Goal: Book appointment/travel/reservation

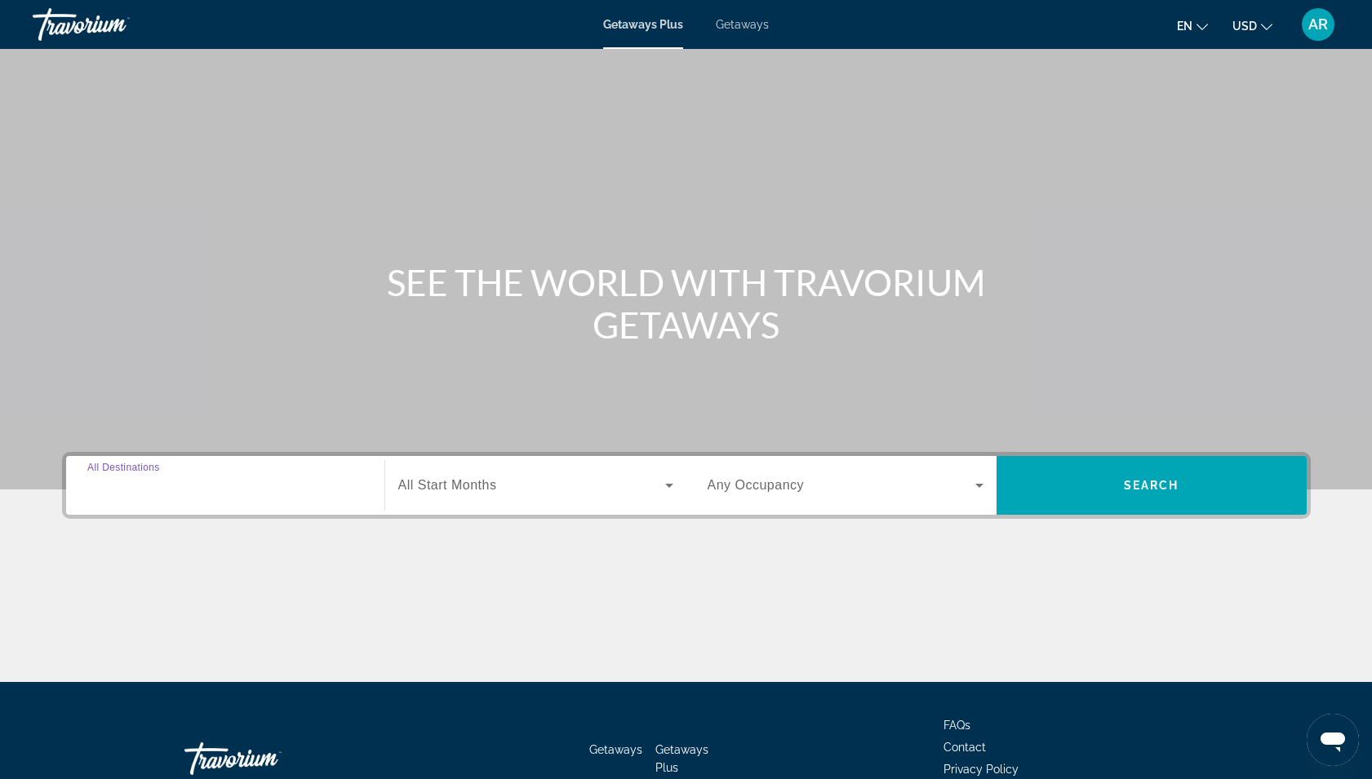
click at [254, 482] on input "Destination All Destinations" at bounding box center [225, 486] width 276 height 20
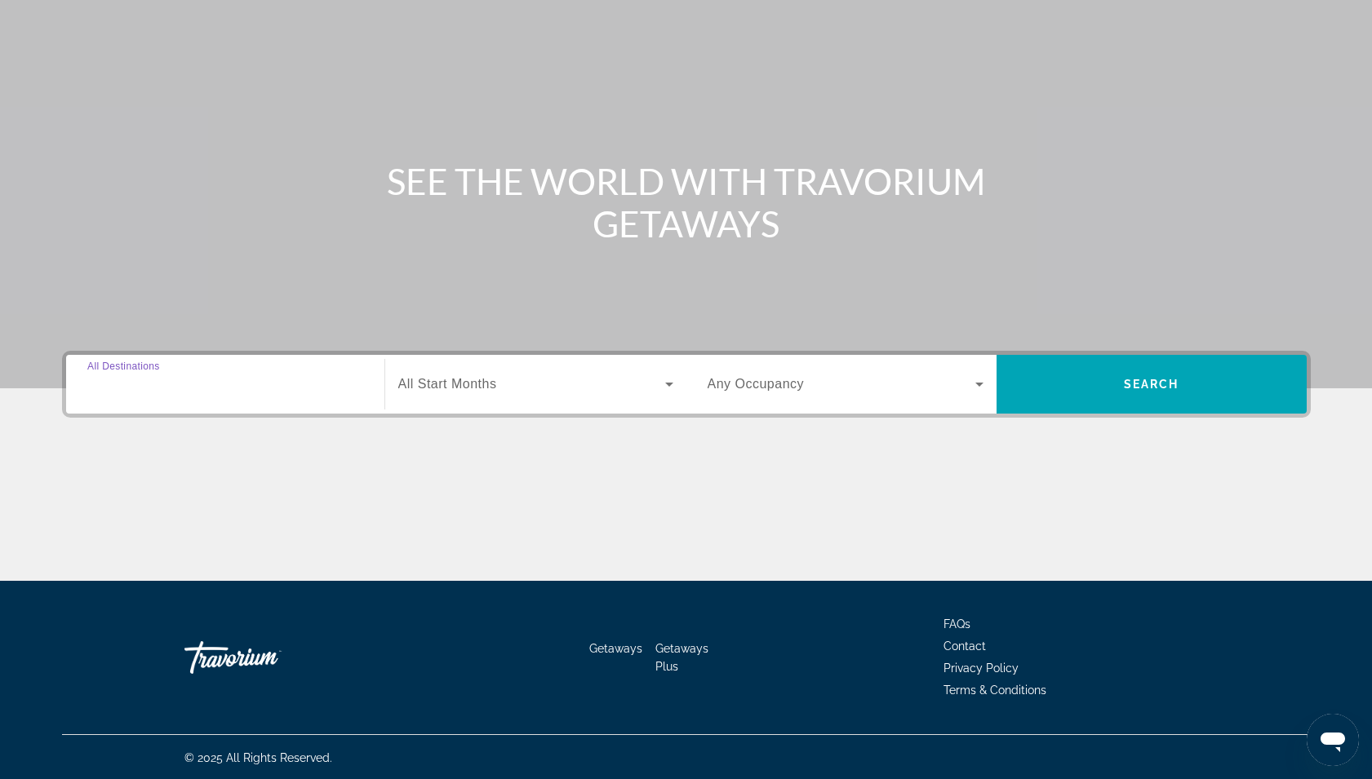
scroll to position [103, 0]
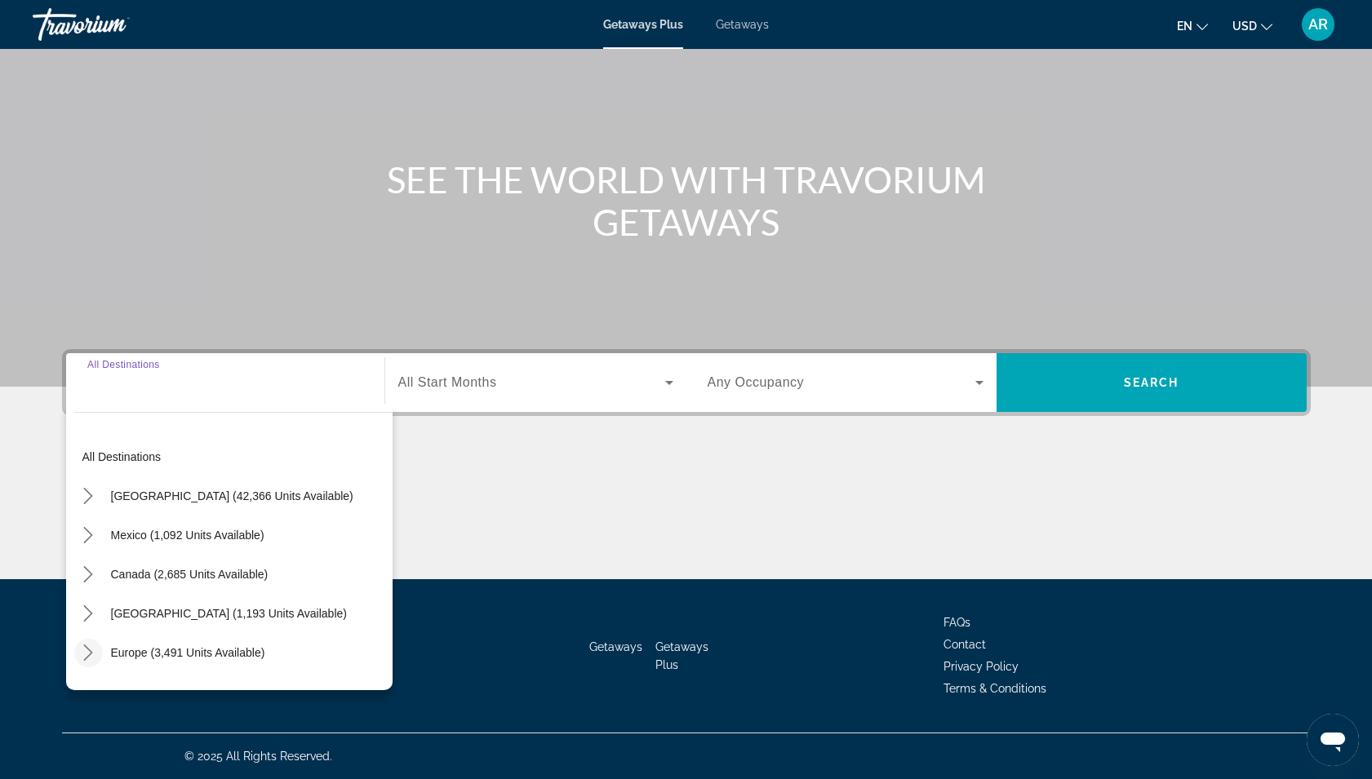
click at [92, 645] on icon "Toggle Europe (3,491 units available) submenu" at bounding box center [88, 653] width 16 height 16
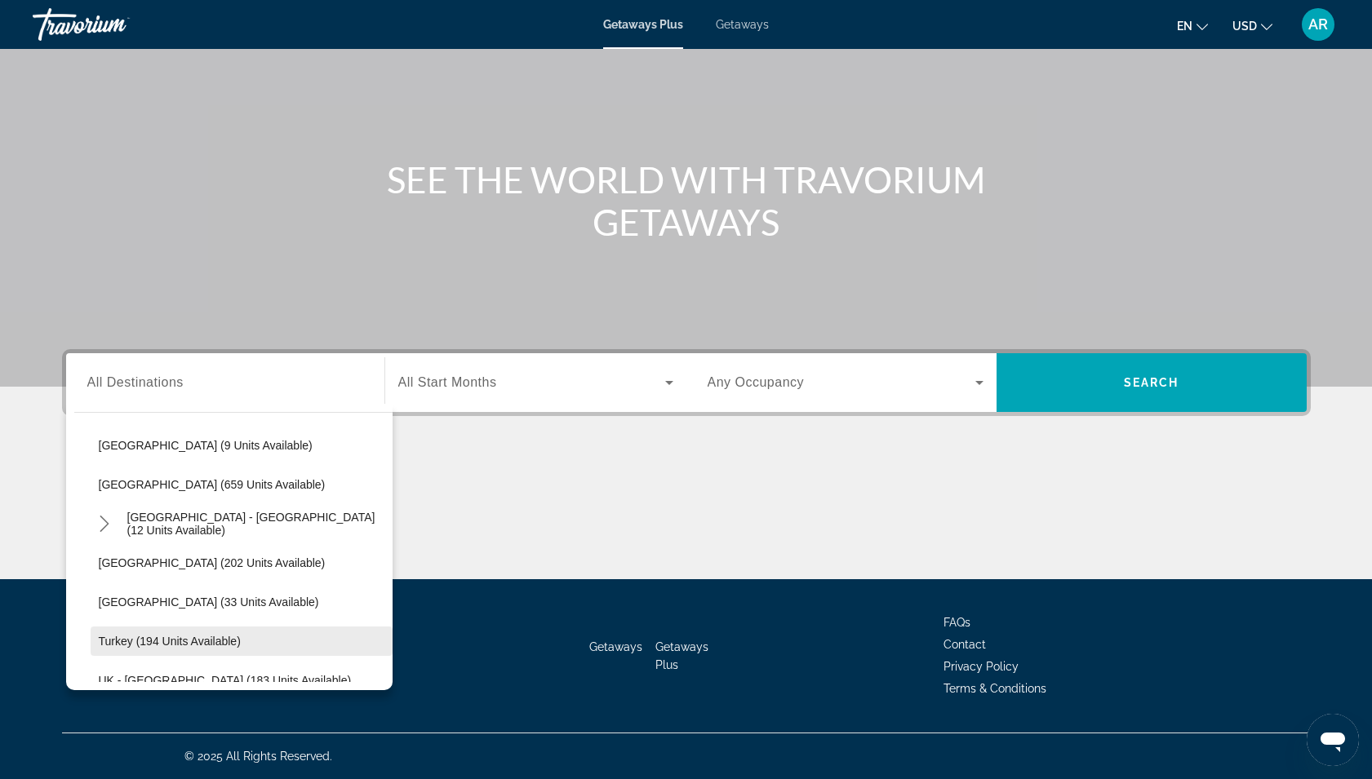
scroll to position [703, 0]
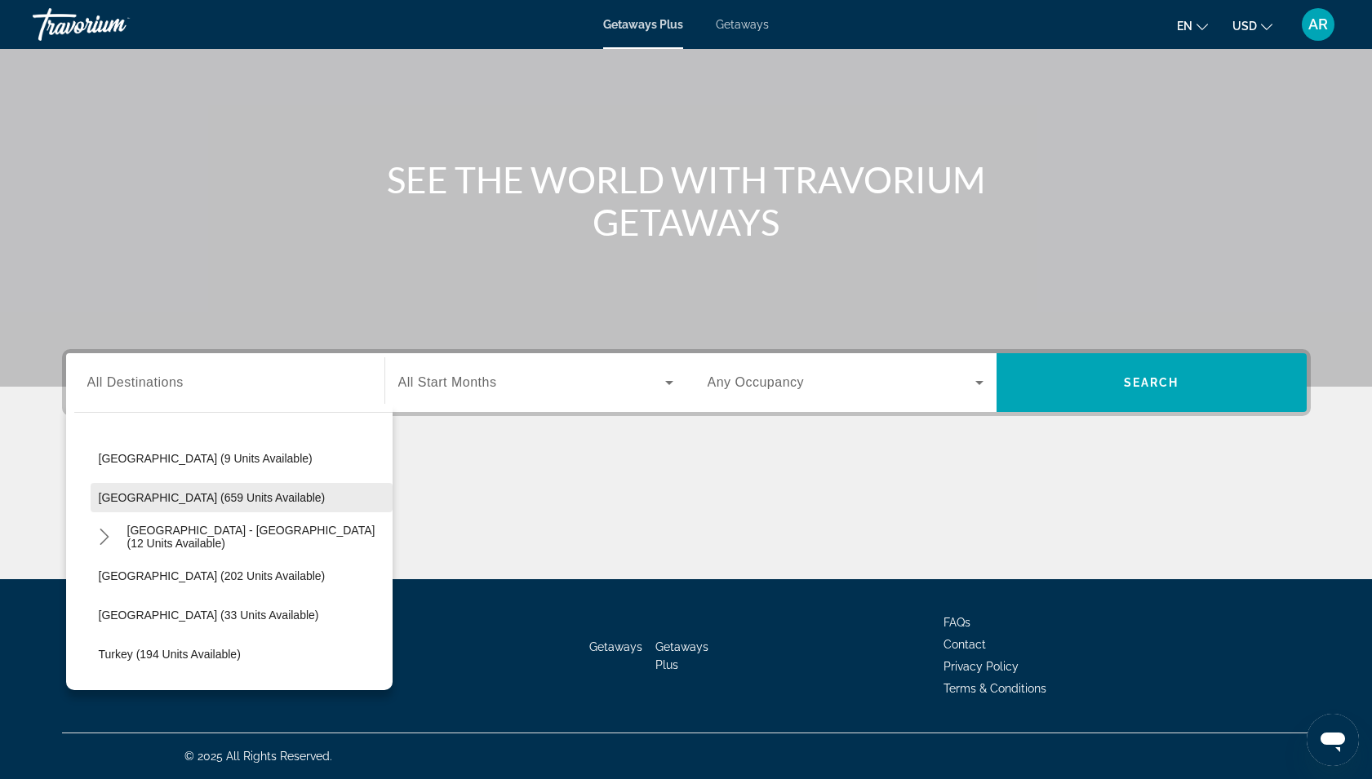
click at [116, 496] on span "[GEOGRAPHIC_DATA] (659 units available)" at bounding box center [212, 497] width 227 height 13
type input "**********"
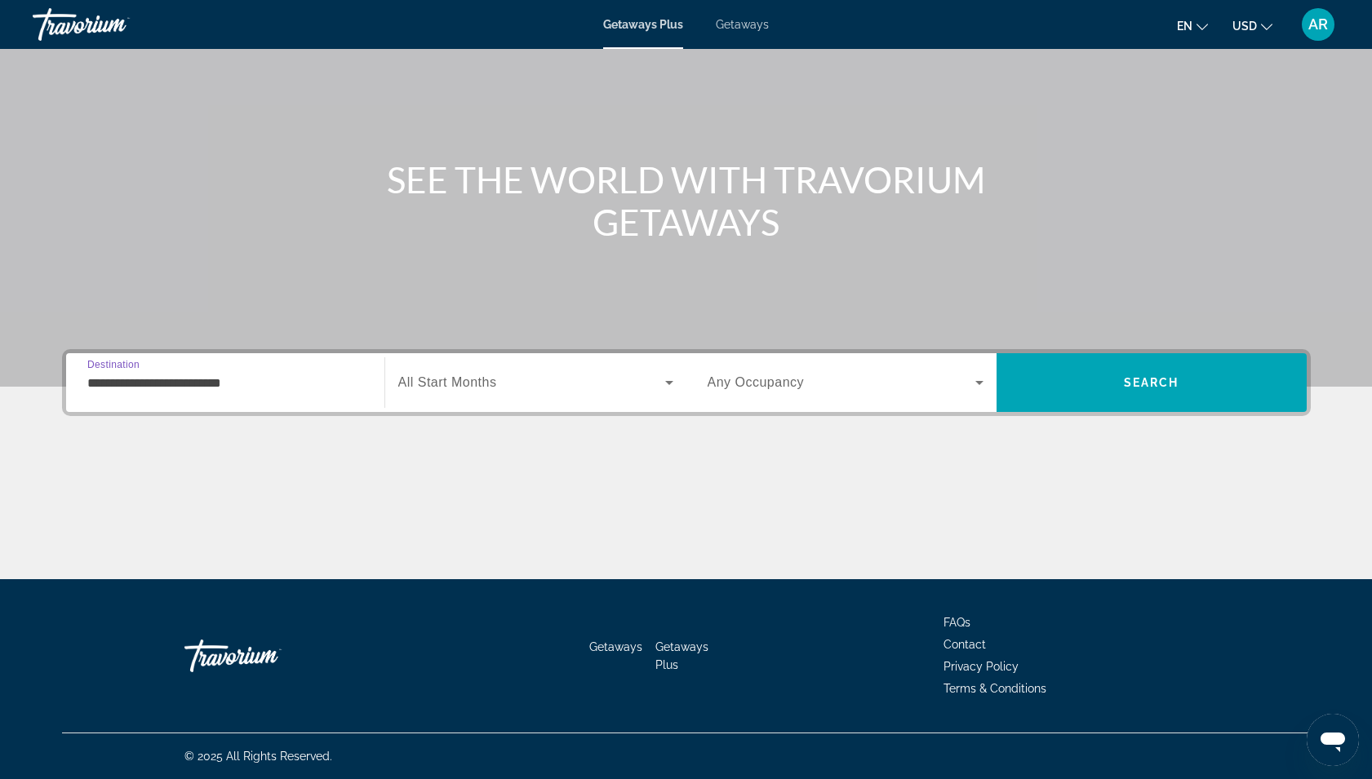
click at [477, 375] on span "All Start Months" at bounding box center [447, 382] width 99 height 14
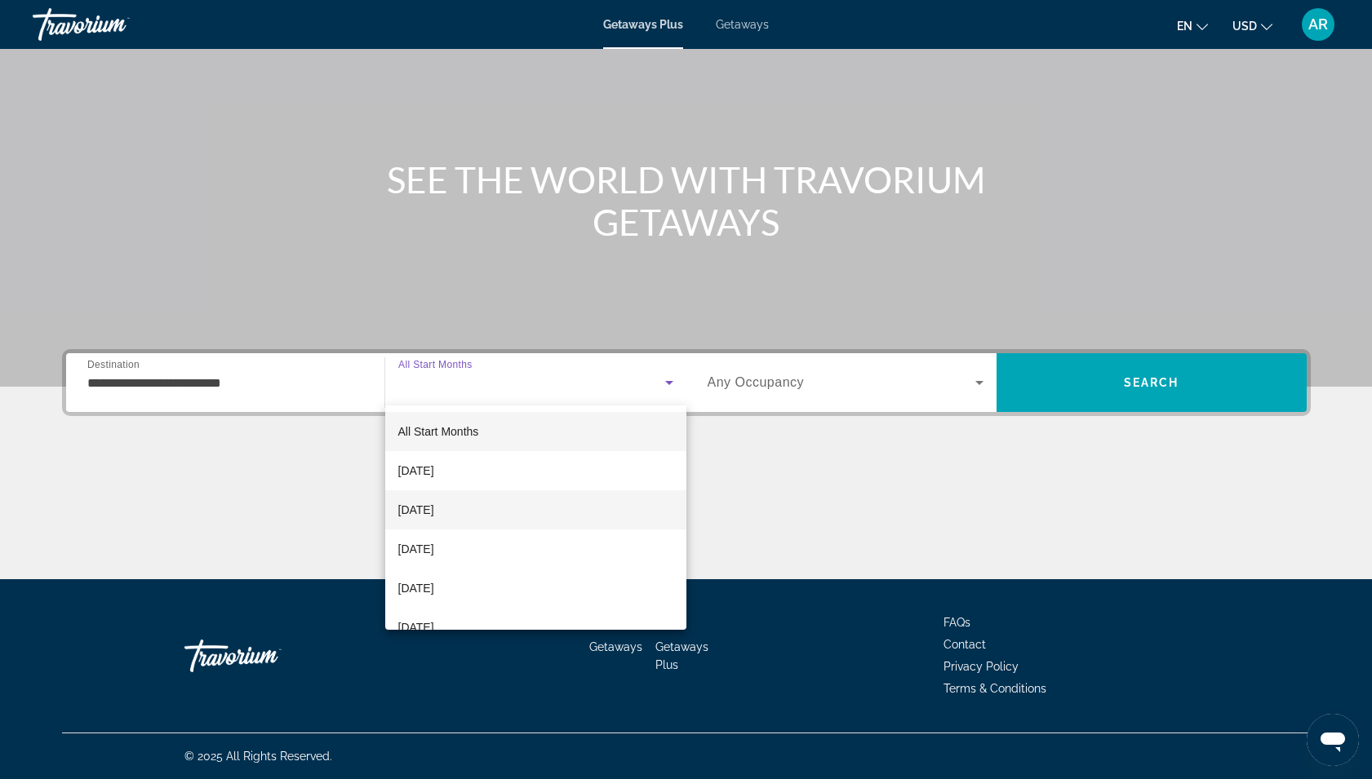
click at [434, 515] on span "[DATE]" at bounding box center [416, 510] width 36 height 20
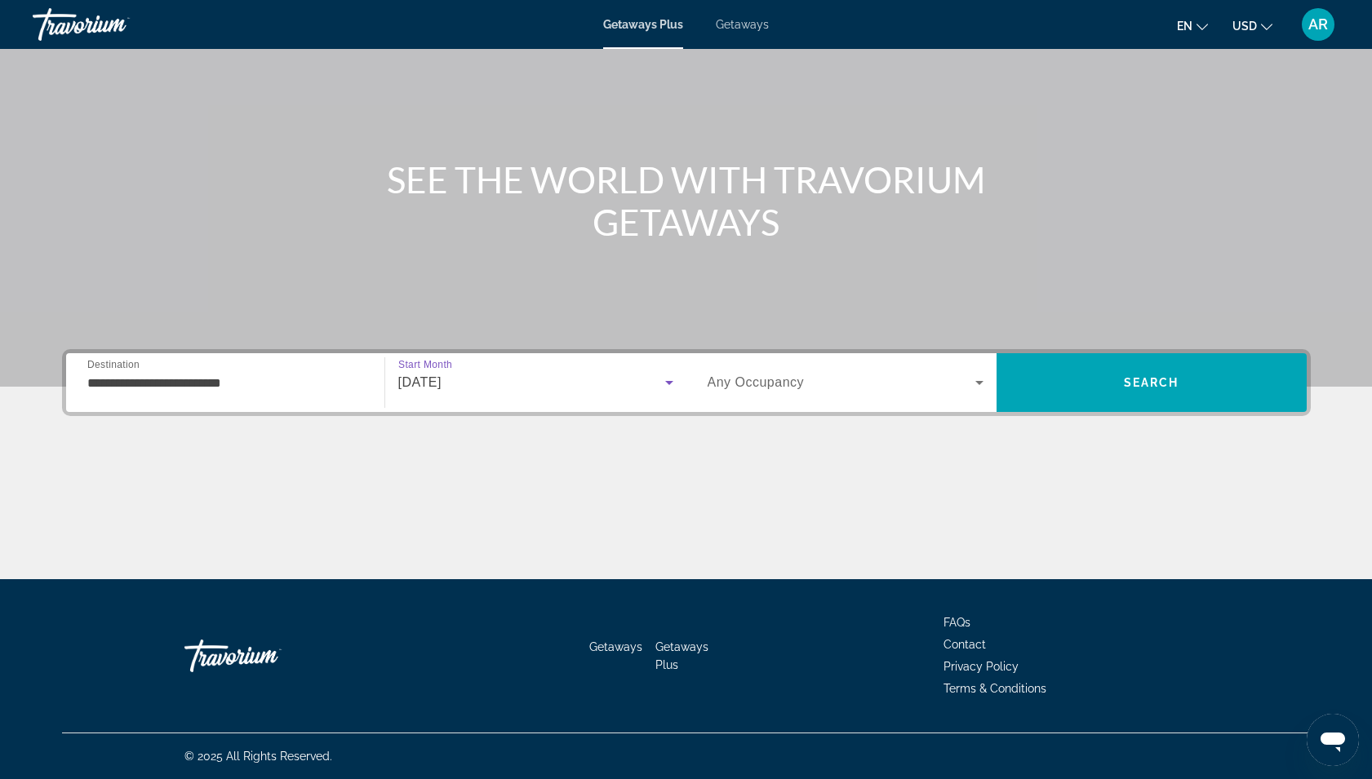
click at [831, 389] on span "Search widget" at bounding box center [841, 383] width 268 height 20
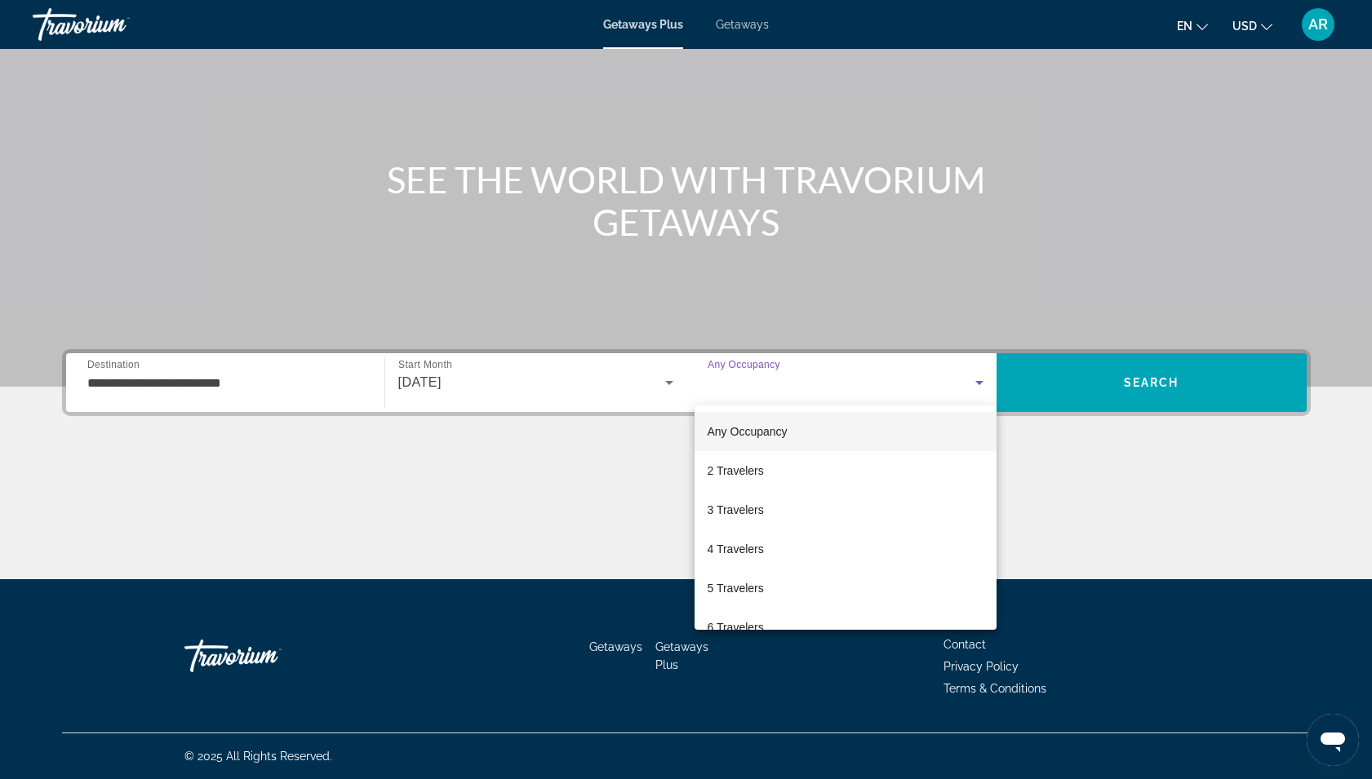
click at [774, 440] on span "Any Occupancy" at bounding box center [747, 432] width 80 height 20
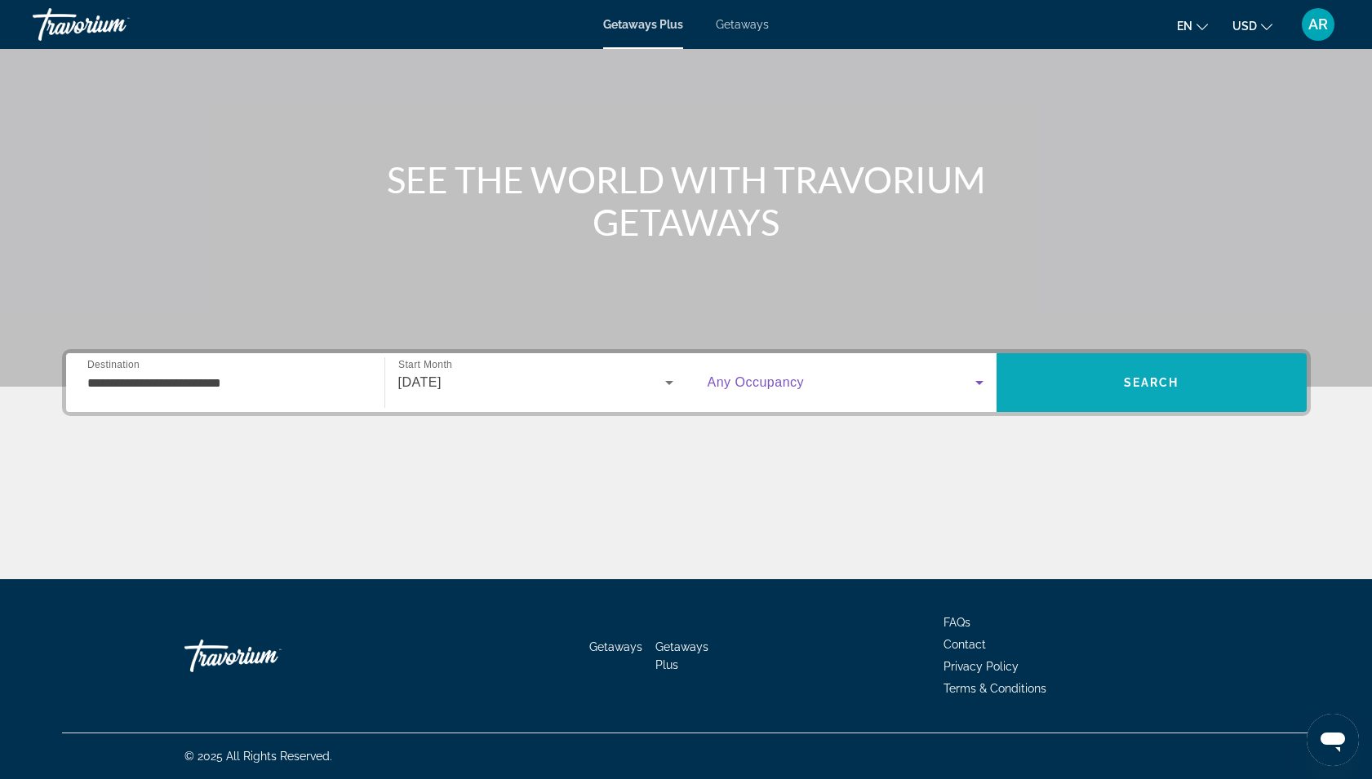
click at [1123, 368] on span "Search" at bounding box center [1151, 382] width 310 height 39
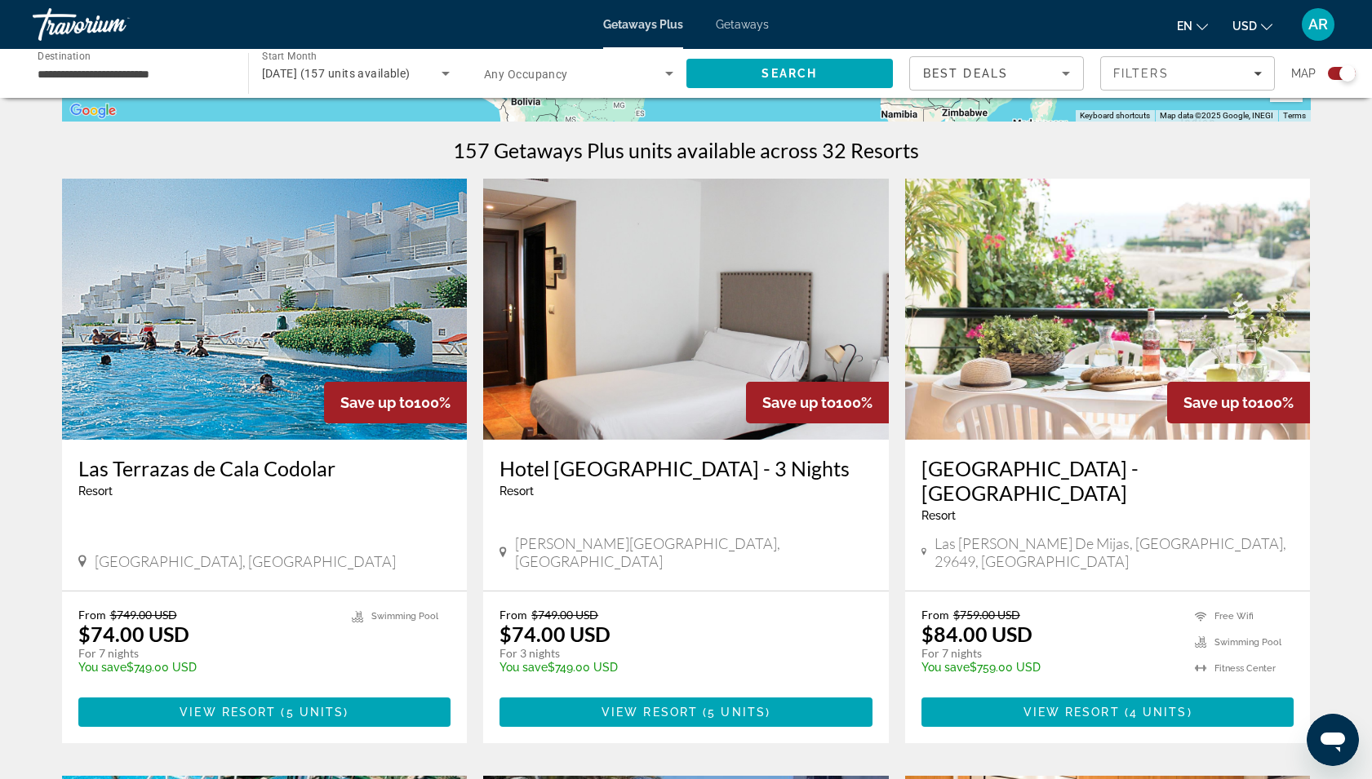
scroll to position [401, 0]
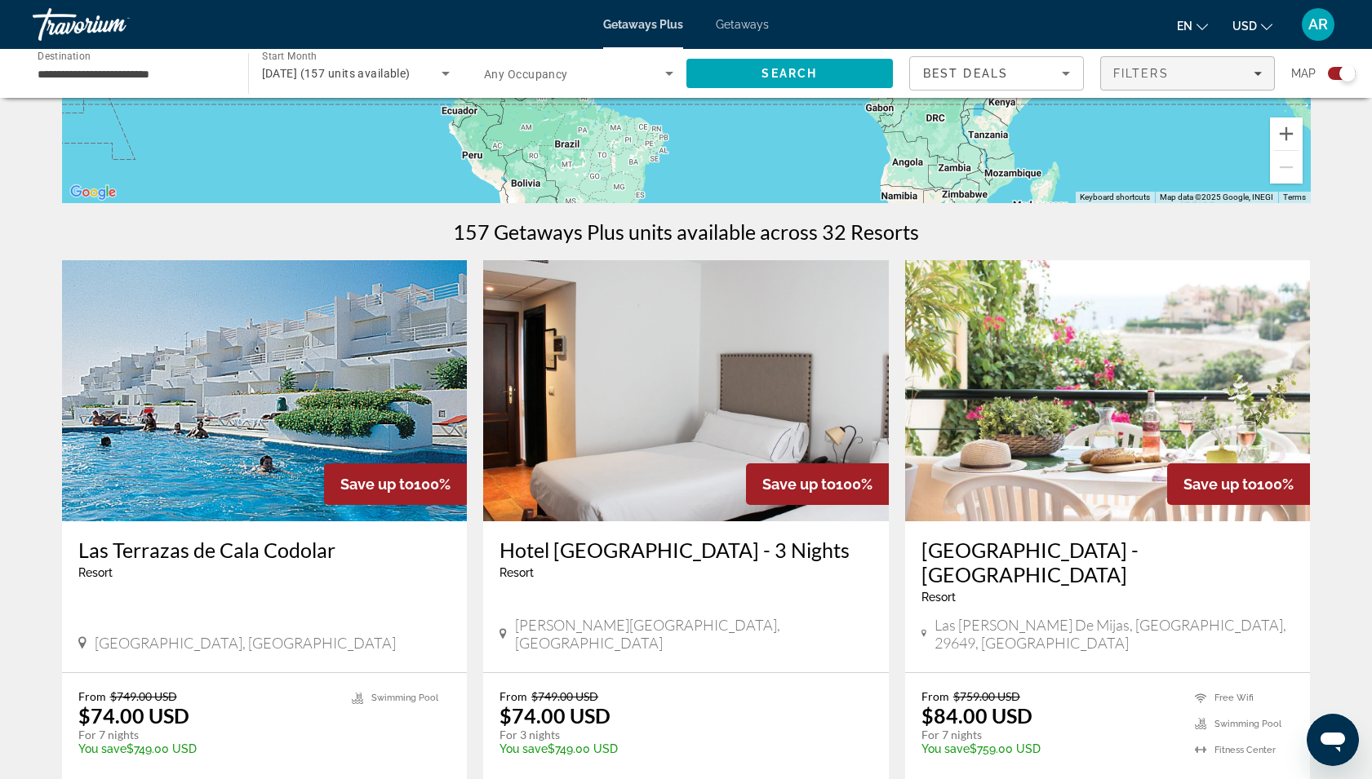
click at [1149, 69] on span "Filters" at bounding box center [1140, 73] width 55 height 13
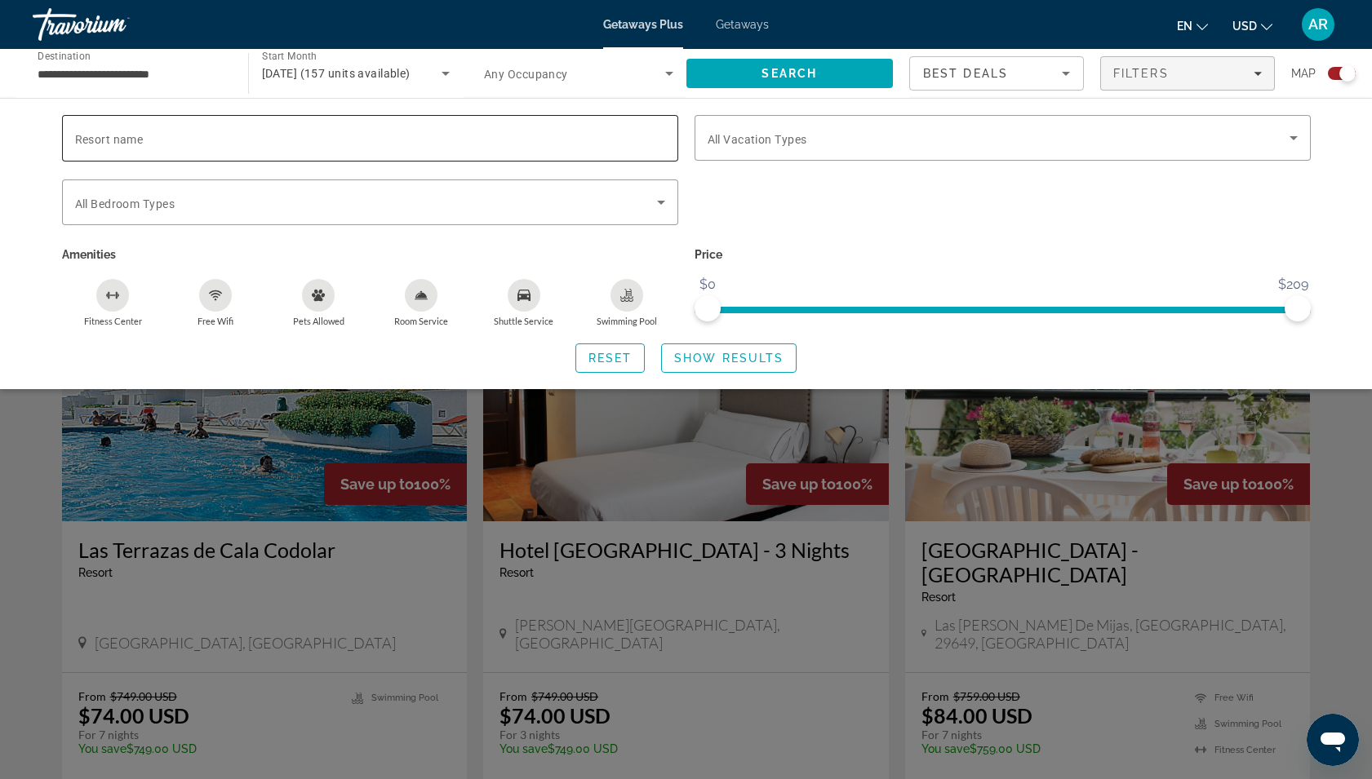
click at [463, 135] on input "Resort name" at bounding box center [370, 139] width 590 height 20
type input "*********"
click at [734, 362] on span "Show Results" at bounding box center [728, 358] width 109 height 13
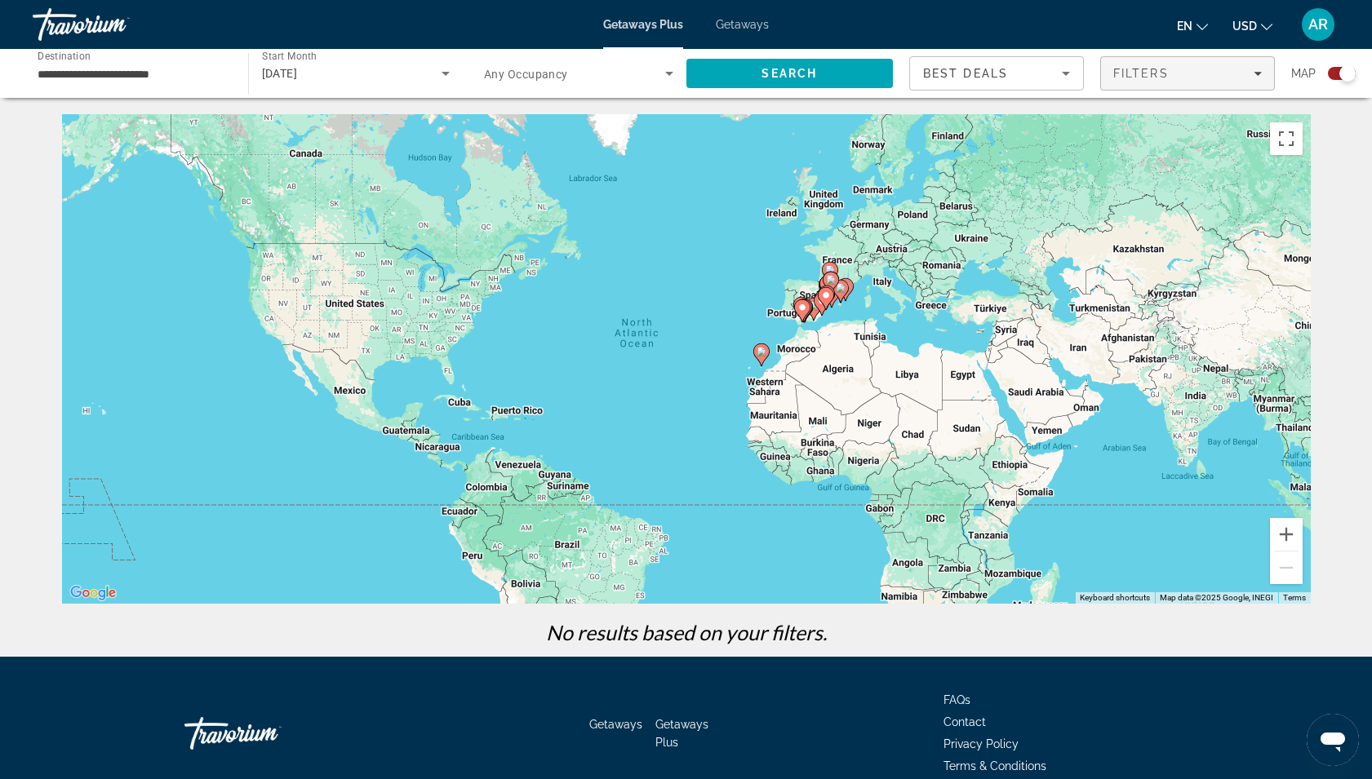
click at [1247, 80] on span "Filters" at bounding box center [1187, 73] width 173 height 39
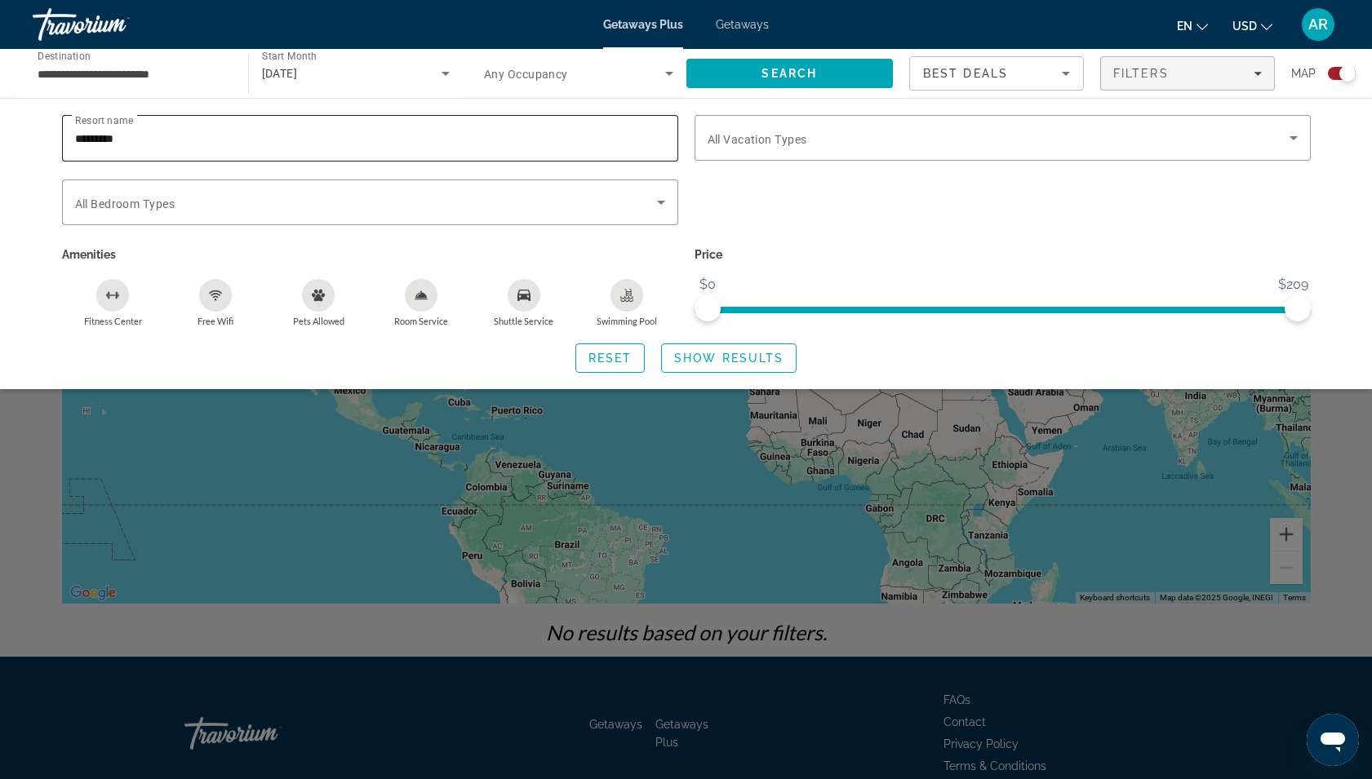
click at [525, 144] on input "*********" at bounding box center [370, 139] width 590 height 20
type input "*"
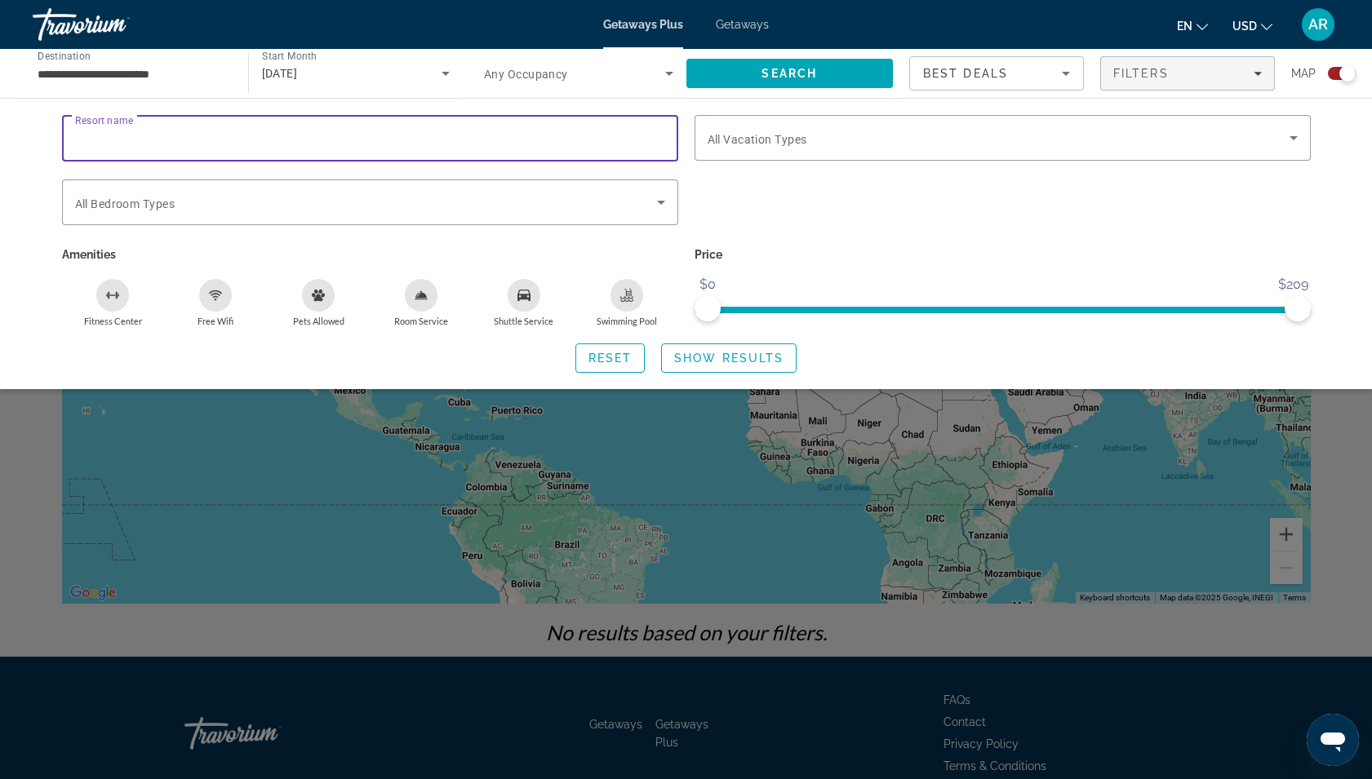
click at [720, 188] on div "Search widget" at bounding box center [1002, 212] width 632 height 64
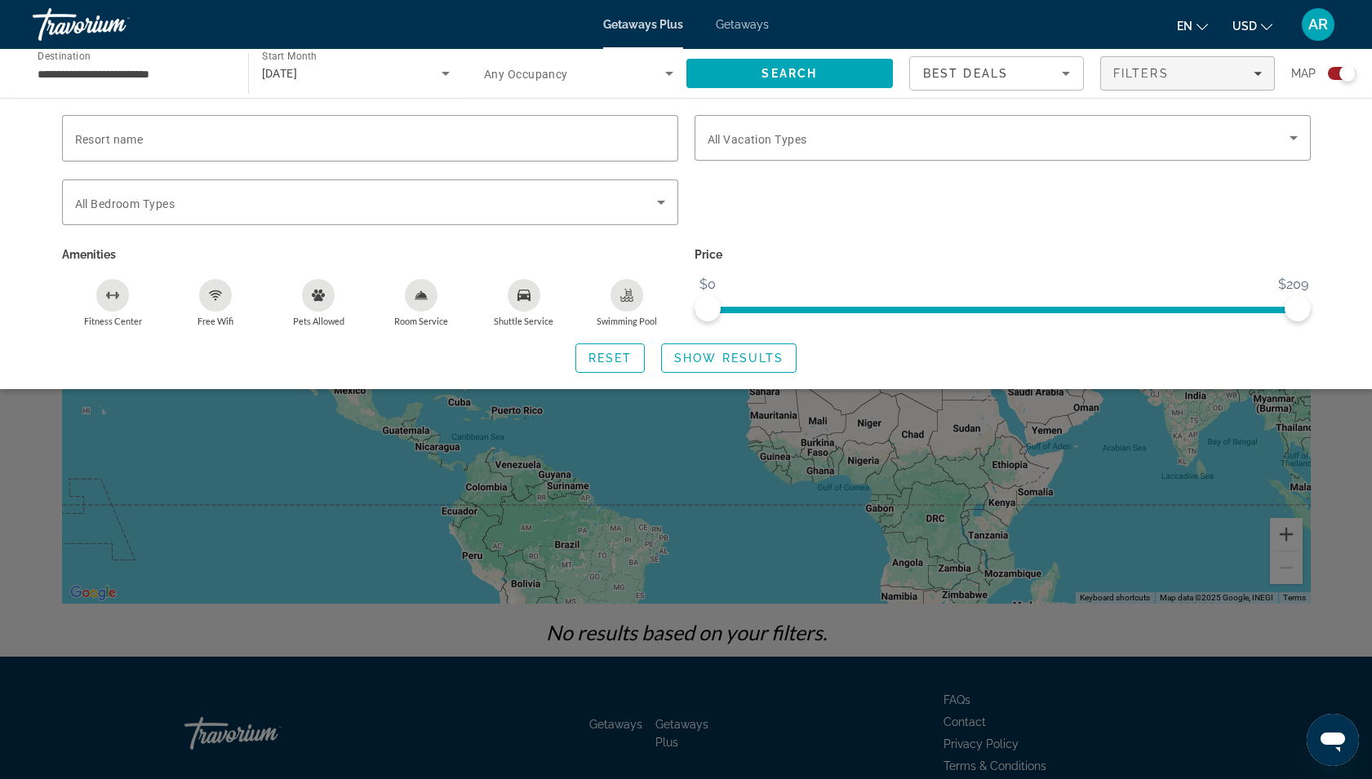
click at [623, 107] on div "Resort name Vacation Types All Vacation Types Bedroom Types All Bedroom Types A…" at bounding box center [686, 243] width 1372 height 291
click at [439, 69] on icon "Search widget" at bounding box center [446, 74] width 20 height 20
click at [238, 107] on div at bounding box center [686, 389] width 1372 height 779
click at [978, 70] on span "Best Deals" at bounding box center [965, 73] width 85 height 13
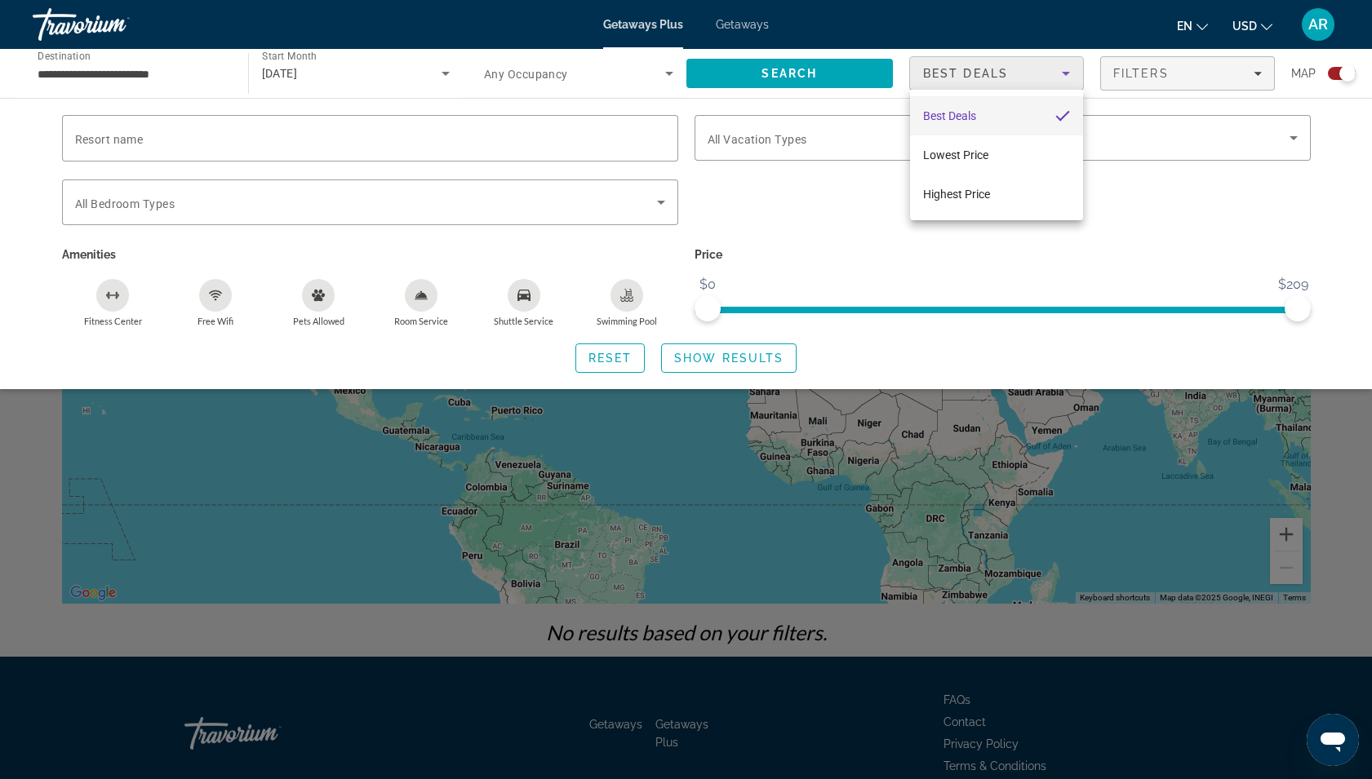
click at [858, 113] on div at bounding box center [686, 389] width 1372 height 779
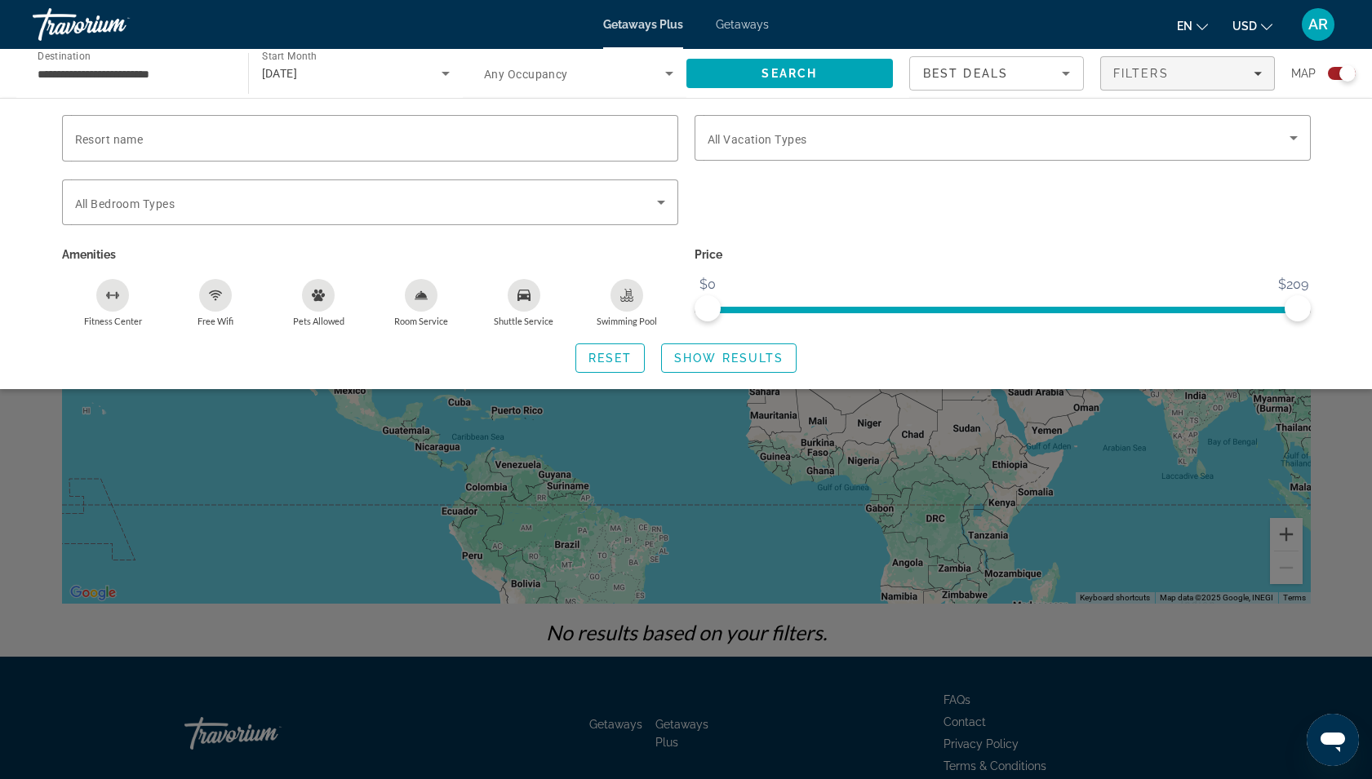
click at [1328, 481] on div "Search widget" at bounding box center [686, 512] width 1372 height 534
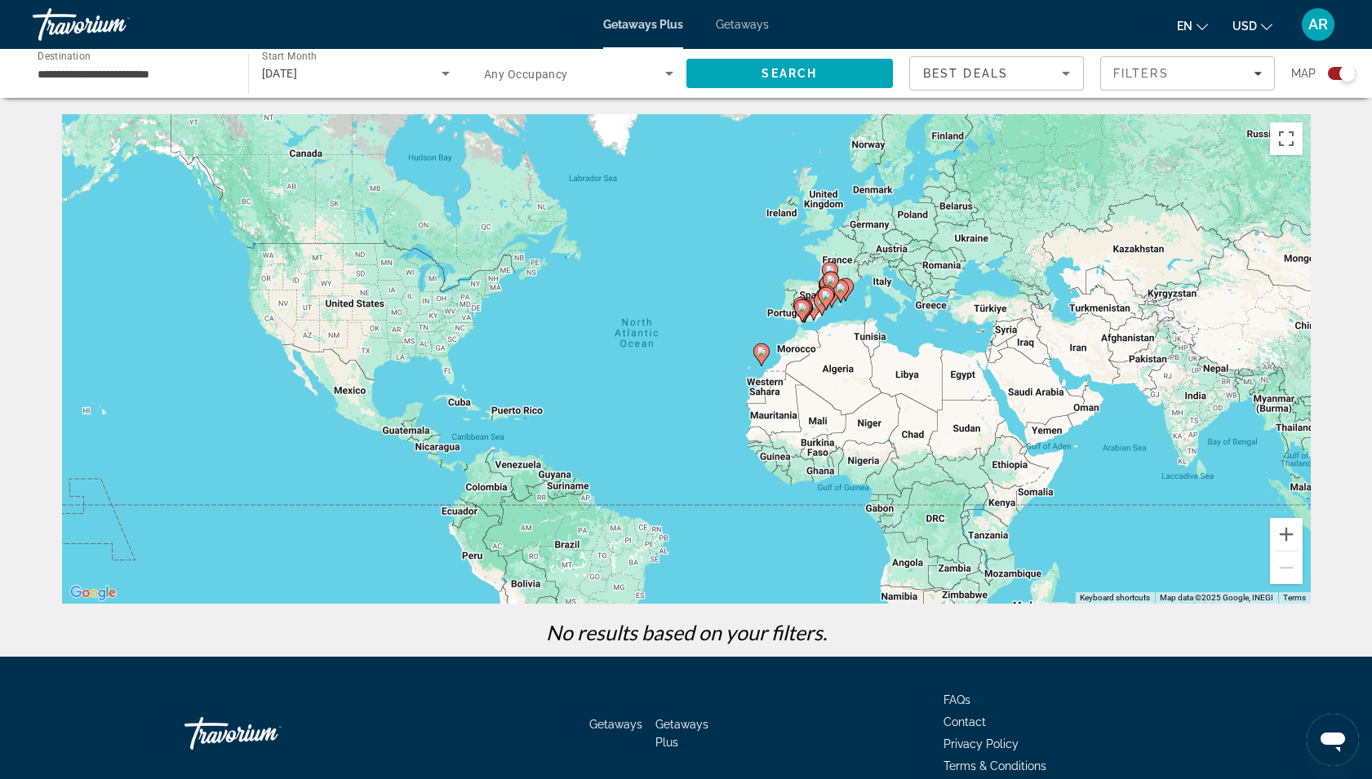
click at [865, 343] on div "To activate drag with keyboard, press Alt + Enter. Once in keyboard drag state,…" at bounding box center [686, 359] width 1248 height 490
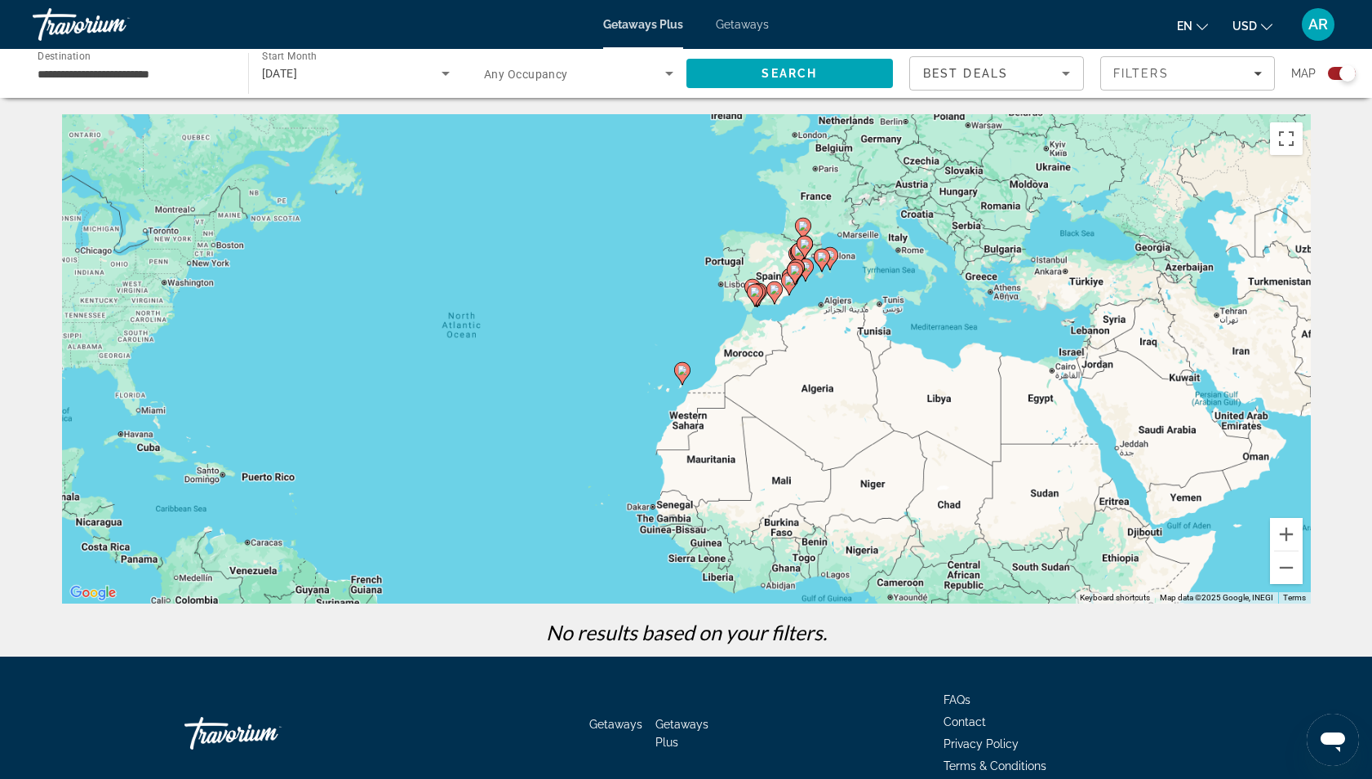
click at [865, 343] on div "To activate drag with keyboard, press Alt + Enter. Once in keyboard drag state,…" at bounding box center [686, 359] width 1248 height 490
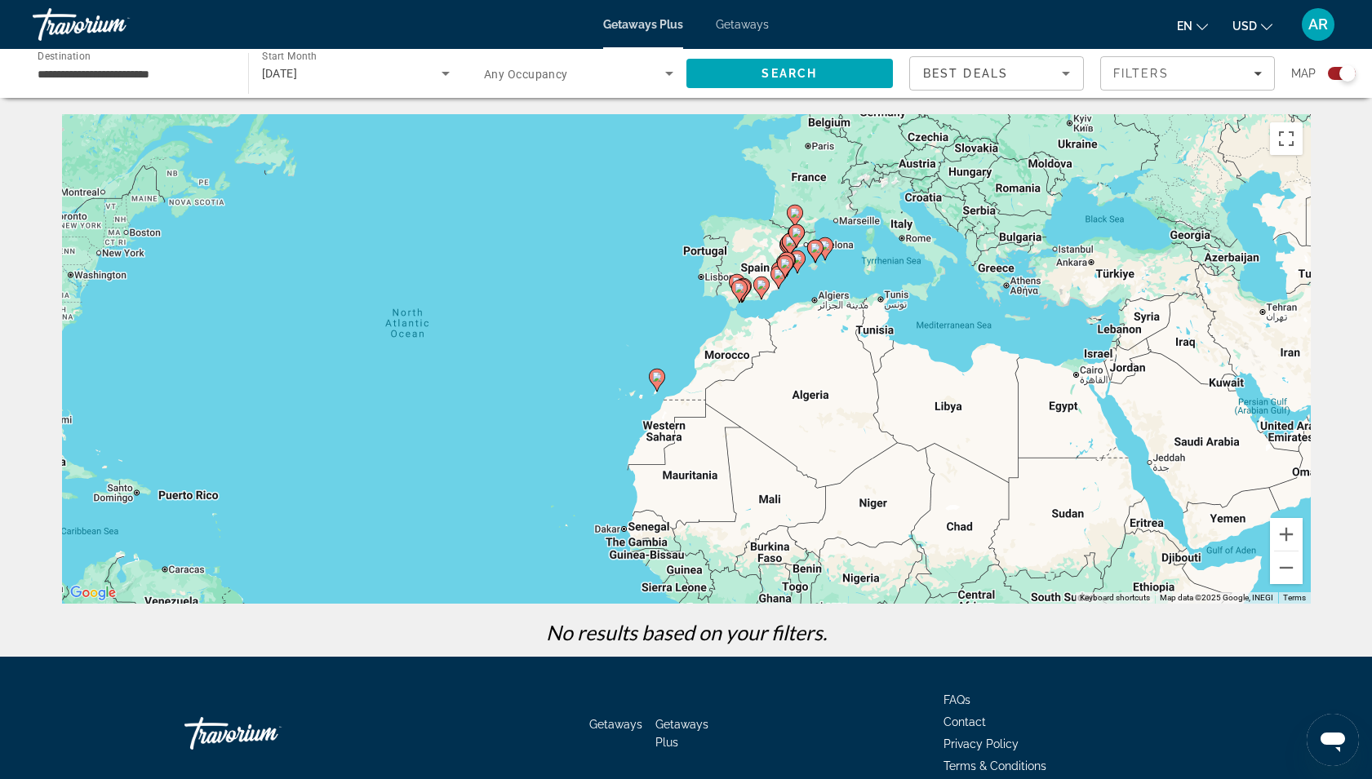
click at [865, 343] on div "To activate drag with keyboard, press Alt + Enter. Once in keyboard drag state,…" at bounding box center [686, 359] width 1248 height 490
click at [763, 281] on image "Main content" at bounding box center [761, 285] width 10 height 10
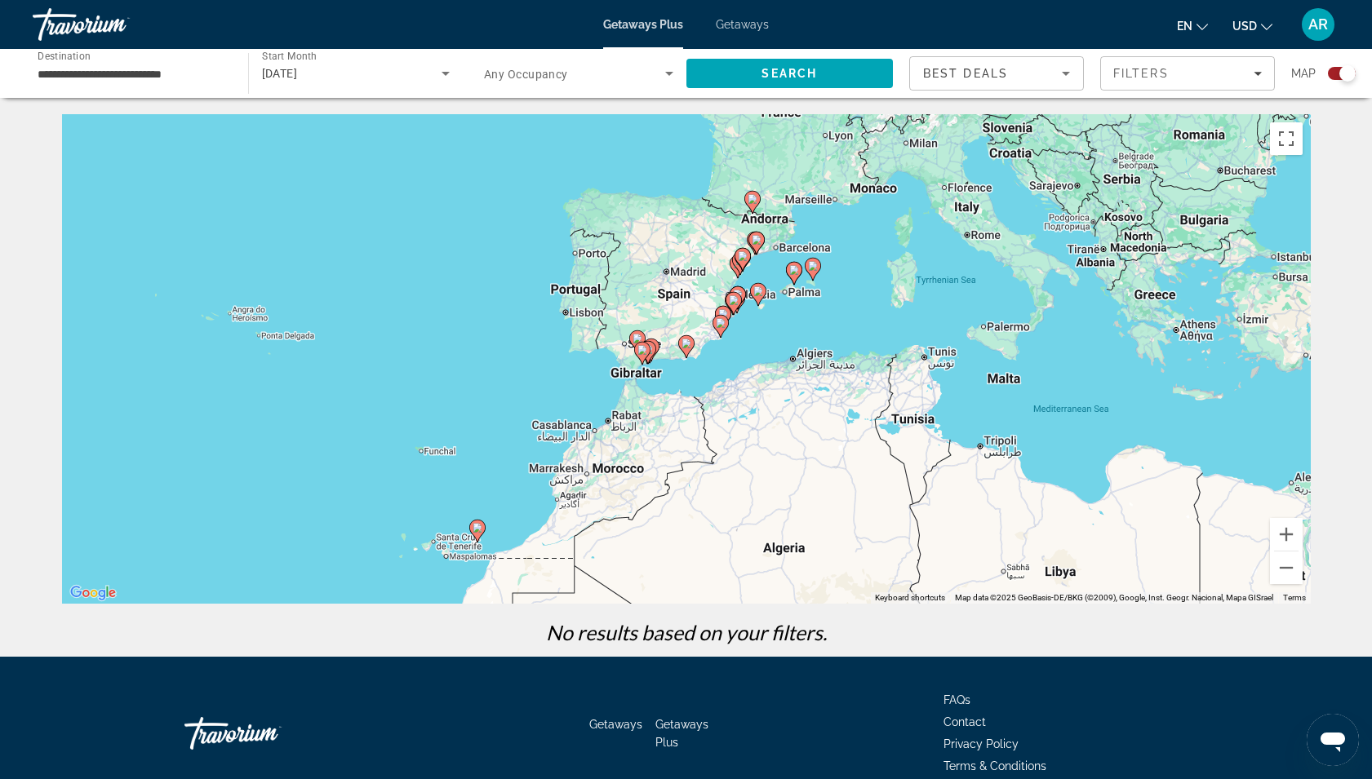
click at [685, 339] on icon "Main content" at bounding box center [685, 346] width 15 height 21
type input "**********"
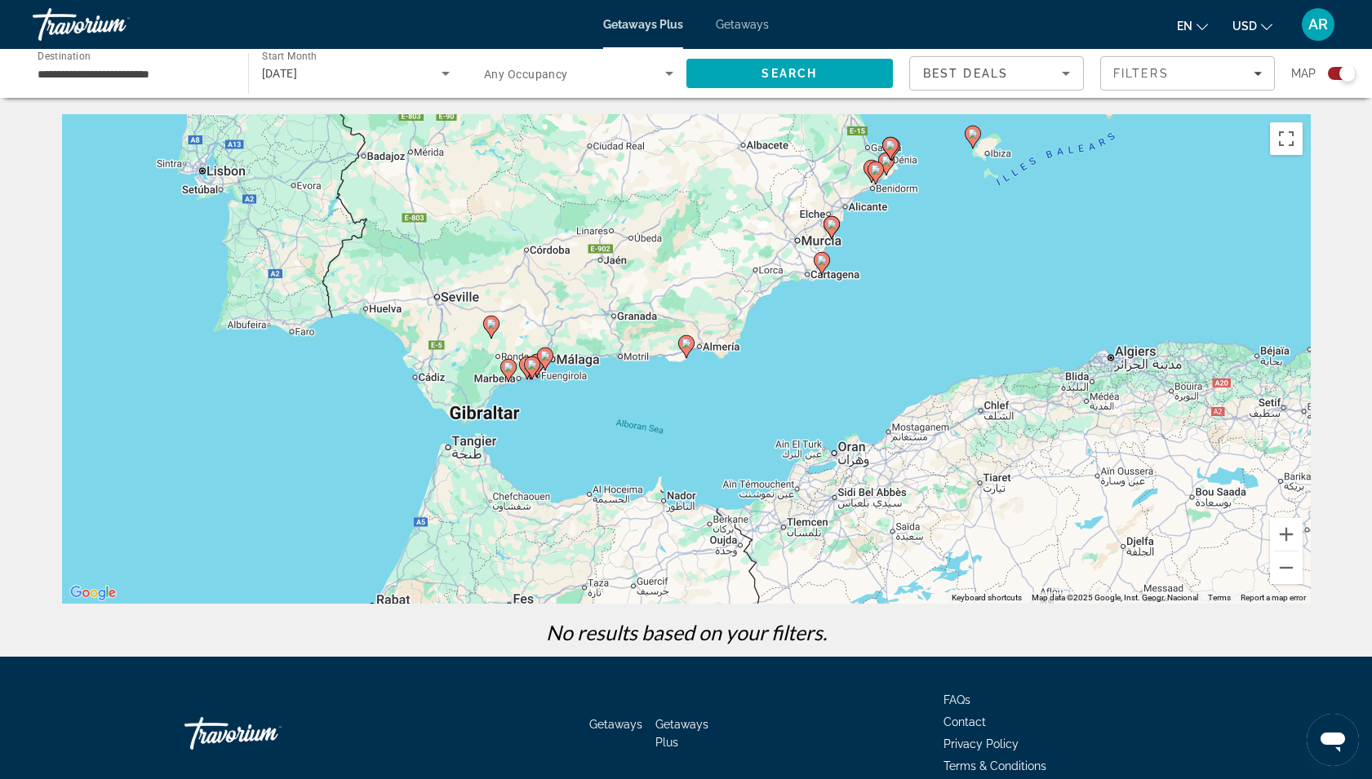
click at [564, 329] on div "To navigate, press the arrow keys. To activate drag with keyboard, press Alt + …" at bounding box center [686, 359] width 1248 height 490
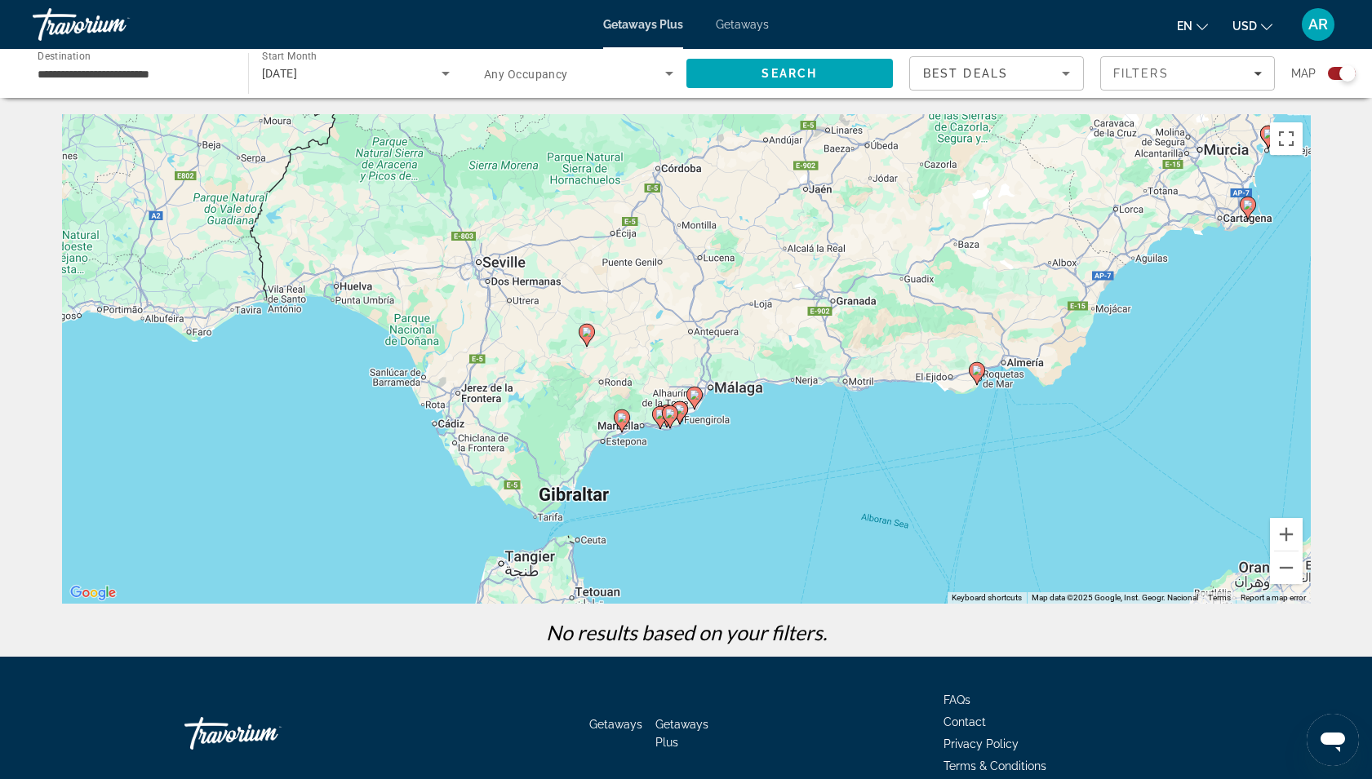
drag, startPoint x: 564, startPoint y: 329, endPoint x: 735, endPoint y: 326, distance: 171.4
click at [735, 326] on div "To activate drag with keyboard, press Alt + Enter. Once in keyboard drag state,…" at bounding box center [686, 359] width 1248 height 490
click at [774, 408] on div "To activate drag with keyboard, press Alt + Enter. Once in keyboard drag state,…" at bounding box center [686, 359] width 1248 height 490
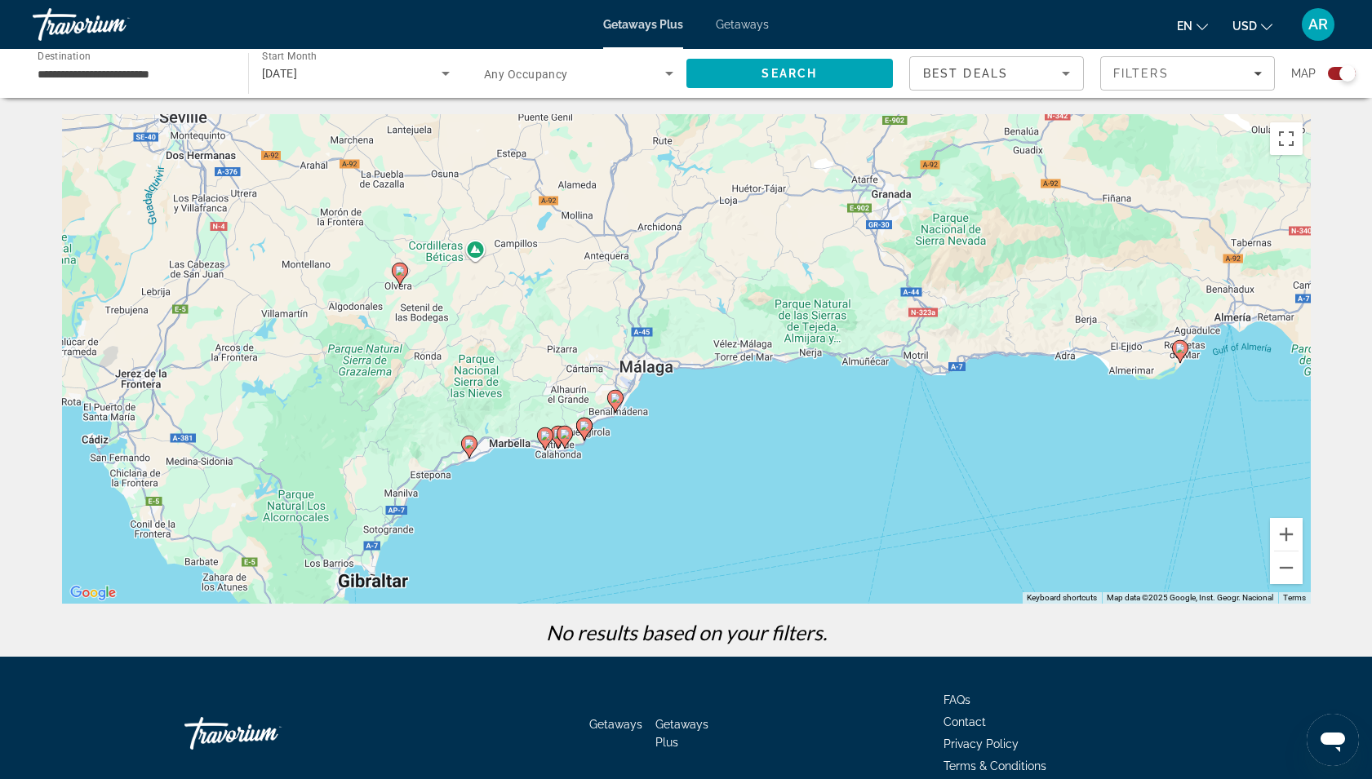
click at [687, 418] on div "To activate drag with keyboard, press Alt + Enter. Once in keyboard drag state,…" at bounding box center [686, 359] width 1248 height 490
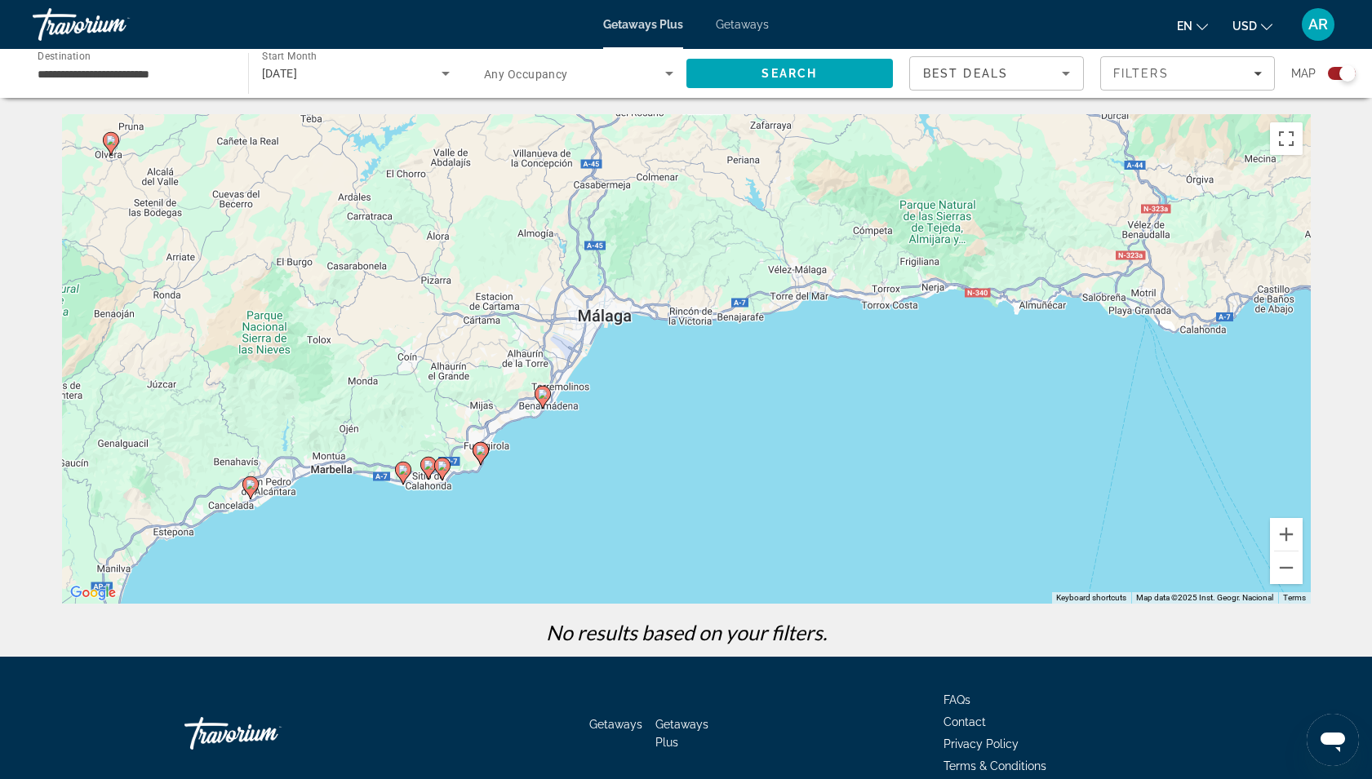
click at [539, 391] on image "Main content" at bounding box center [543, 394] width 10 height 10
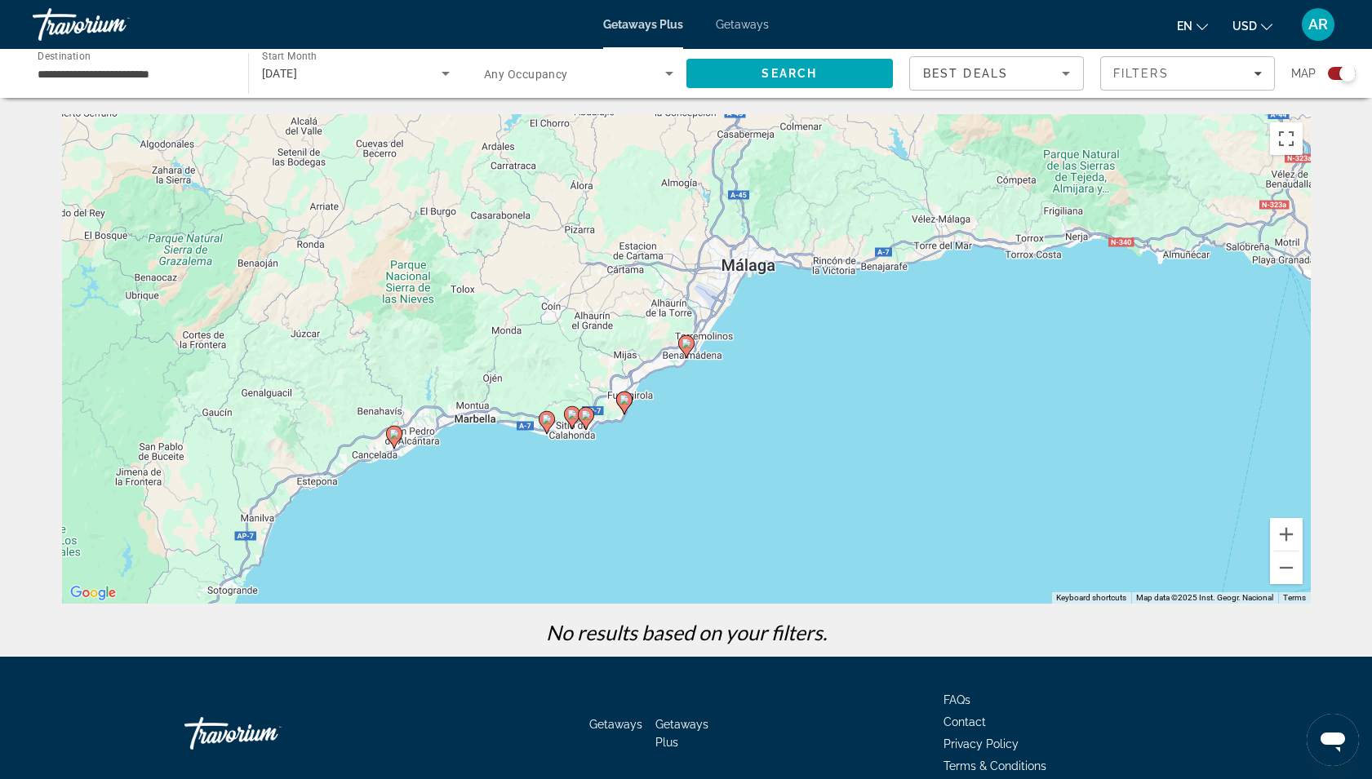
click at [686, 341] on image "Main content" at bounding box center [686, 344] width 10 height 10
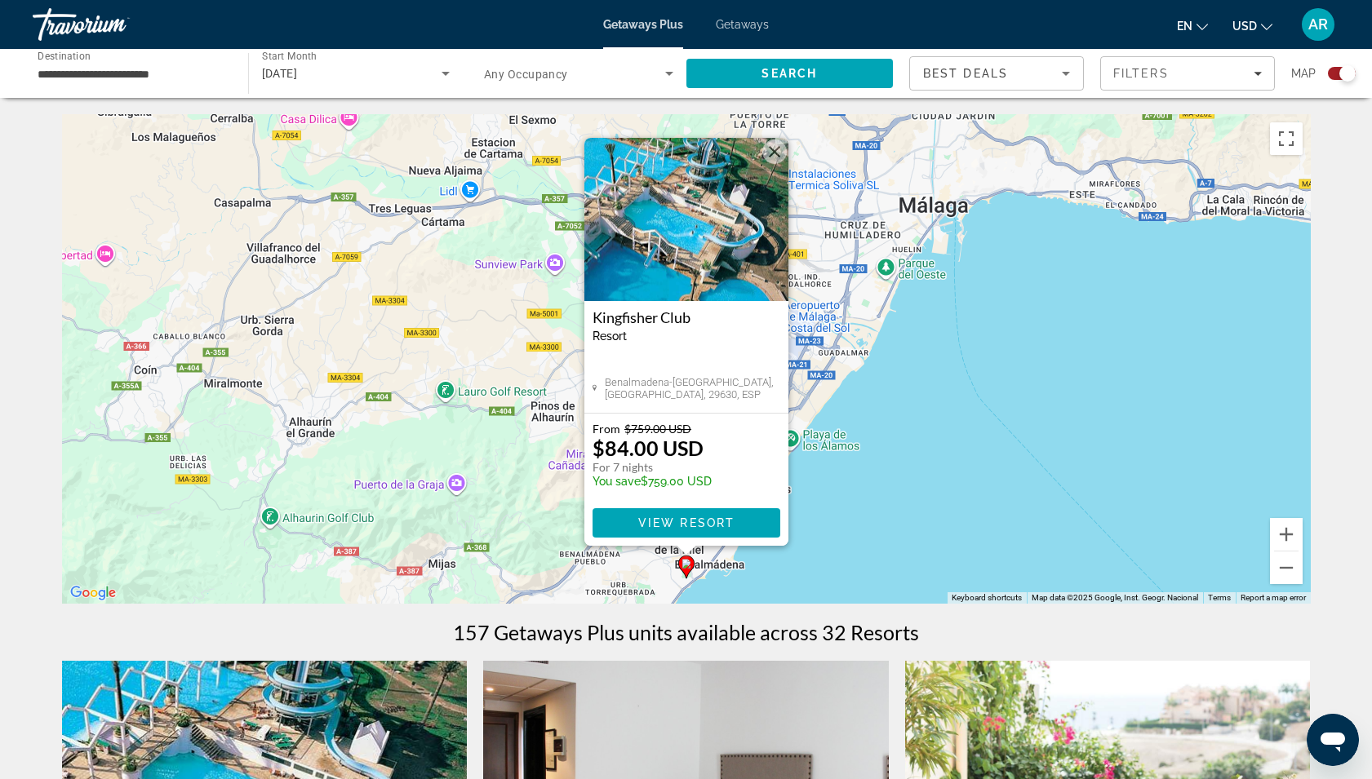
click at [872, 420] on div "To activate drag with keyboard, press Alt + Enter. Once in keyboard drag state,…" at bounding box center [686, 359] width 1248 height 490
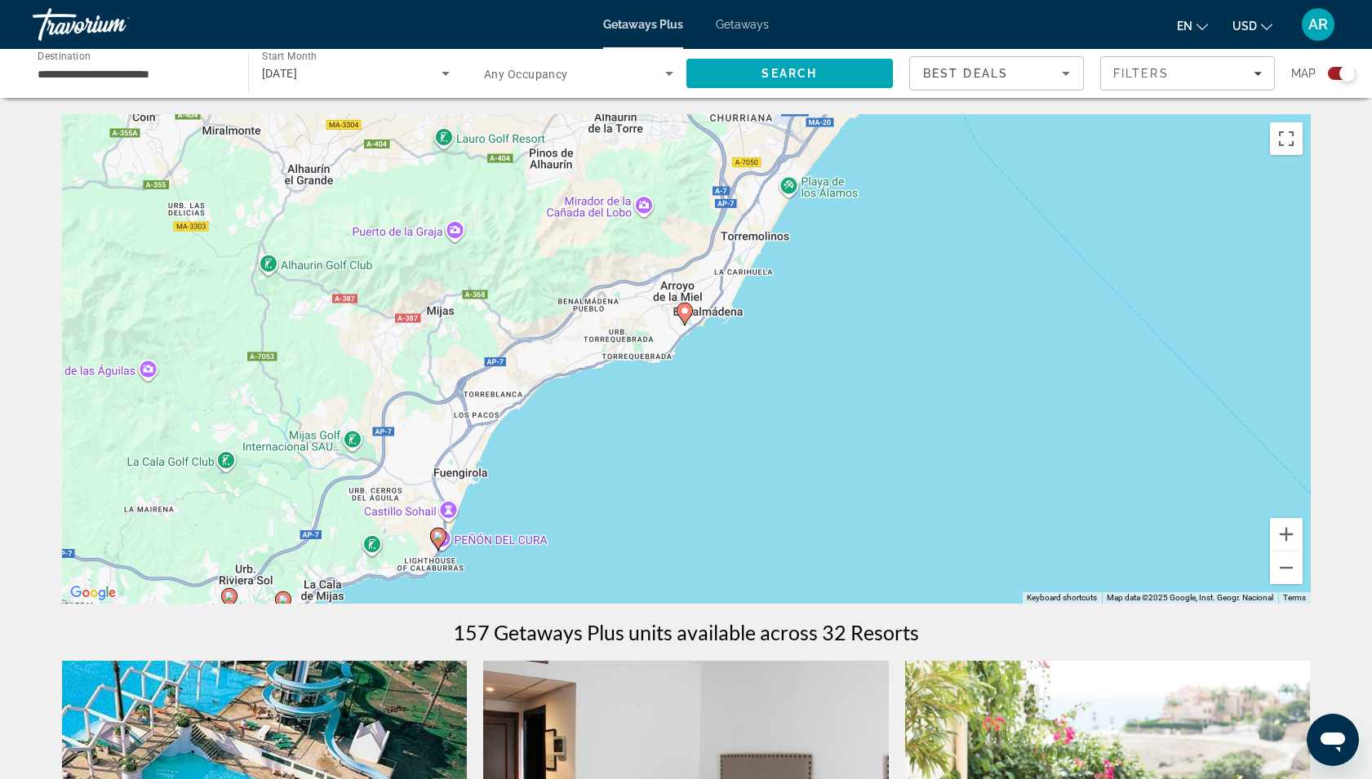
drag, startPoint x: 709, startPoint y: 552, endPoint x: 707, endPoint y: 296, distance: 256.2
click at [707, 296] on div "To activate drag with keyboard, press Alt + Enter. Once in keyboard drag state,…" at bounding box center [686, 359] width 1248 height 490
click at [437, 535] on image "Main content" at bounding box center [438, 535] width 10 height 10
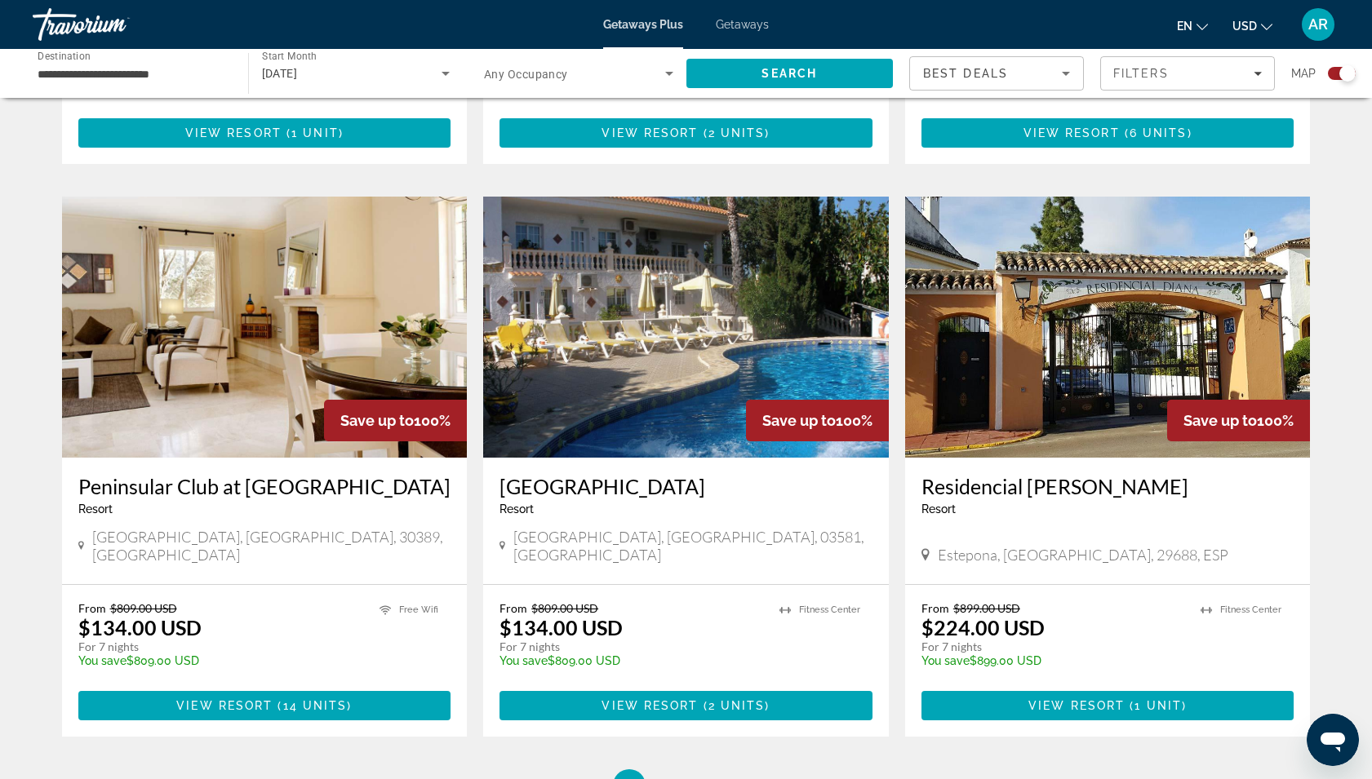
scroll to position [2242, 0]
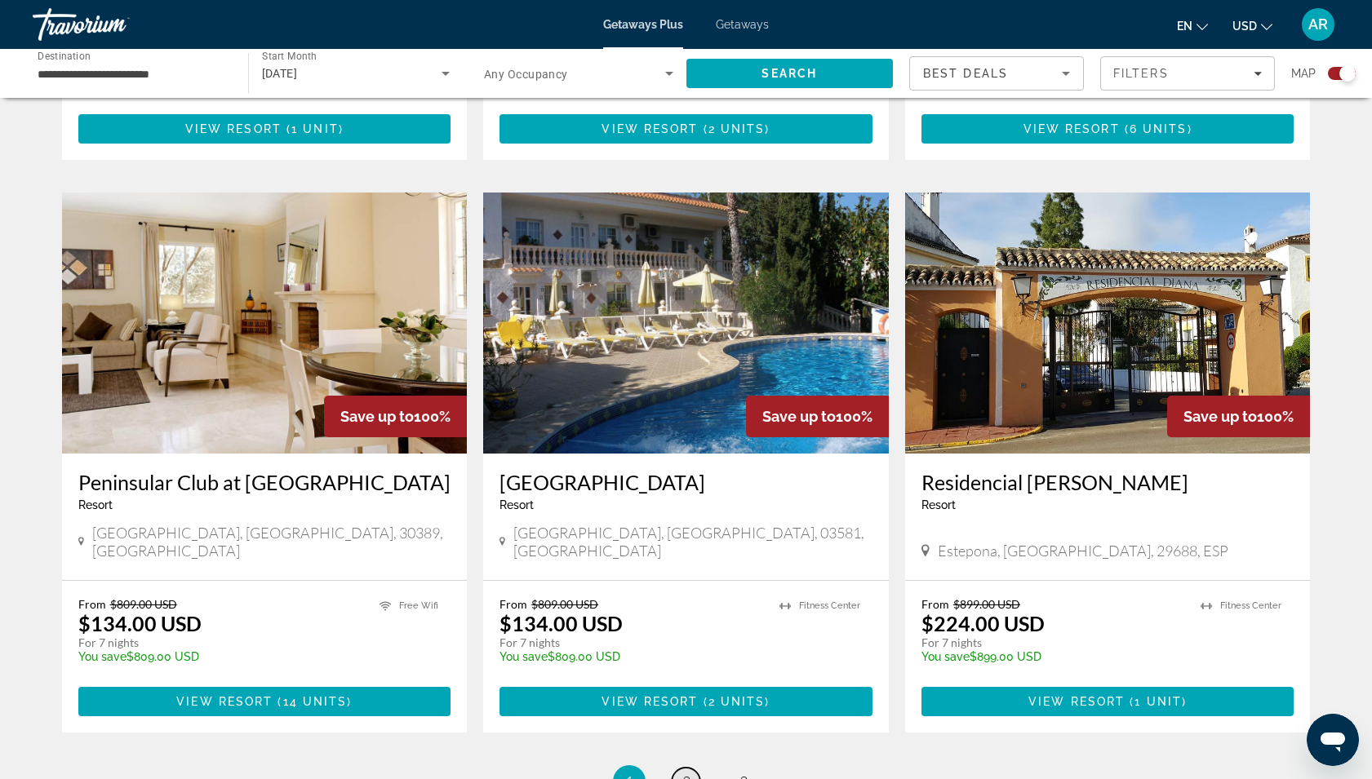
click at [685, 773] on span "2" at bounding box center [686, 782] width 8 height 18
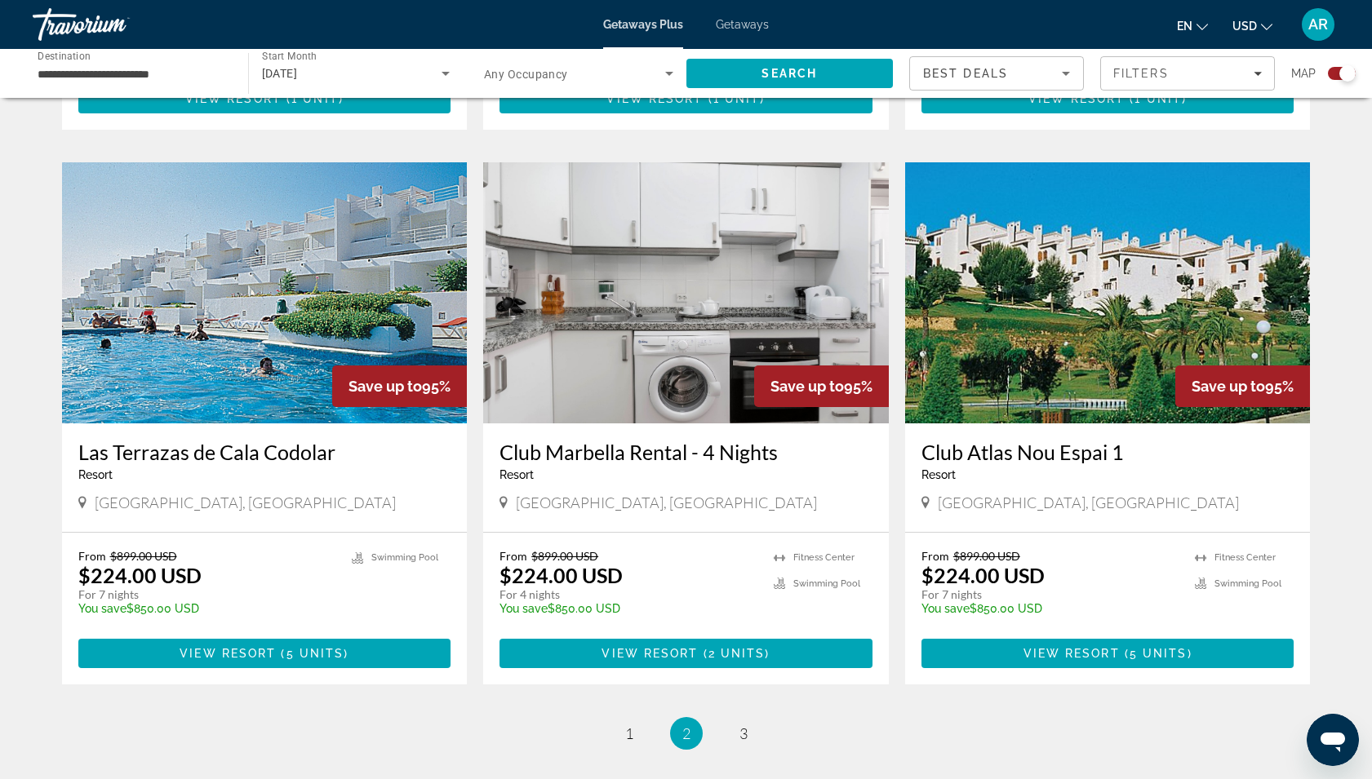
scroll to position [2206, 0]
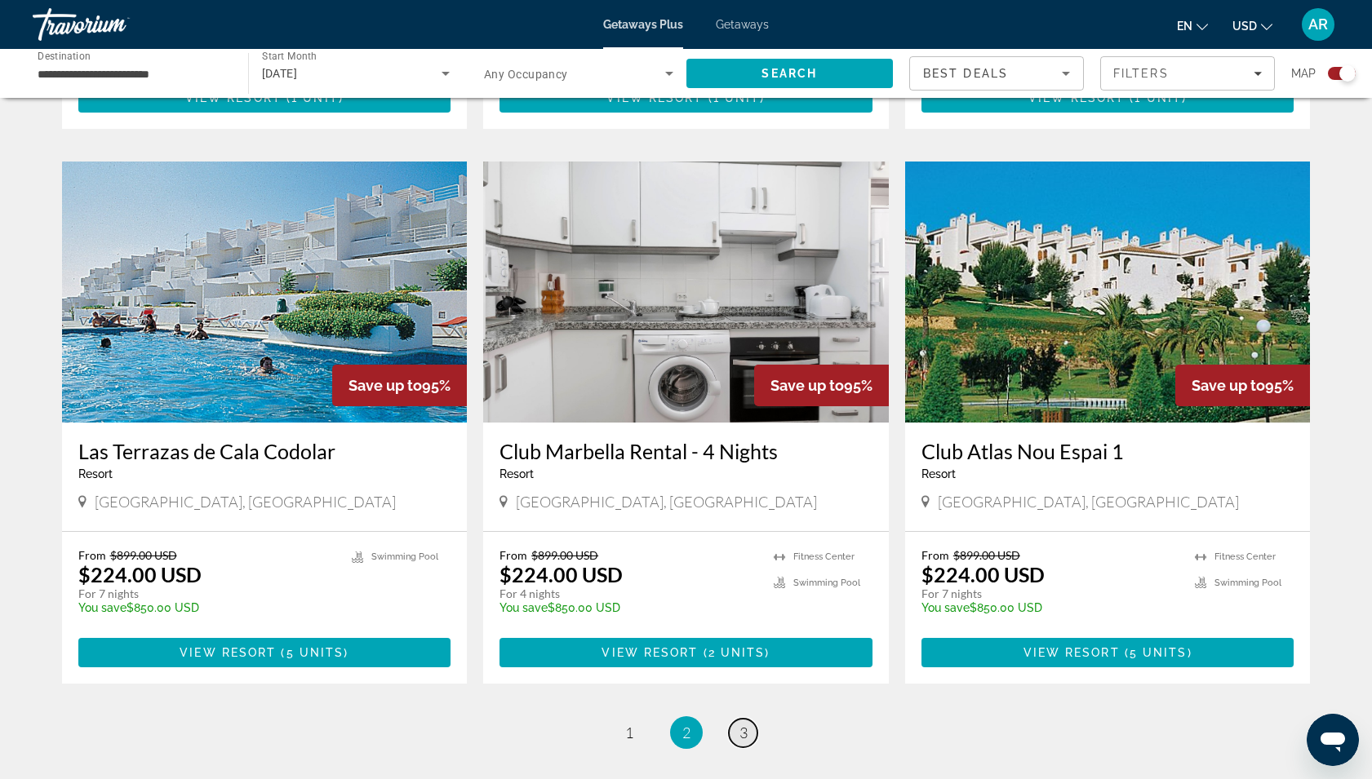
click at [745, 724] on span "3" at bounding box center [743, 733] width 8 height 18
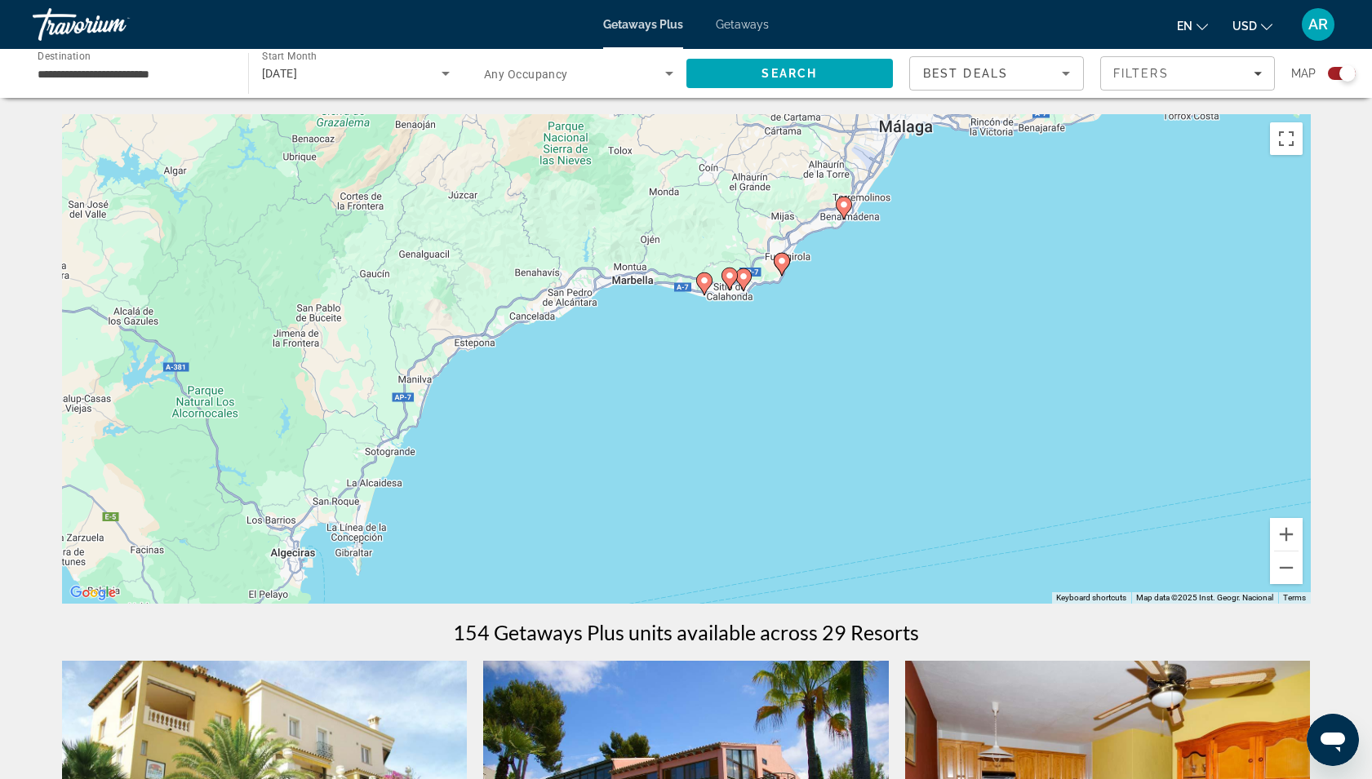
drag, startPoint x: 1064, startPoint y: 450, endPoint x: 1162, endPoint y: 363, distance: 131.2
click at [1162, 363] on div "To activate drag with keyboard, press Alt + Enter. Once in keyboard drag state,…" at bounding box center [686, 359] width 1248 height 490
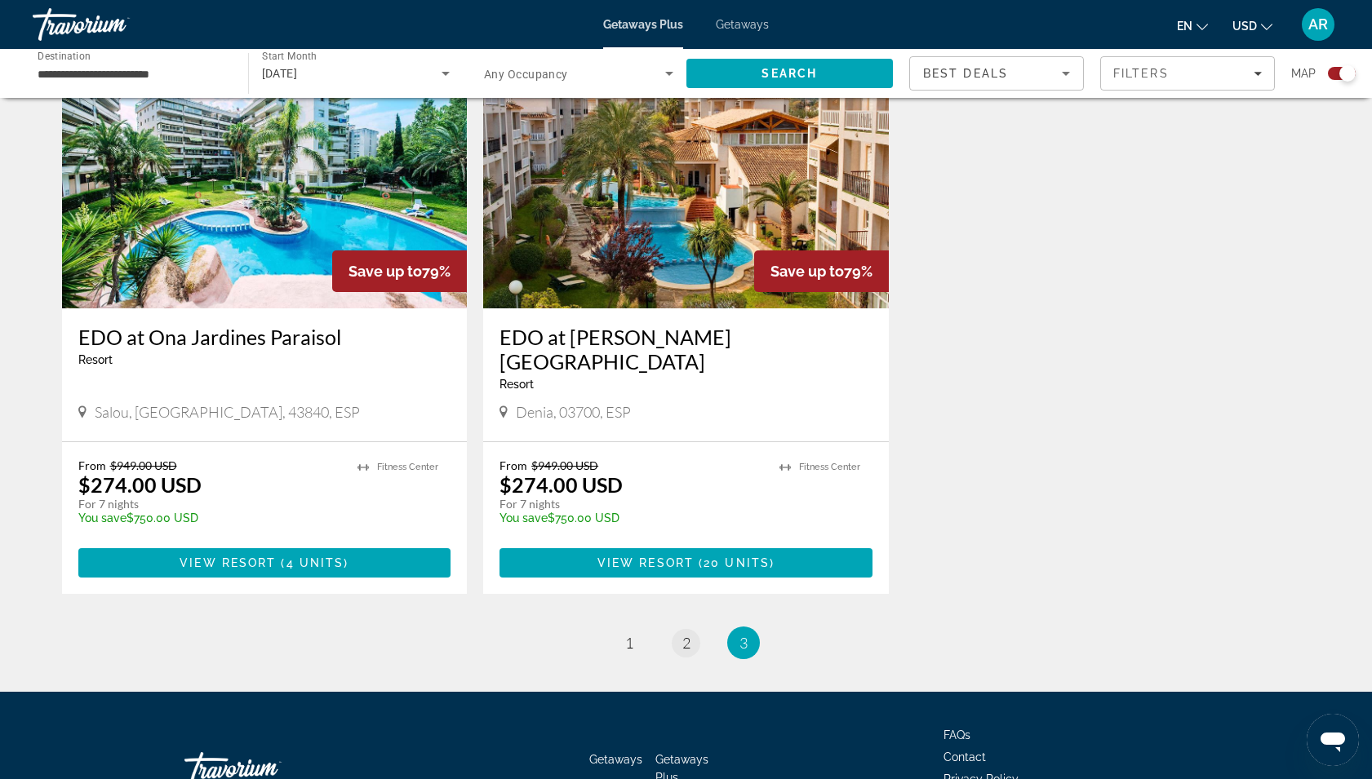
scroll to position [1282, 0]
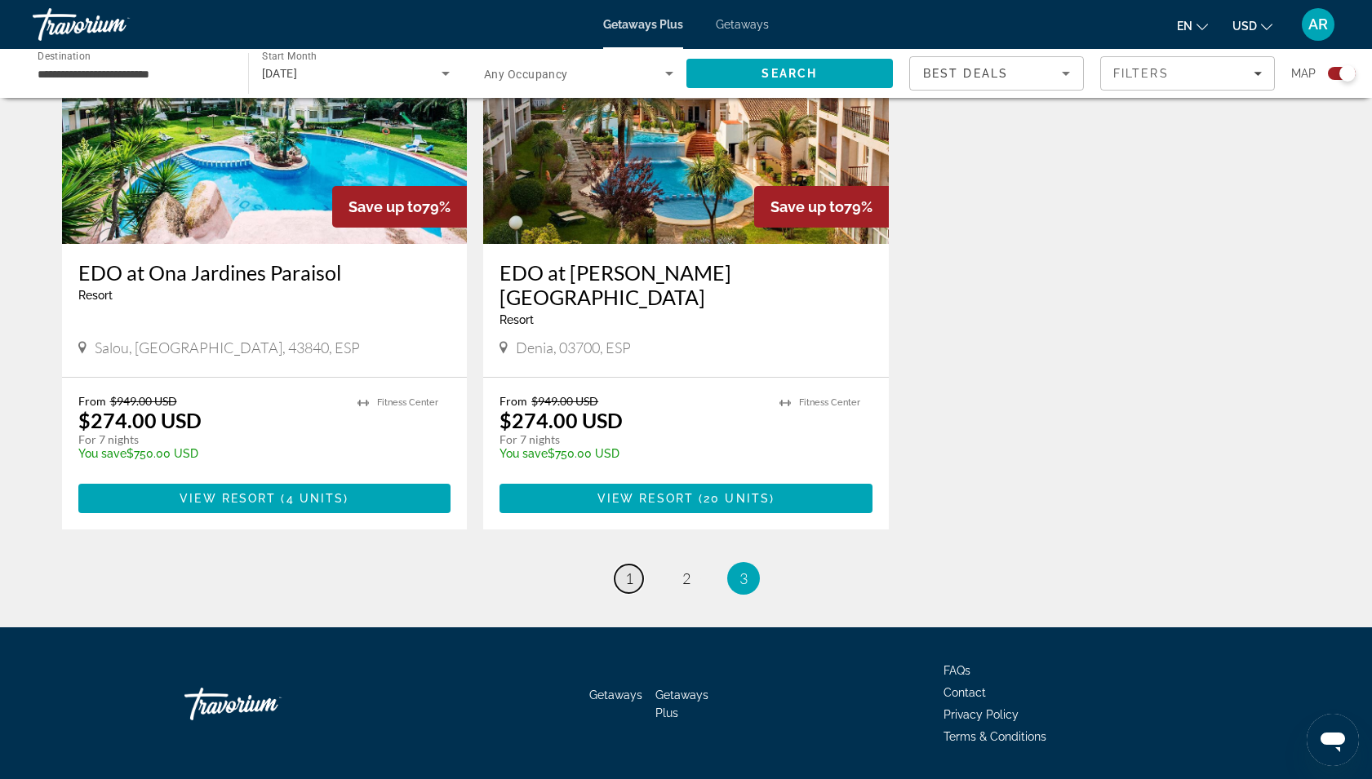
click at [627, 570] on span "1" at bounding box center [629, 579] width 8 height 18
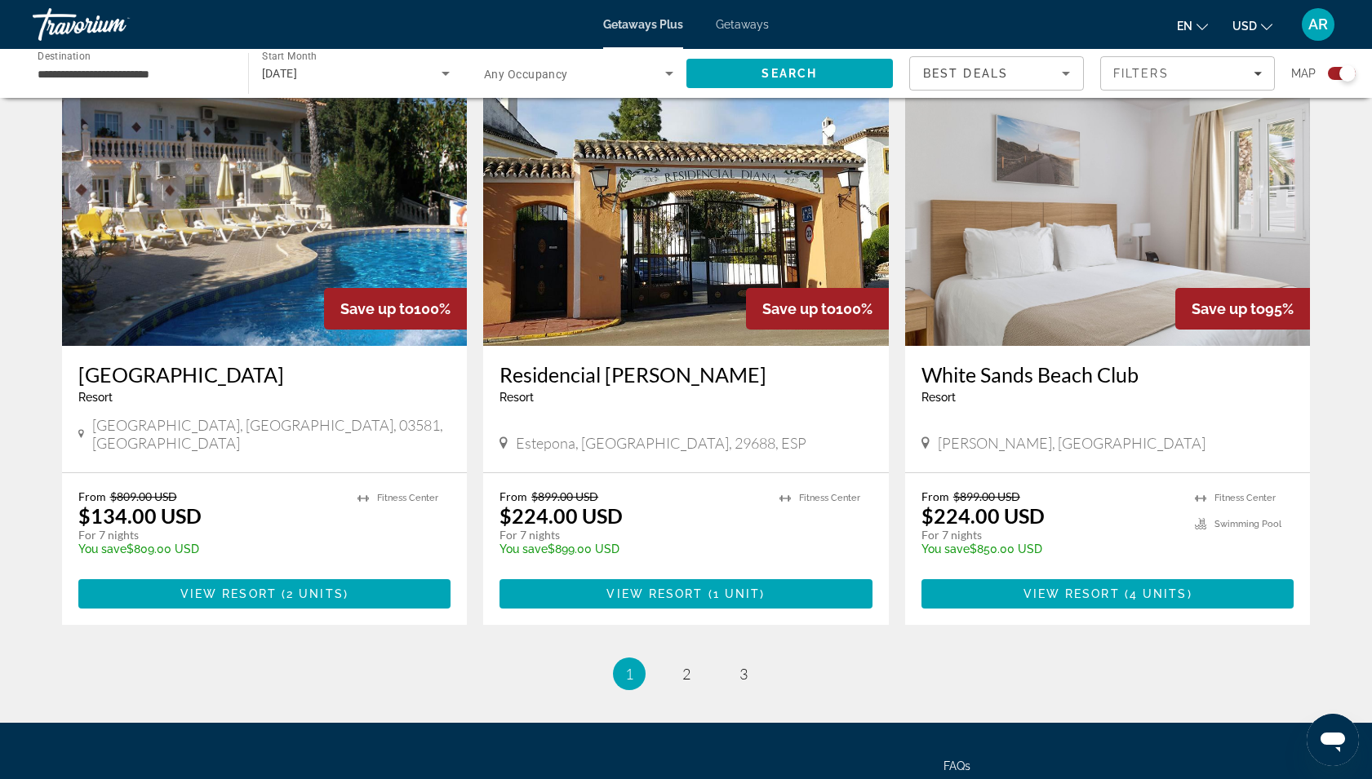
scroll to position [2373, 0]
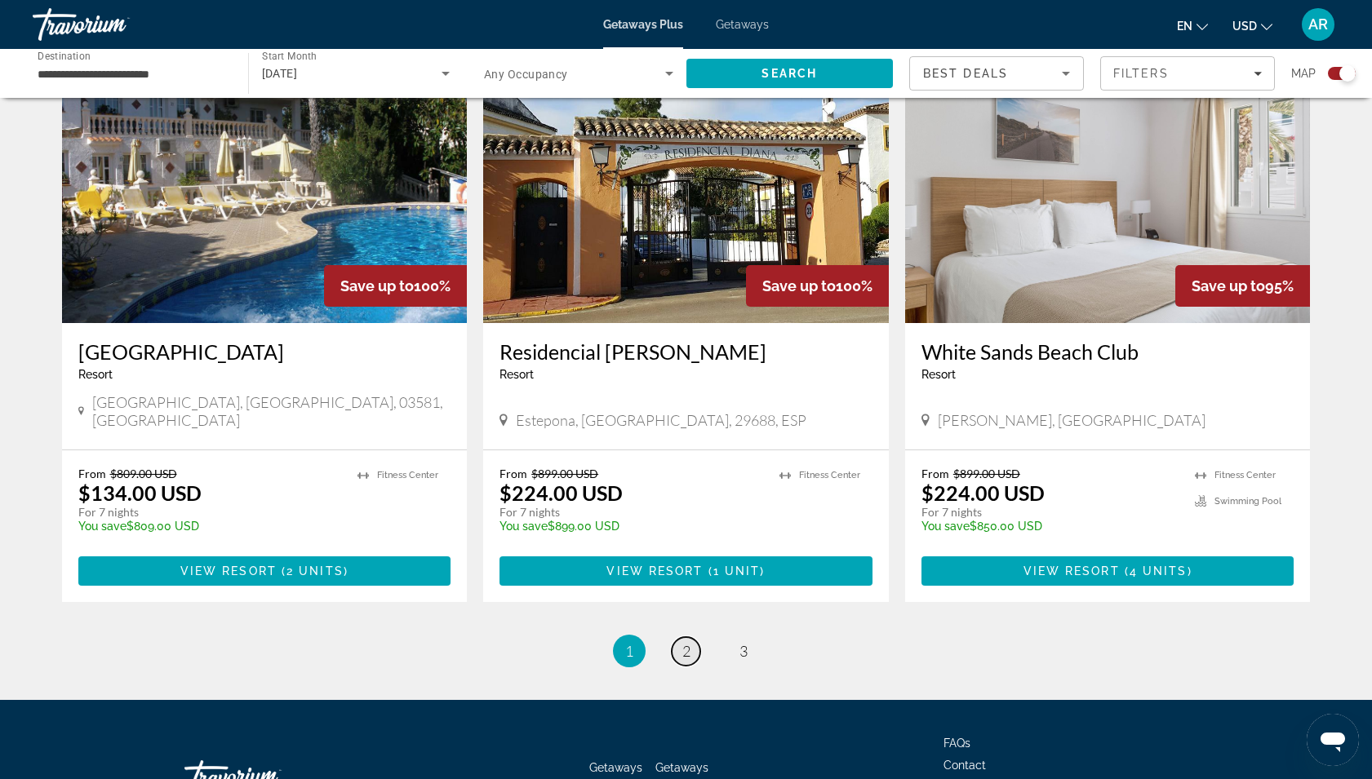
click at [691, 637] on link "page 2" at bounding box center [685, 651] width 29 height 29
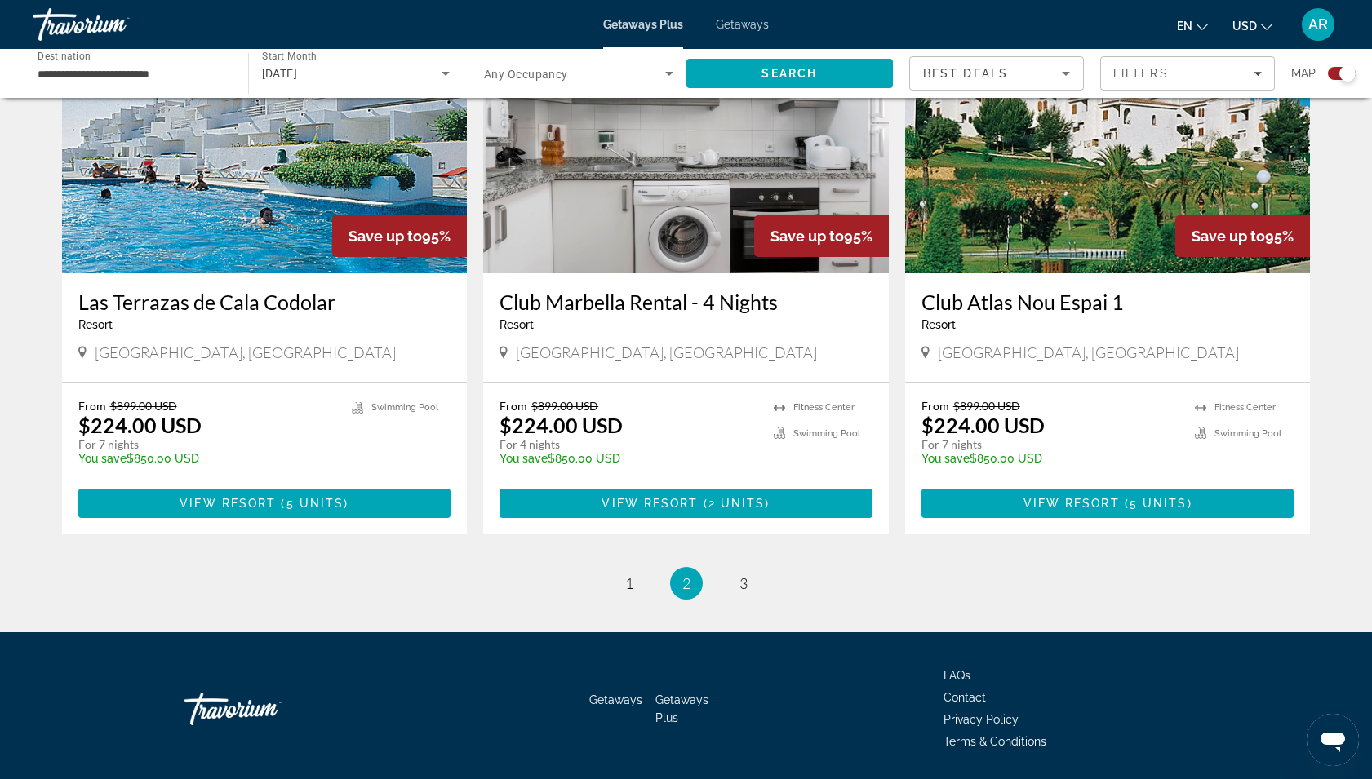
scroll to position [2359, 0]
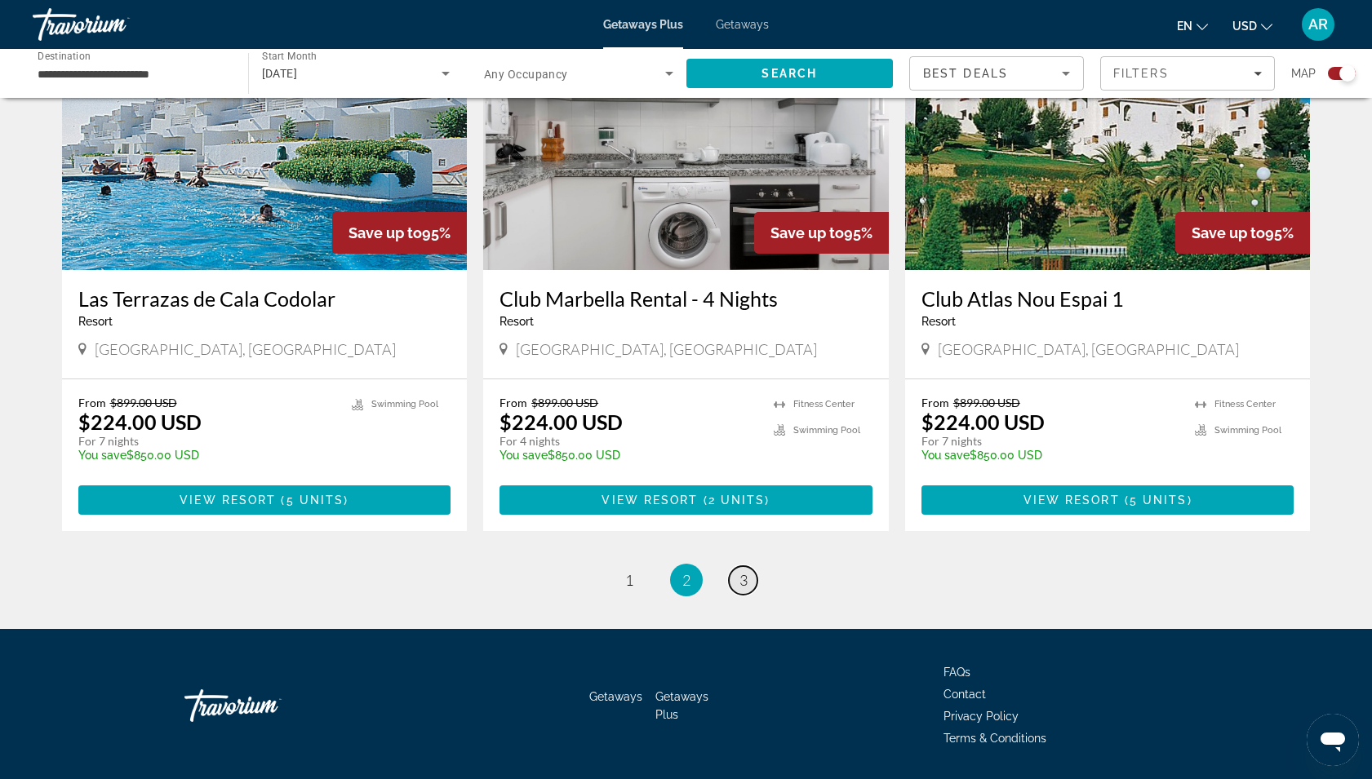
click at [736, 566] on link "page 3" at bounding box center [743, 580] width 29 height 29
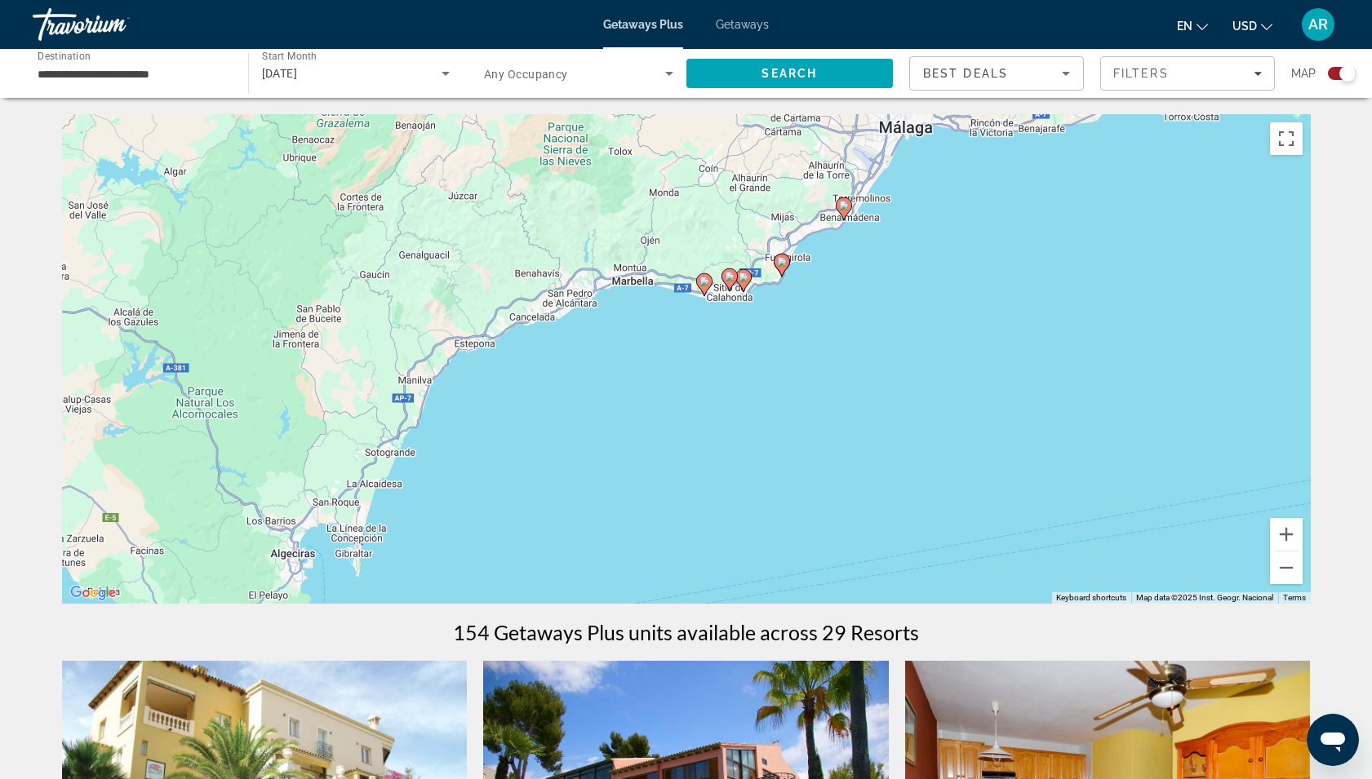
click at [382, 73] on div "[DATE]" at bounding box center [352, 74] width 180 height 20
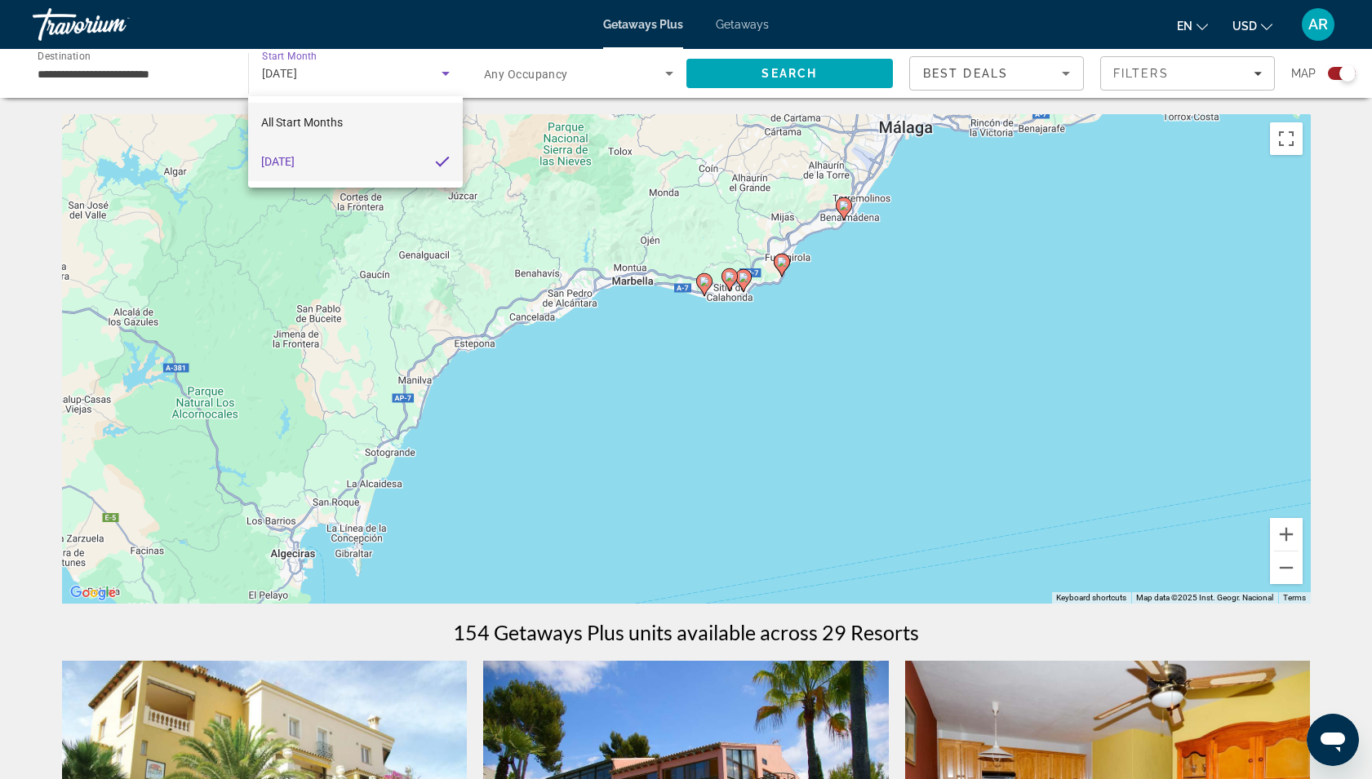
click at [329, 124] on span "All Start Months" at bounding box center [302, 122] width 82 height 13
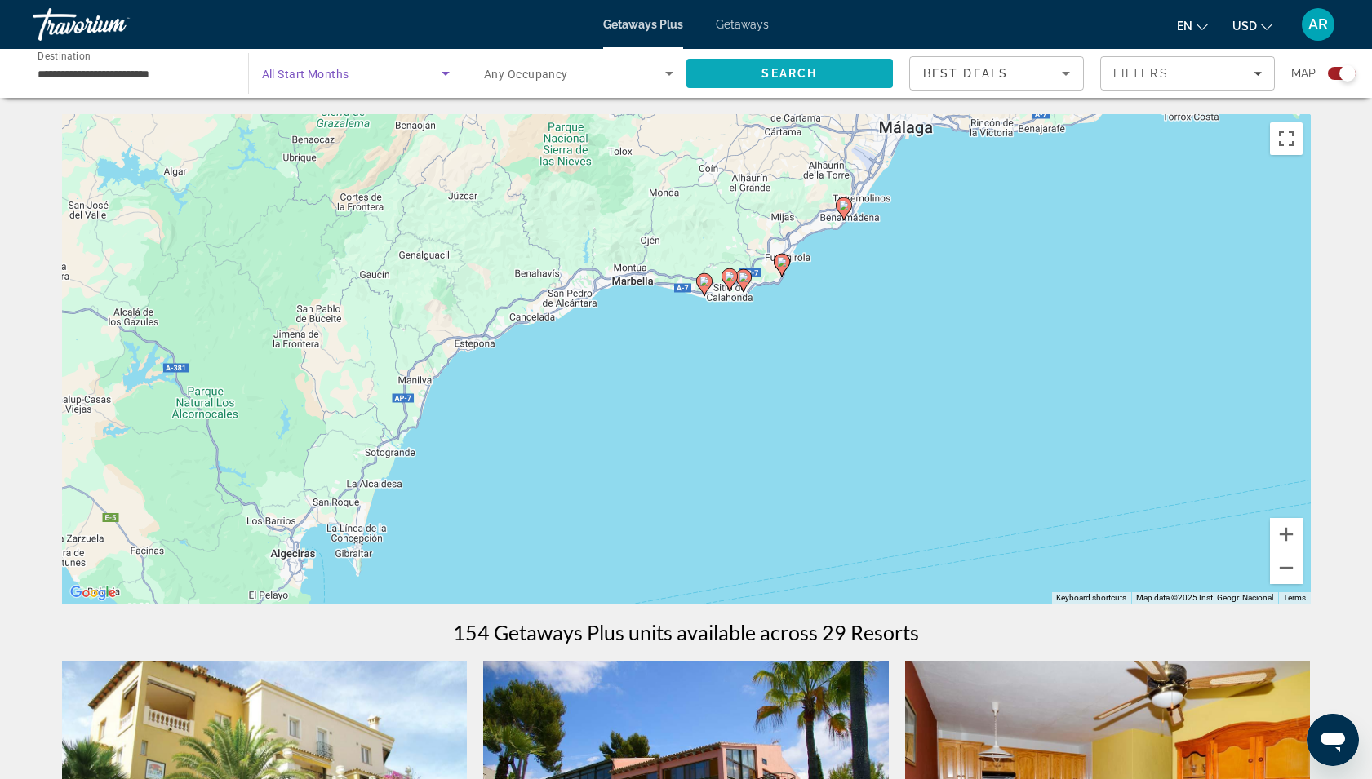
click at [764, 71] on span "Search" at bounding box center [788, 73] width 55 height 13
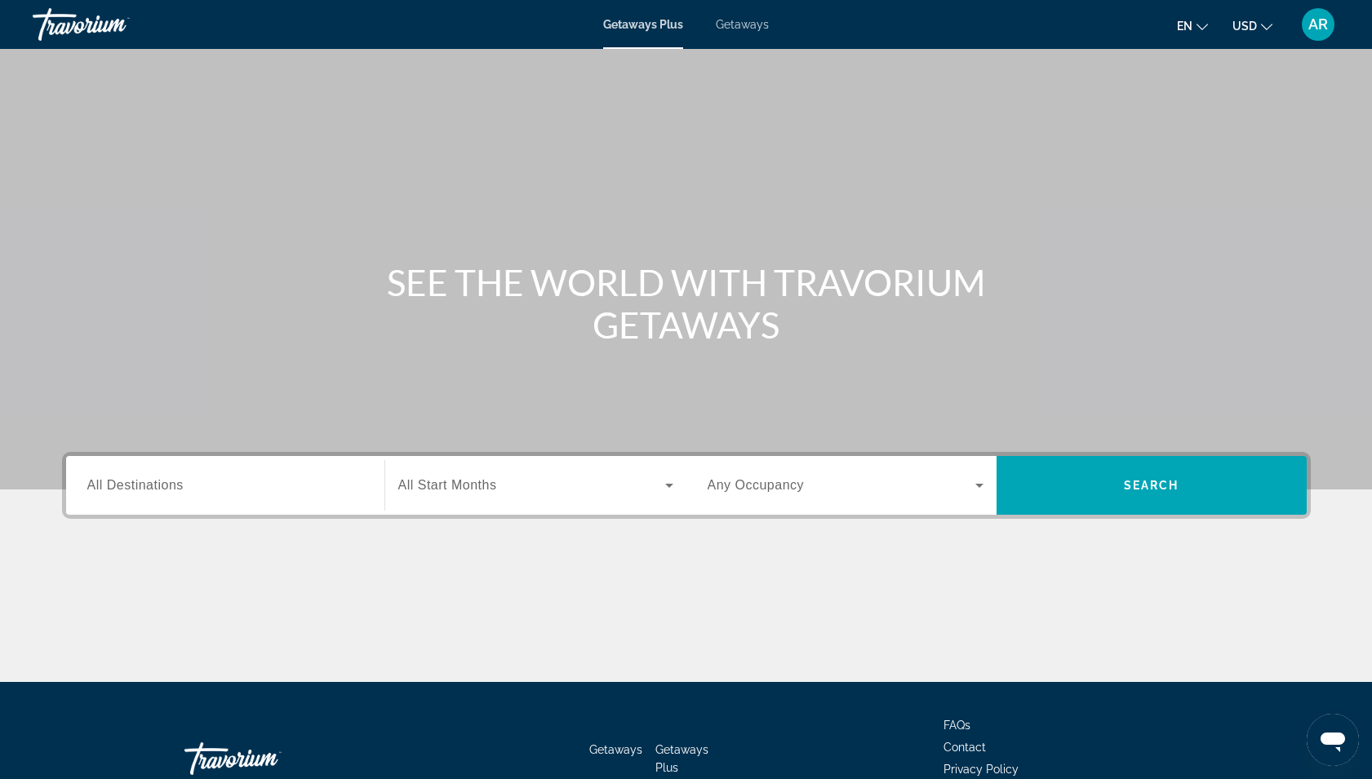
click at [109, 490] on span "All Destinations" at bounding box center [135, 485] width 96 height 14
click at [109, 490] on input "Destination All Destinations" at bounding box center [225, 486] width 276 height 20
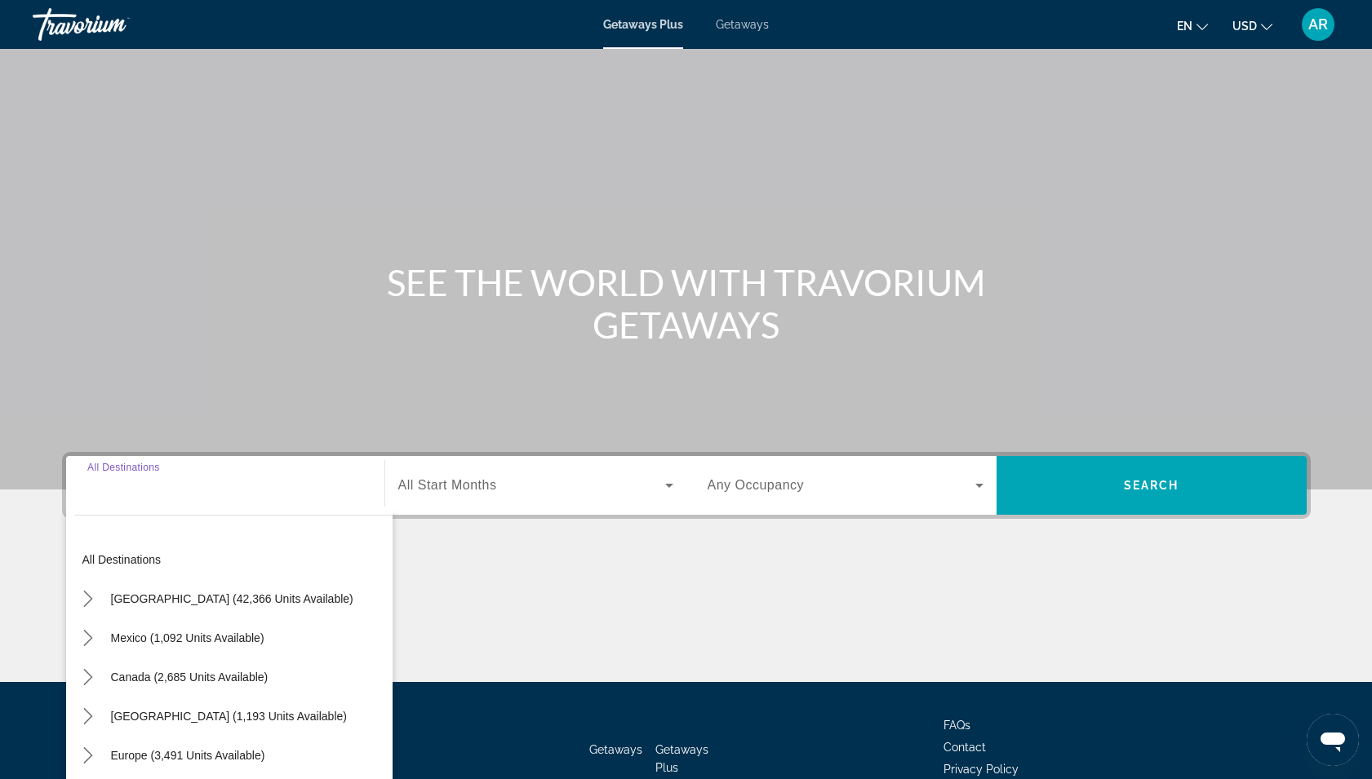
scroll to position [103, 0]
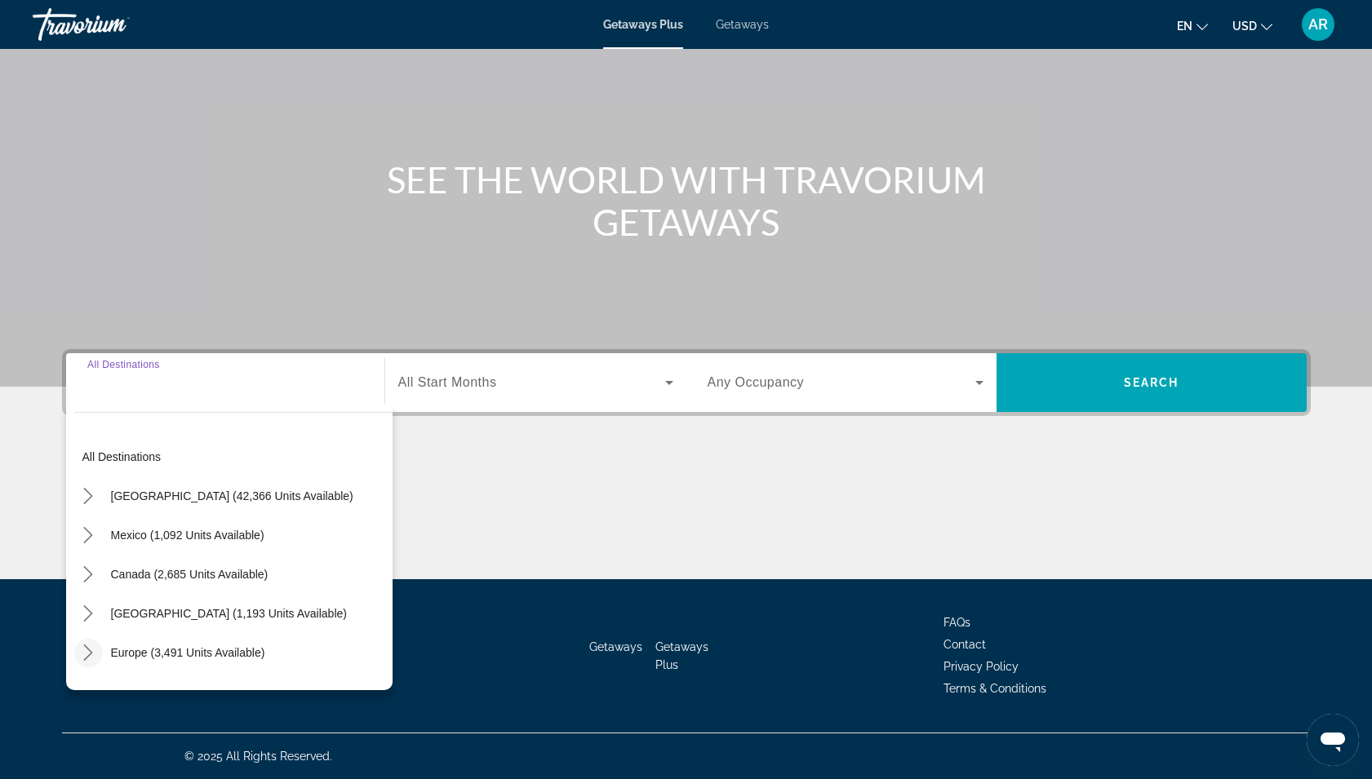
click at [92, 648] on icon "Toggle Europe (3,491 units available) submenu" at bounding box center [88, 653] width 16 height 16
click at [82, 654] on icon "Toggle Europe (3,491 units available) submenu" at bounding box center [88, 653] width 16 height 16
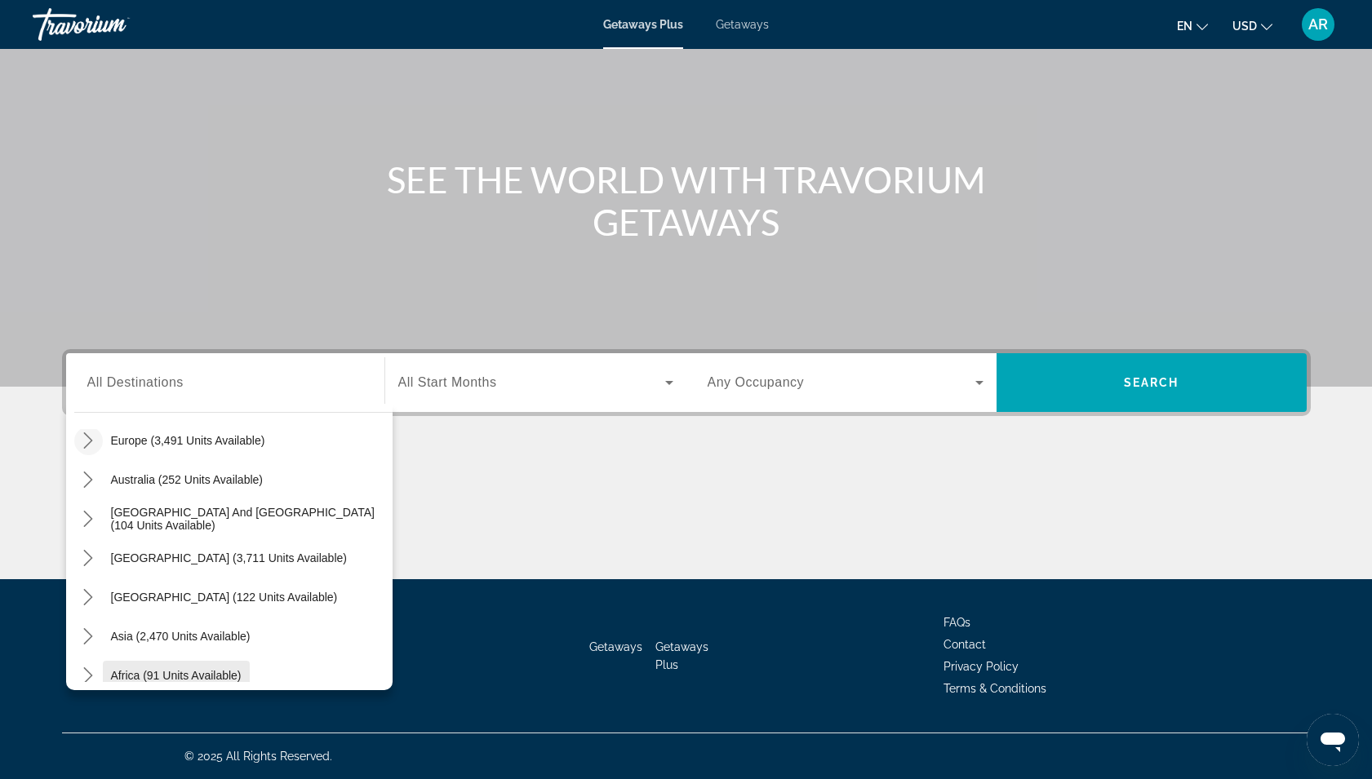
scroll to position [202, 0]
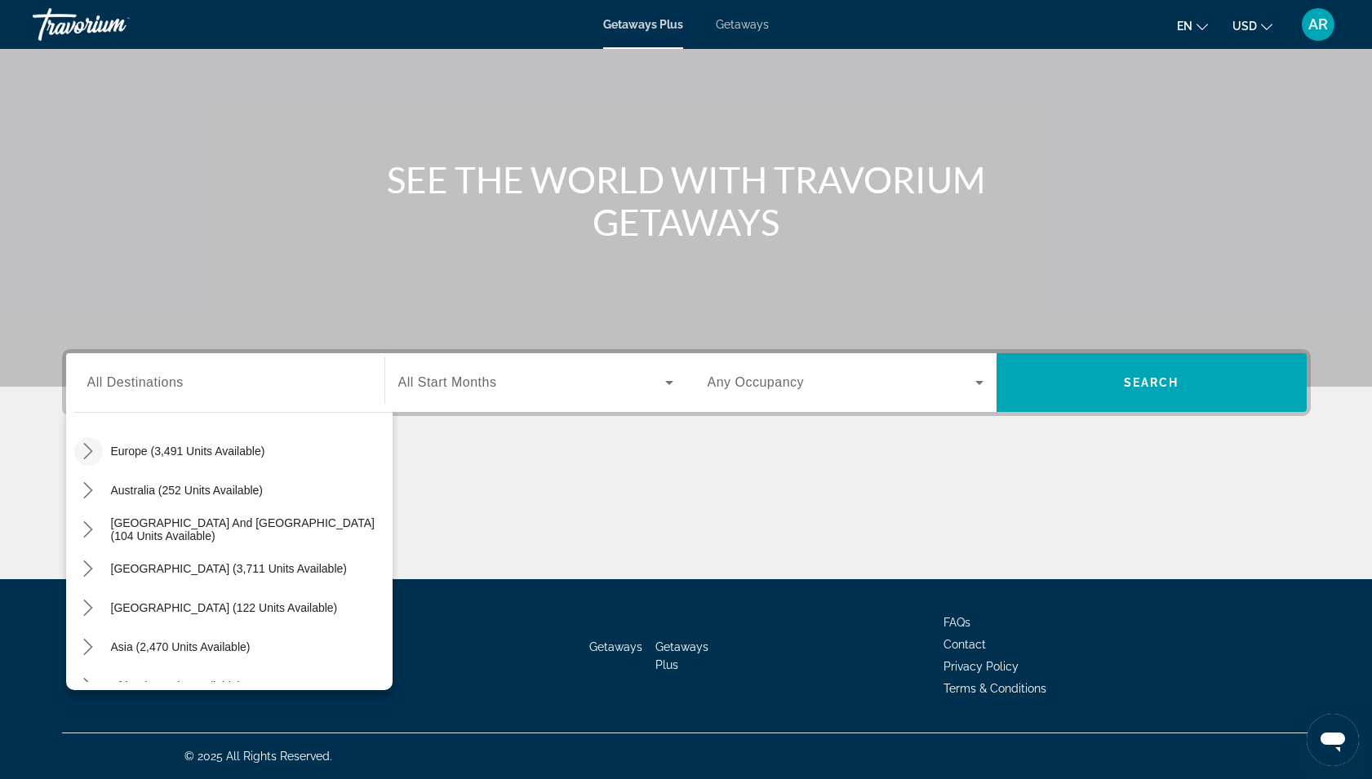
click at [91, 453] on icon "Toggle Europe (3,491 units available) submenu" at bounding box center [88, 451] width 9 height 16
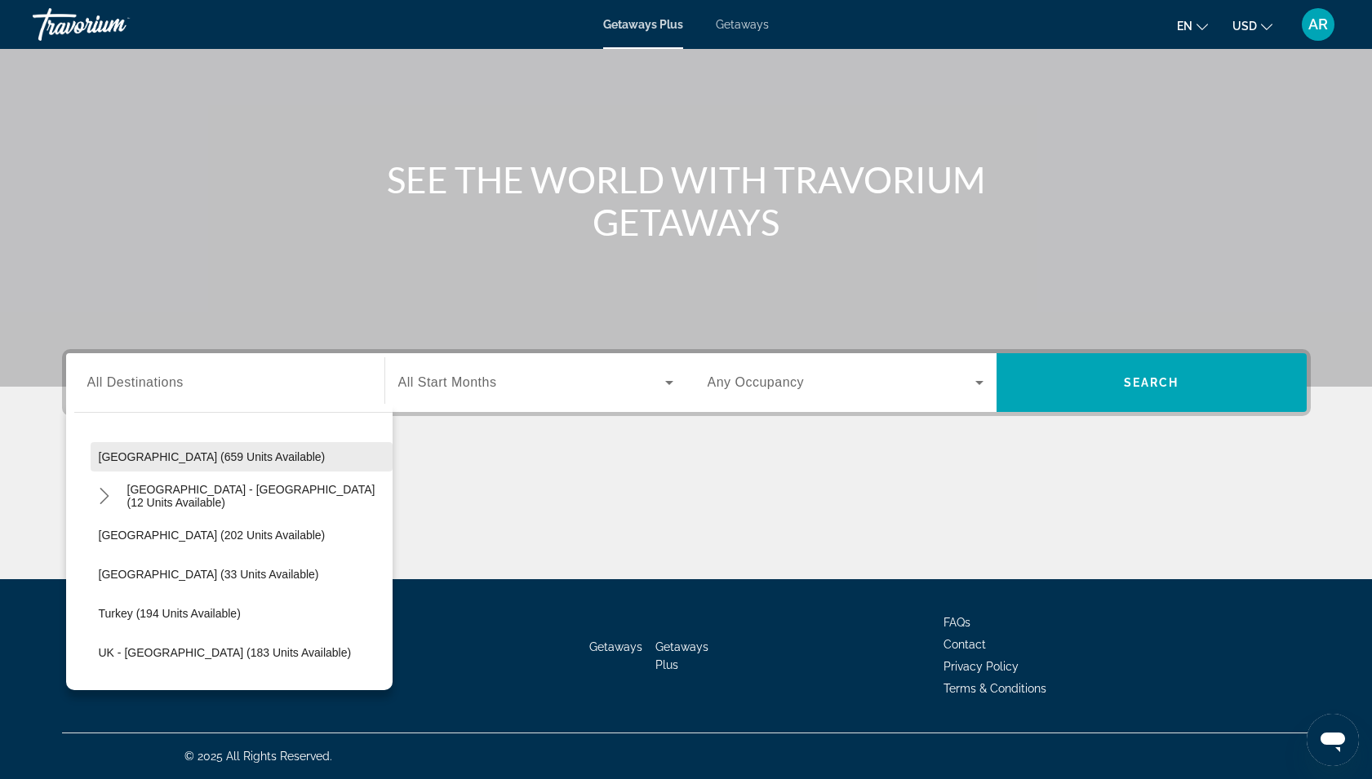
scroll to position [745, 0]
click at [104, 490] on icon "Toggle Spain - Canary Islands (12 units available) submenu" at bounding box center [104, 495] width 16 height 16
click at [148, 457] on span "[GEOGRAPHIC_DATA] (659 units available)" at bounding box center [212, 456] width 227 height 13
type input "**********"
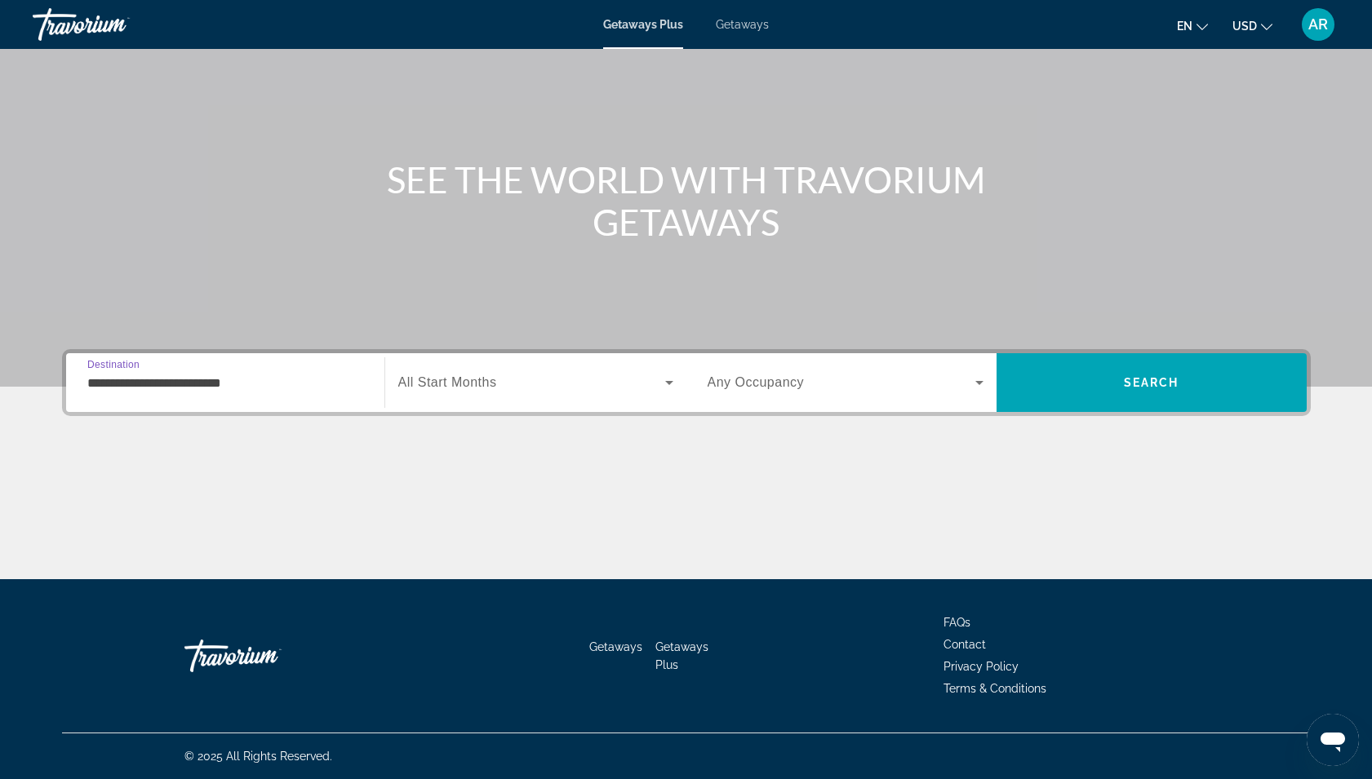
click at [480, 386] on span "All Start Months" at bounding box center [447, 382] width 99 height 14
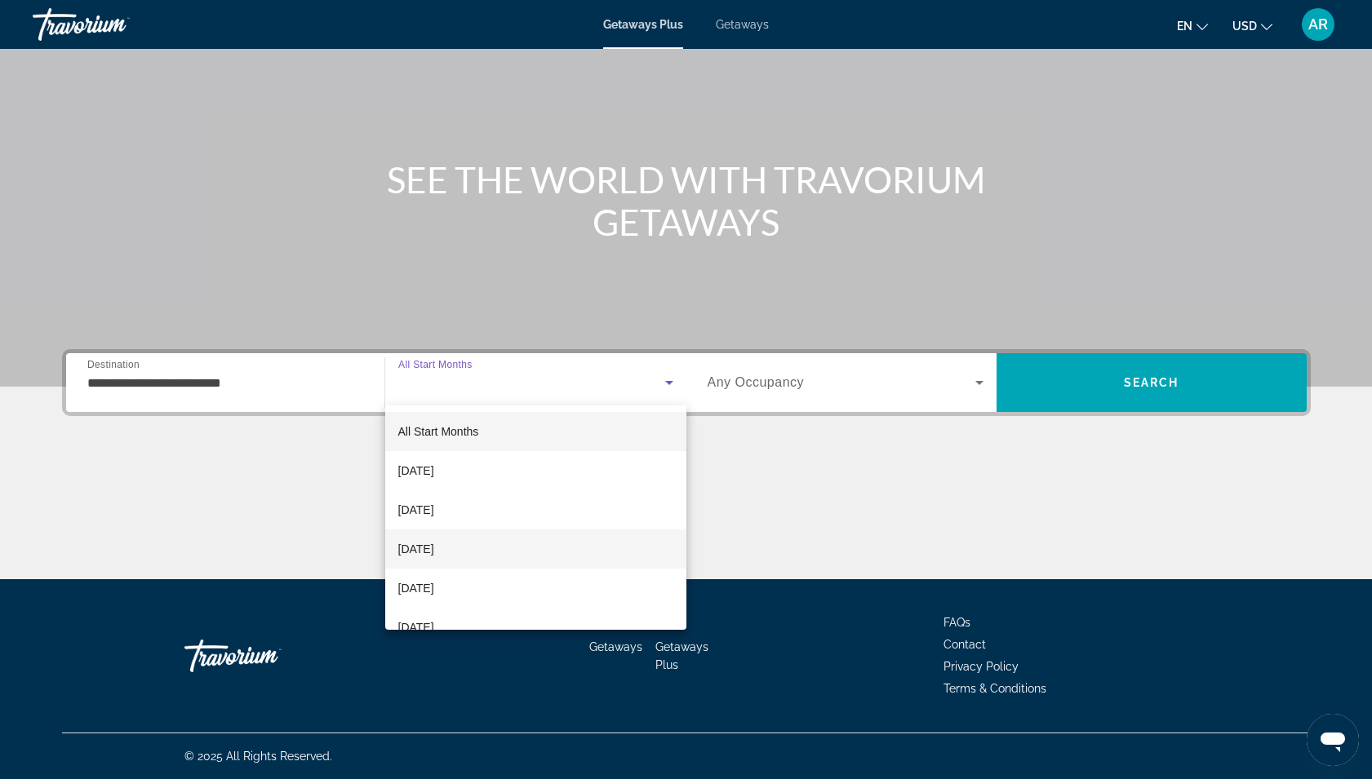
click at [432, 552] on span "[DATE]" at bounding box center [416, 549] width 36 height 20
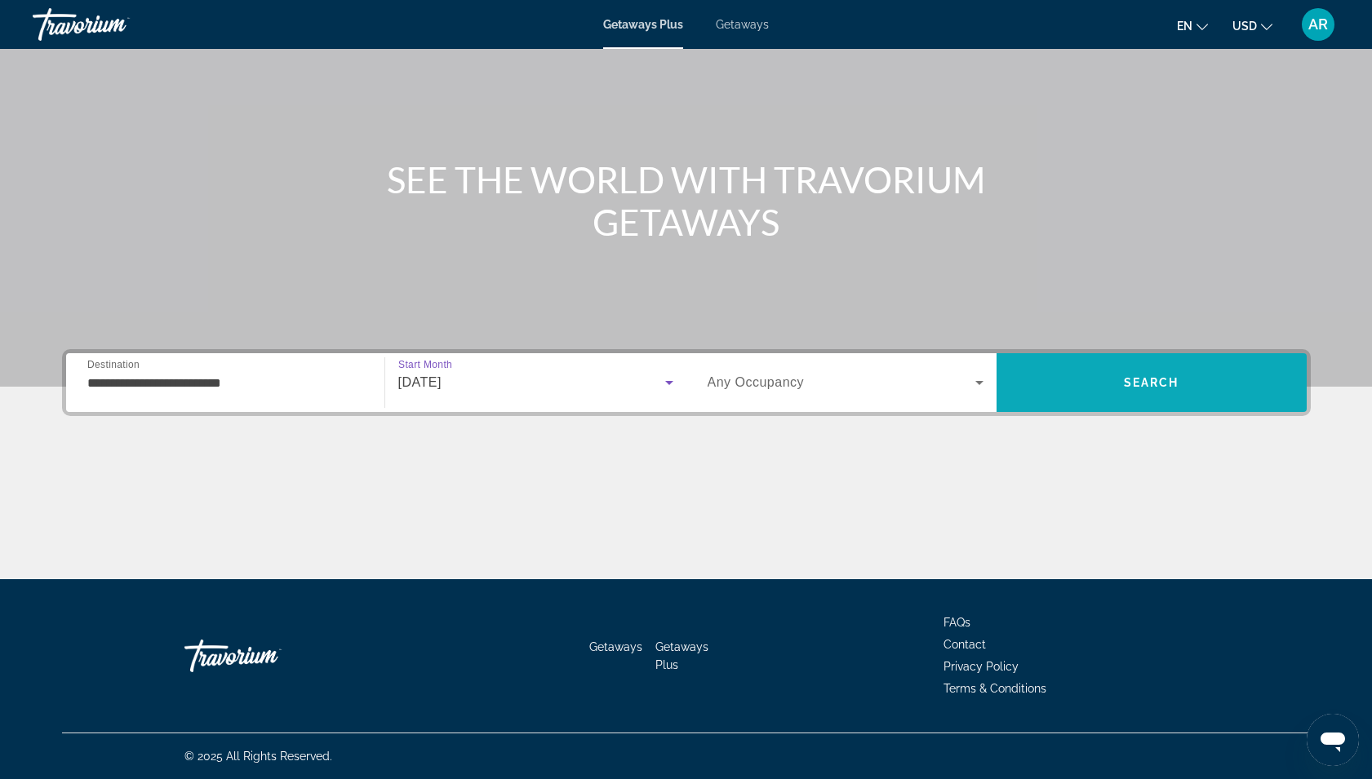
click at [1109, 400] on span "Search" at bounding box center [1151, 382] width 310 height 39
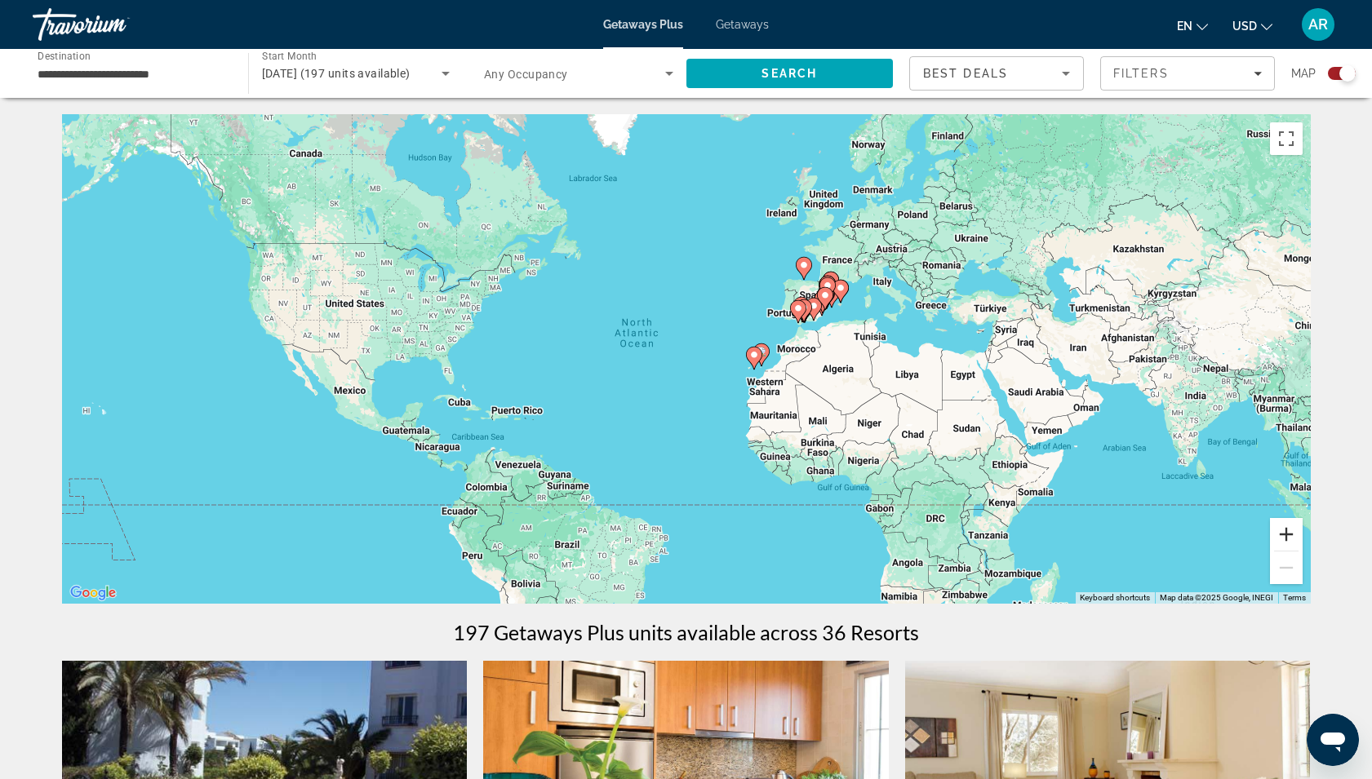
click at [1276, 532] on button "Zoom in" at bounding box center [1286, 534] width 33 height 33
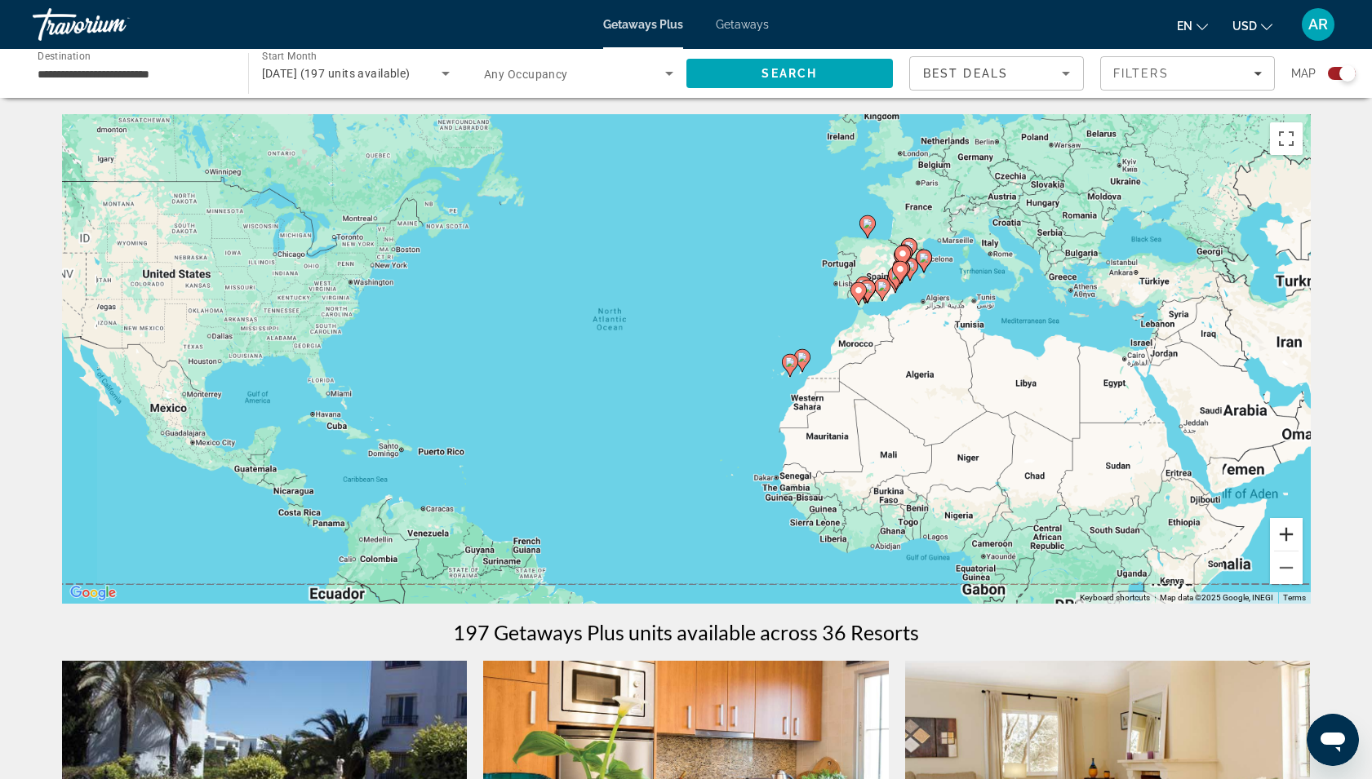
click at [1276, 532] on button "Zoom in" at bounding box center [1286, 534] width 33 height 33
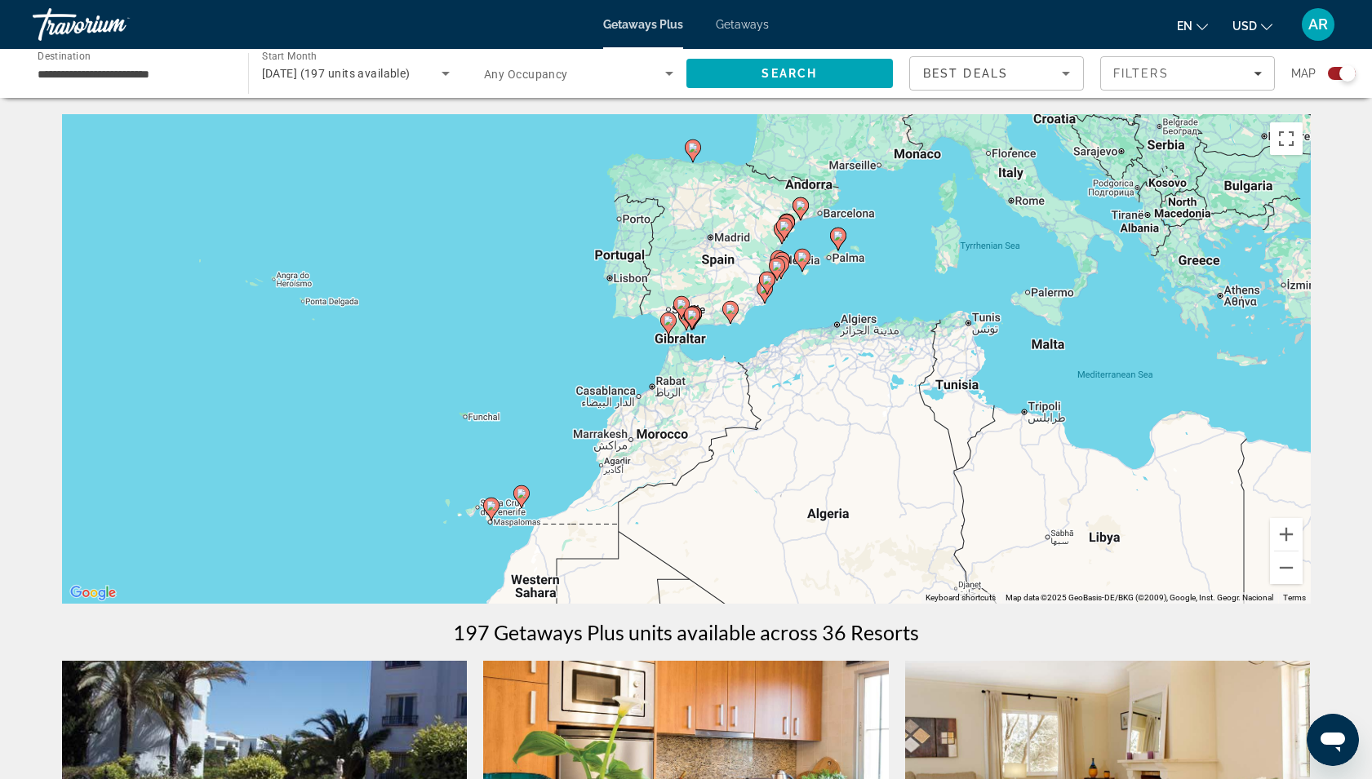
drag, startPoint x: 1163, startPoint y: 378, endPoint x: 691, endPoint y: 499, distance: 487.8
click at [691, 499] on div "To activate drag with keyboard, press Alt + Enter. Once in keyboard drag state,…" at bounding box center [686, 359] width 1248 height 490
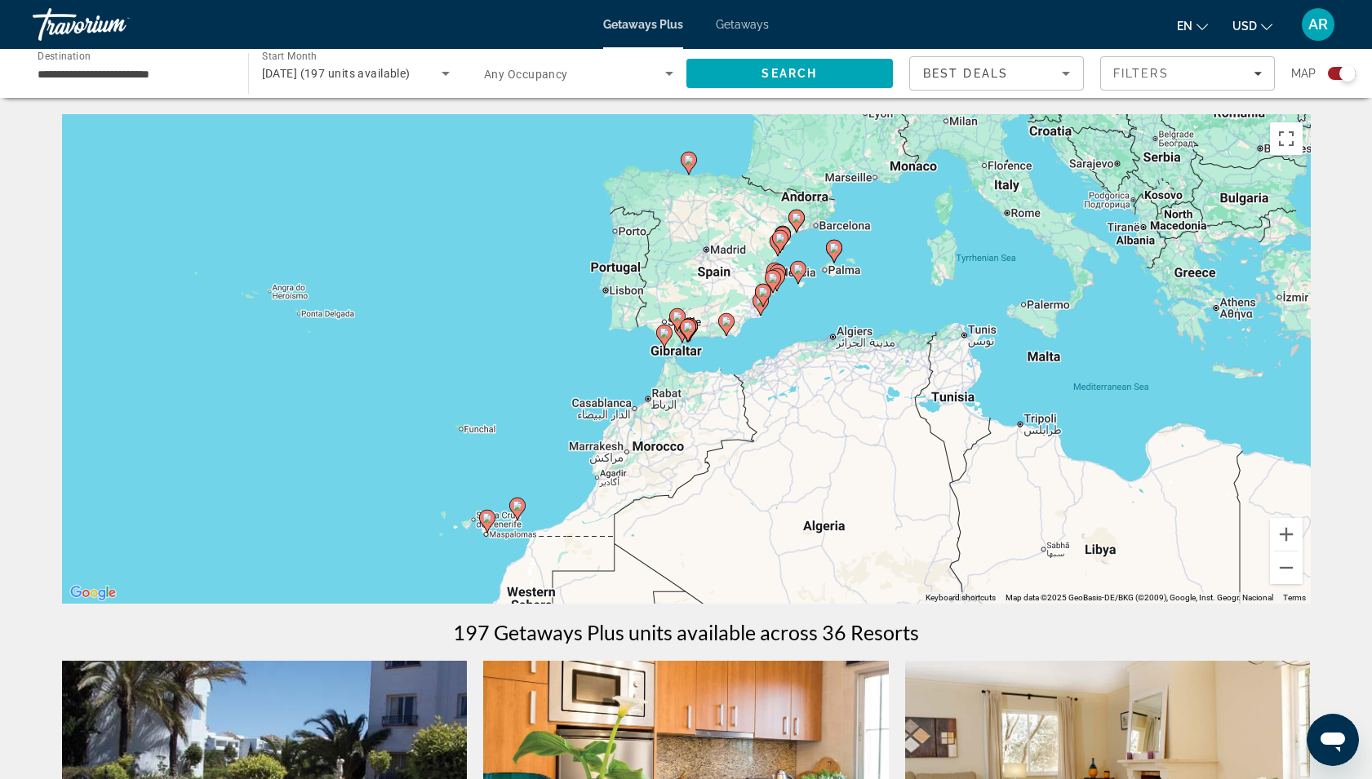
click at [720, 337] on div "To activate drag with keyboard, press Alt + Enter. Once in keyboard drag state,…" at bounding box center [686, 359] width 1248 height 490
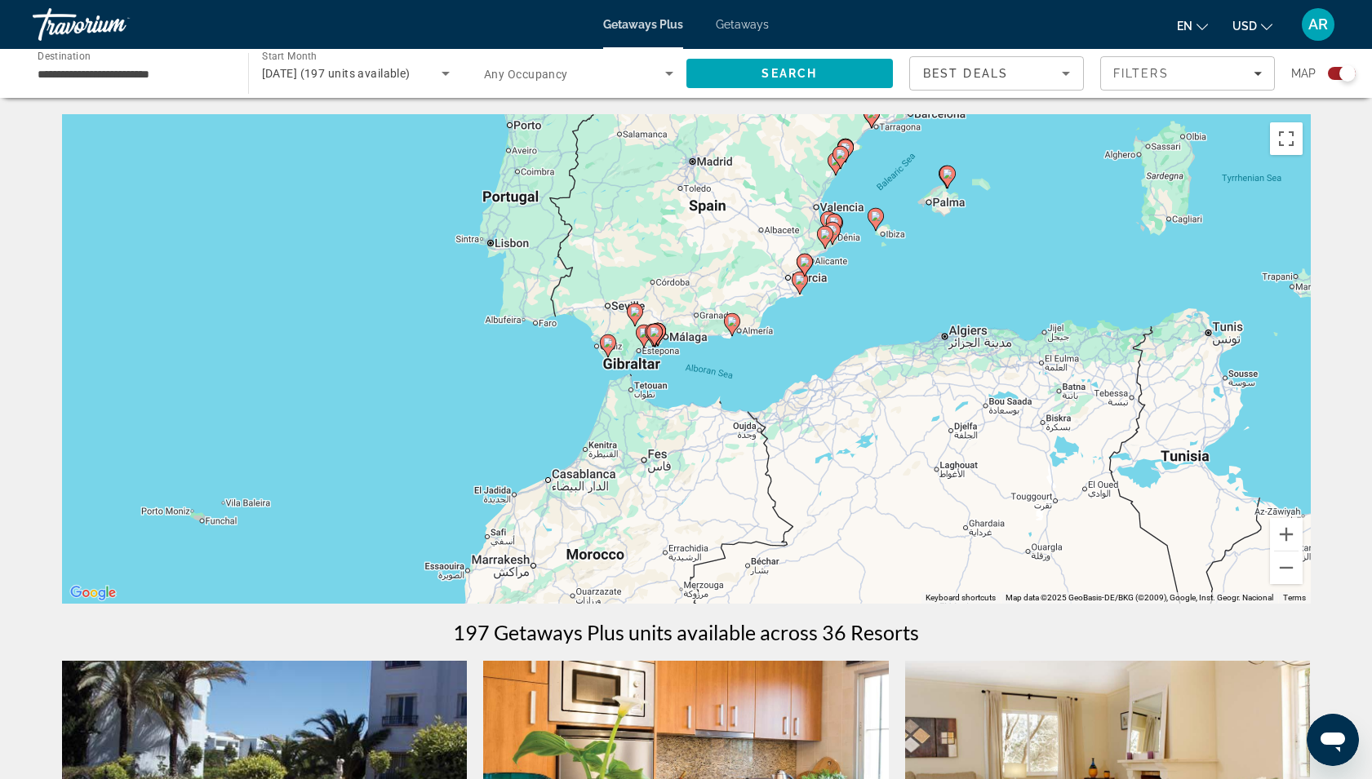
click at [720, 337] on div "To activate drag with keyboard, press Alt + Enter. Once in keyboard drag state,…" at bounding box center [686, 359] width 1248 height 490
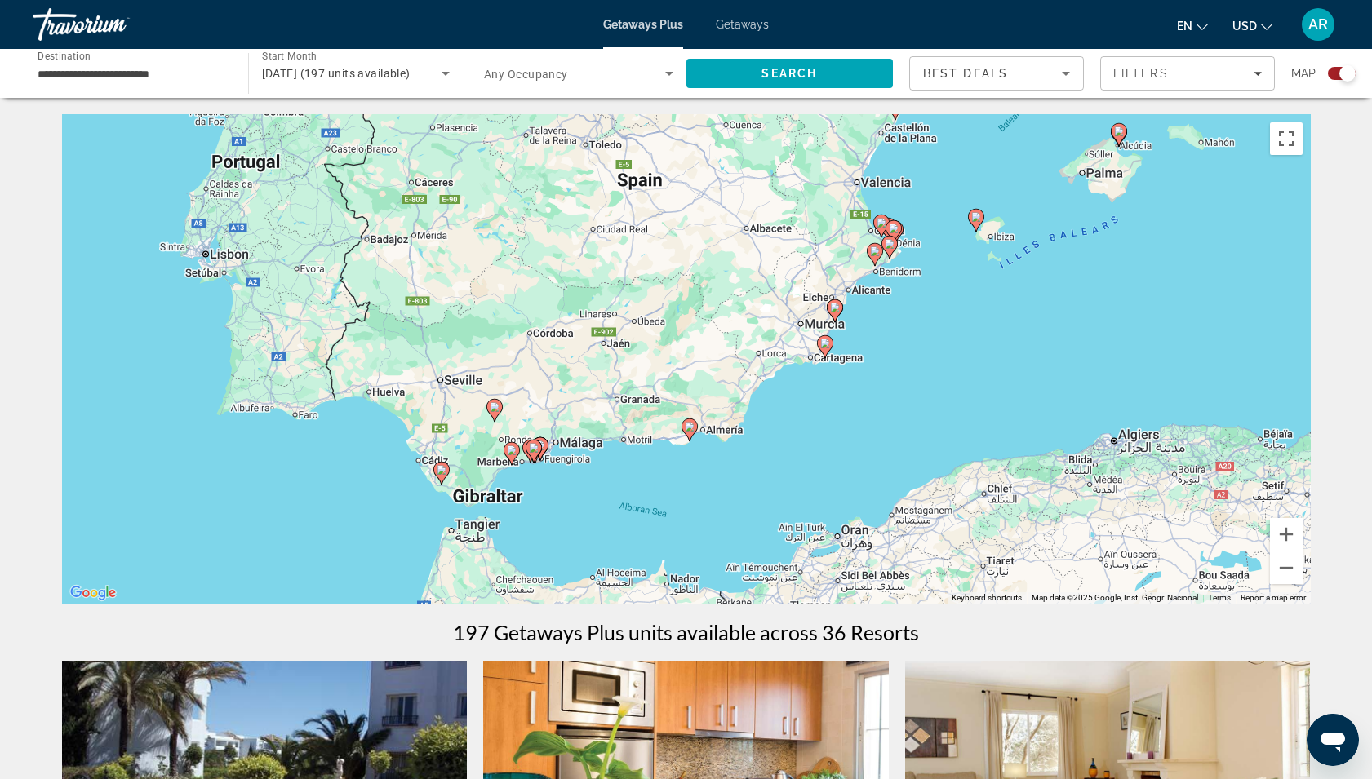
drag, startPoint x: 982, startPoint y: 273, endPoint x: 911, endPoint y: 401, distance: 147.2
click at [911, 401] on div "To activate drag with keyboard, press Alt + Enter. Once in keyboard drag state,…" at bounding box center [686, 359] width 1248 height 490
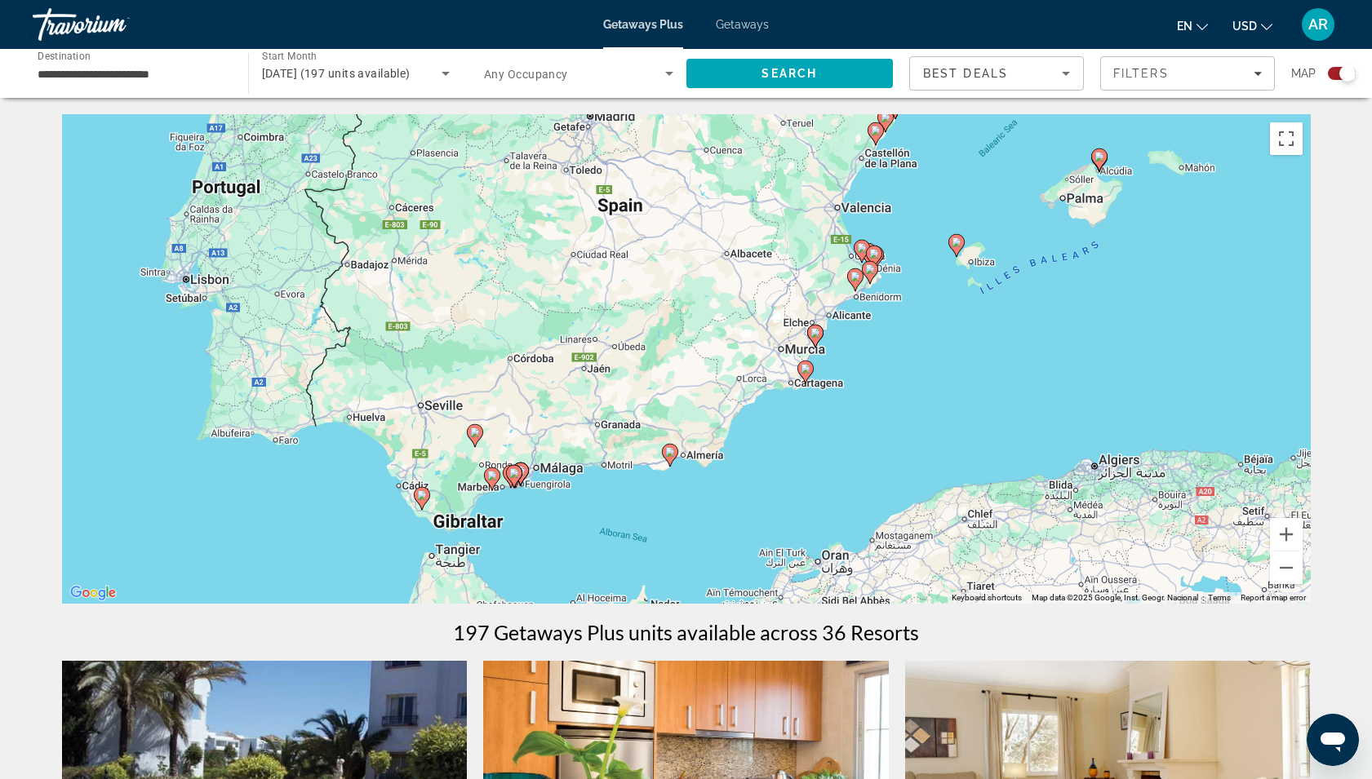
click at [781, 437] on div "To activate drag with keyboard, press Alt + Enter. Once in keyboard drag state,…" at bounding box center [686, 359] width 1248 height 490
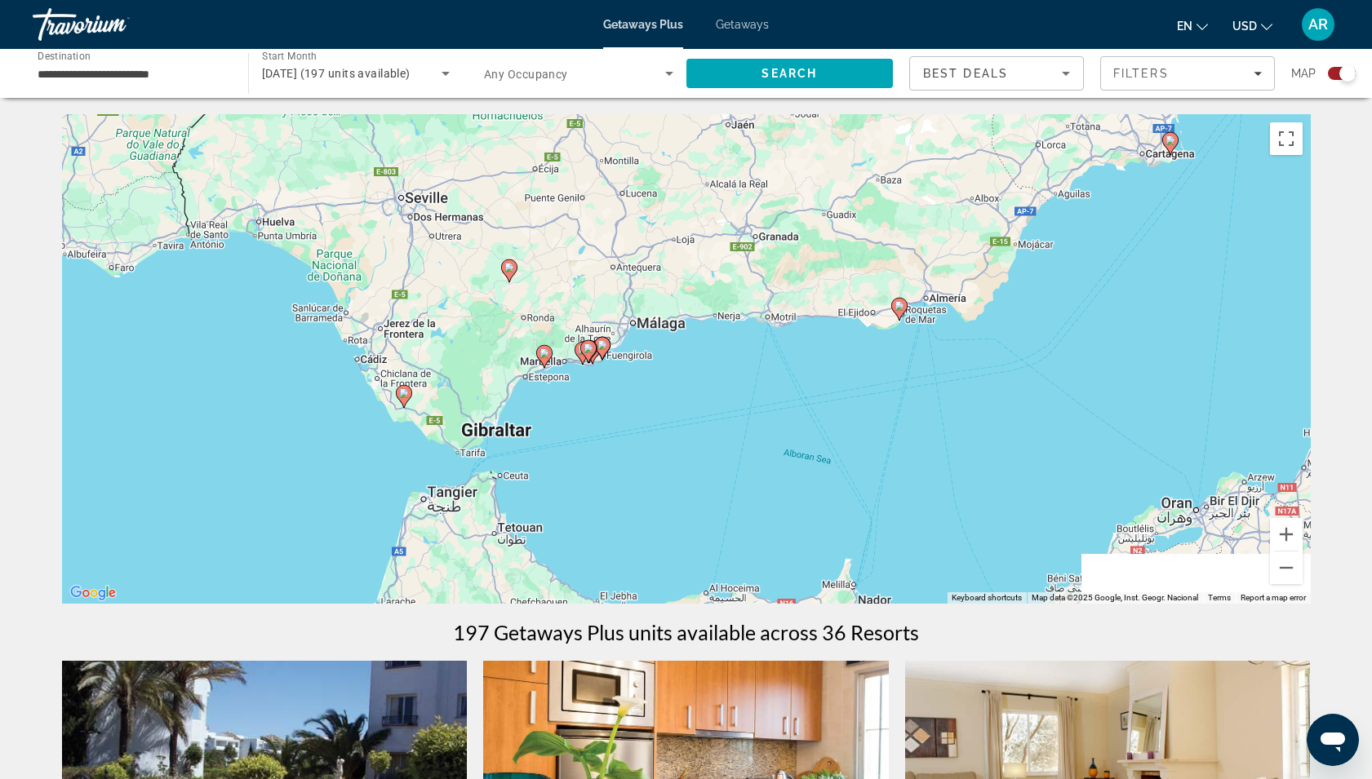
drag, startPoint x: 487, startPoint y: 527, endPoint x: 834, endPoint y: 347, distance: 390.8
click at [834, 347] on div "To activate drag with keyboard, press Alt + Enter. Once in keyboard drag state,…" at bounding box center [686, 359] width 1248 height 490
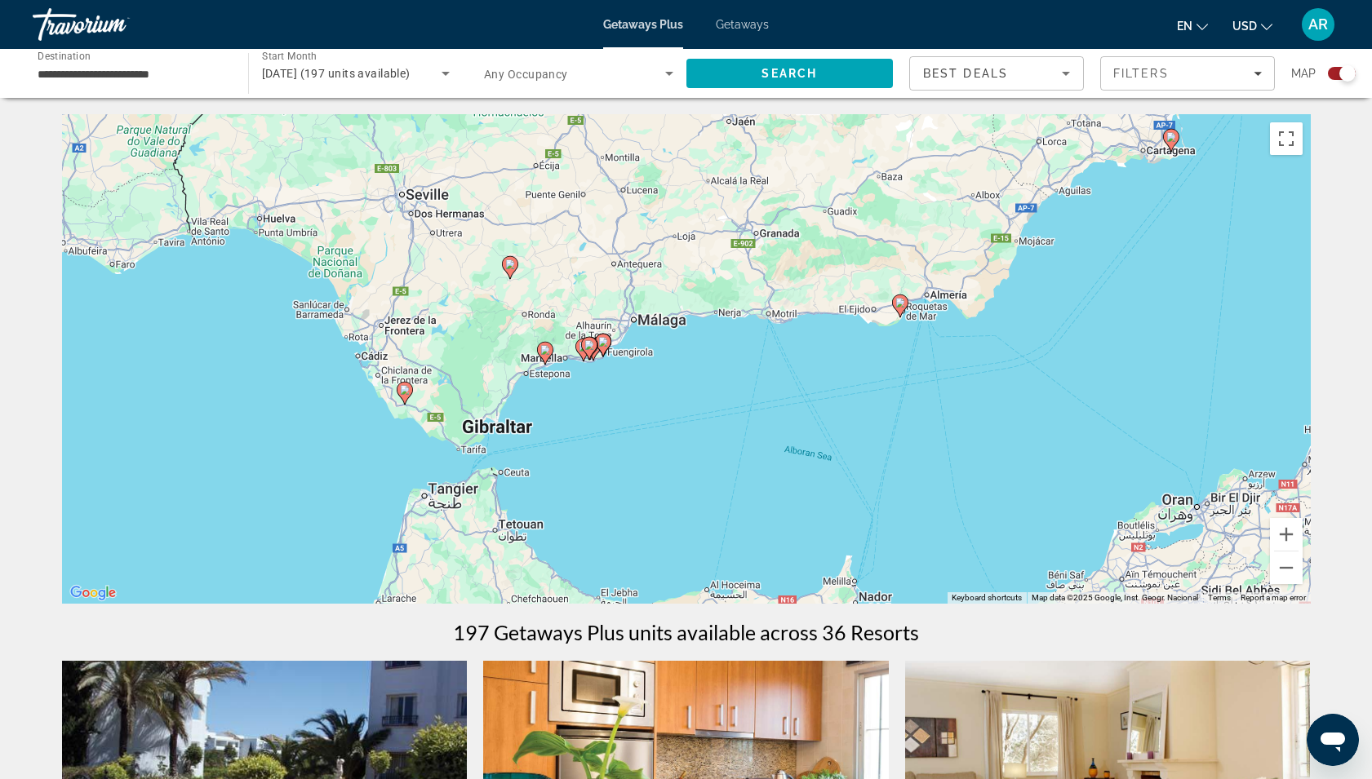
click at [834, 347] on div "To activate drag with keyboard, press Alt + Enter. Once in keyboard drag state,…" at bounding box center [686, 359] width 1248 height 490
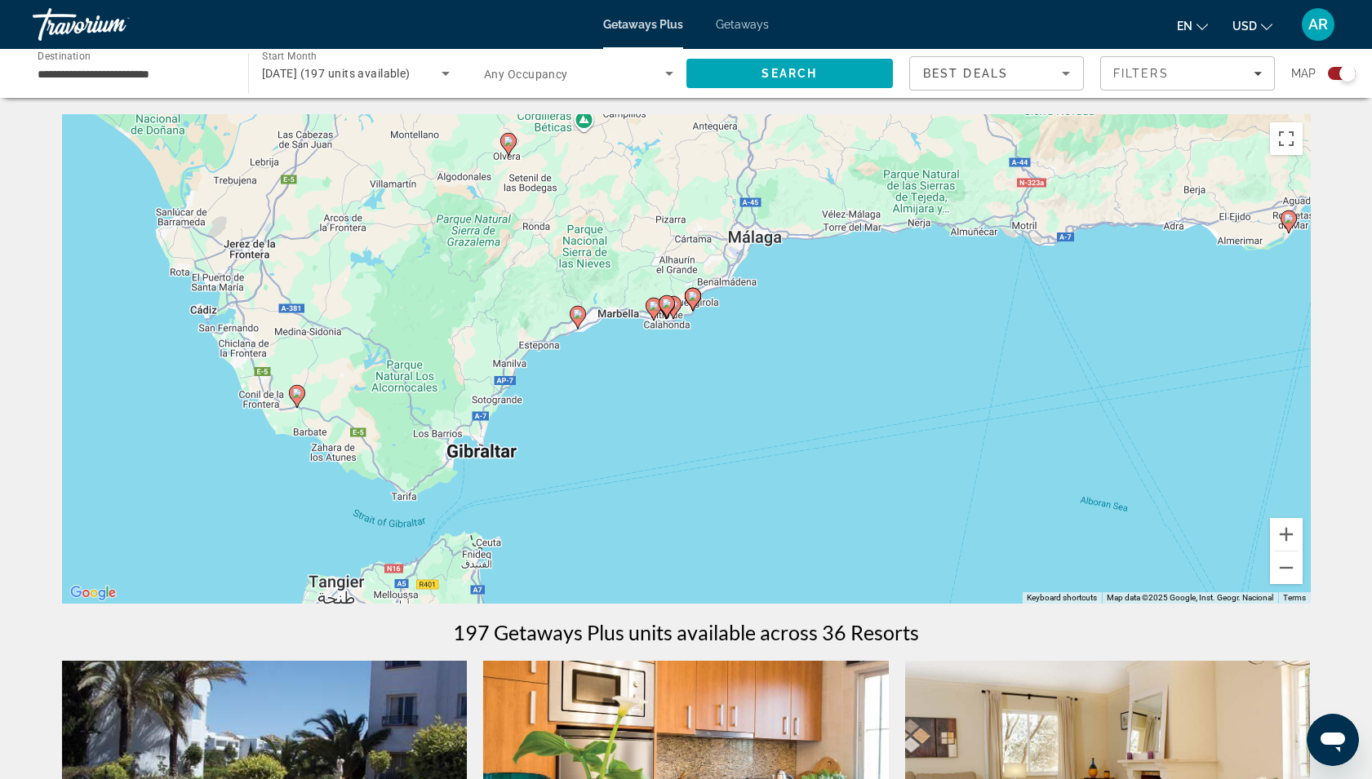
drag, startPoint x: 438, startPoint y: 391, endPoint x: 762, endPoint y: 335, distance: 328.6
click at [762, 335] on div "To activate drag with keyboard, press Alt + Enter. Once in keyboard drag state,…" at bounding box center [686, 359] width 1248 height 490
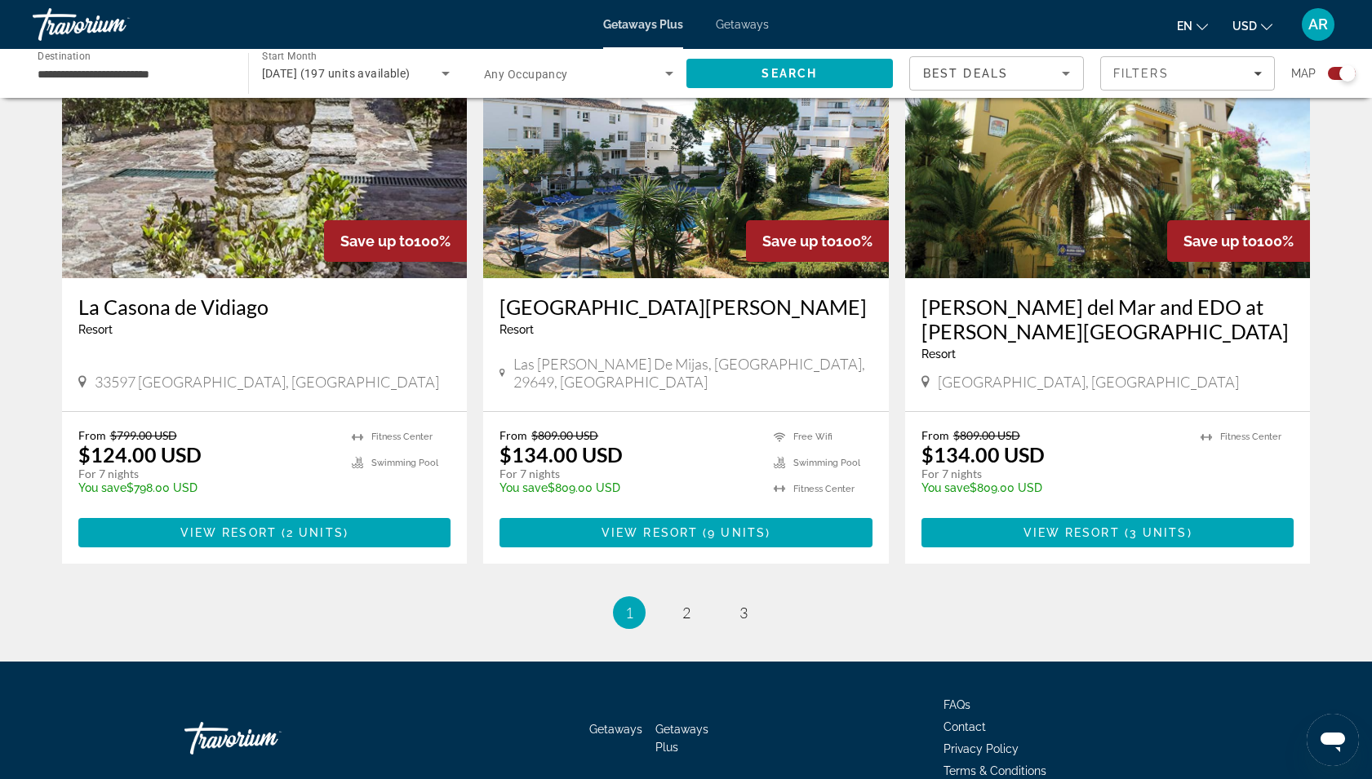
scroll to position [2416, 0]
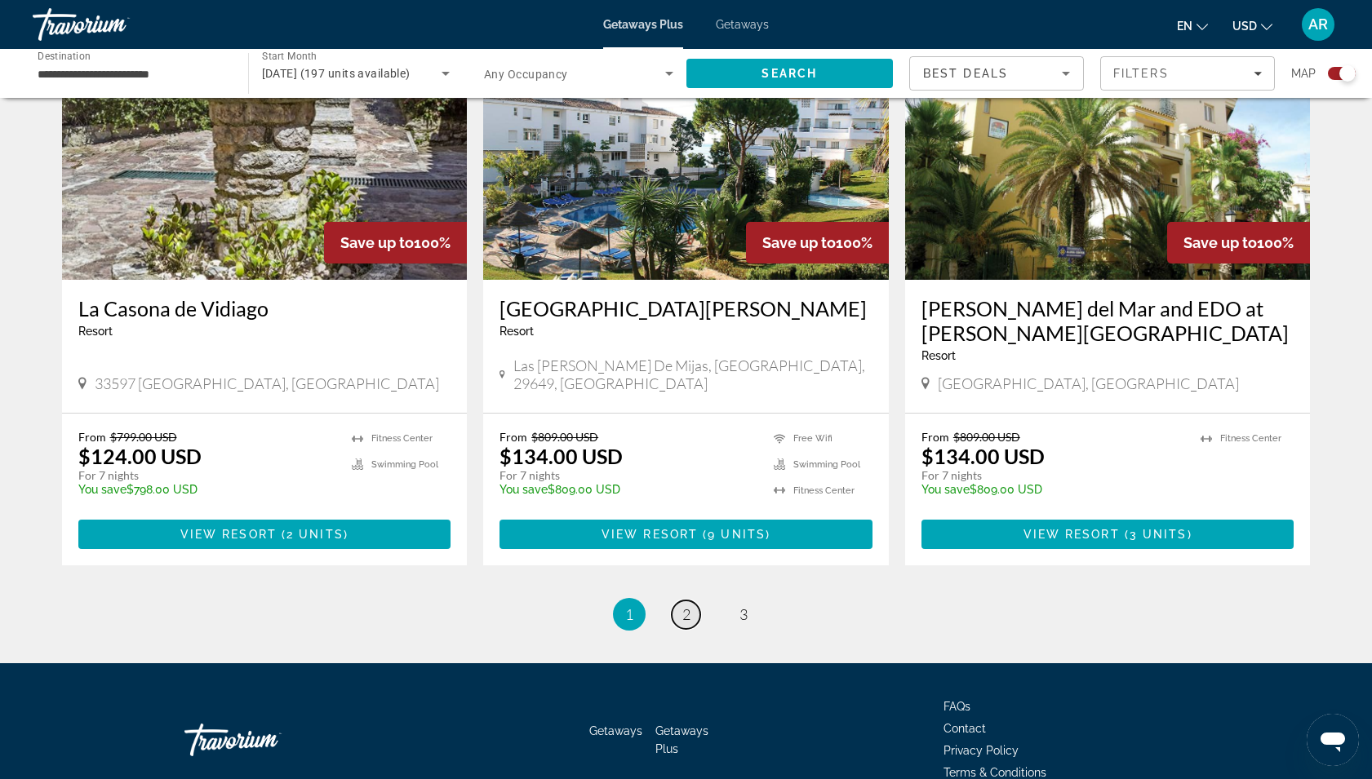
click at [688, 601] on link "page 2" at bounding box center [685, 615] width 29 height 29
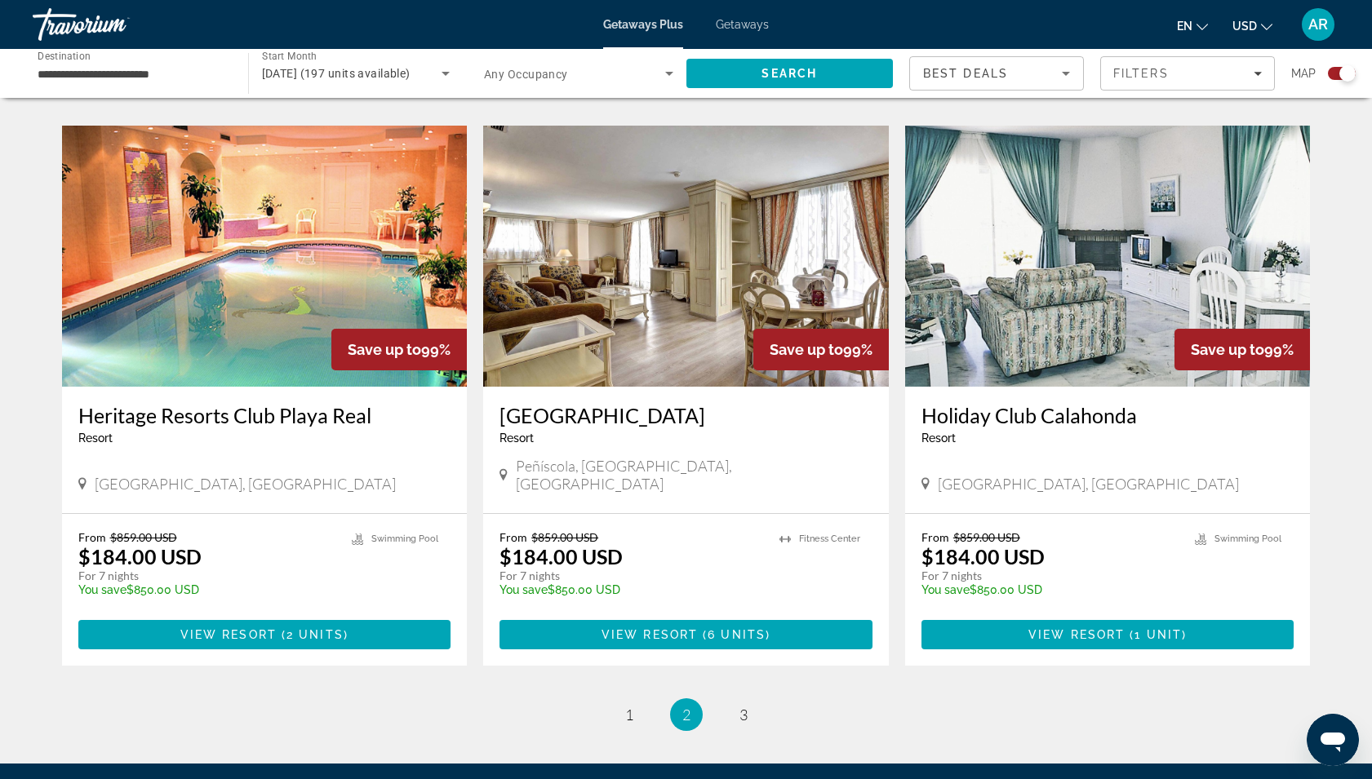
scroll to position [2287, 0]
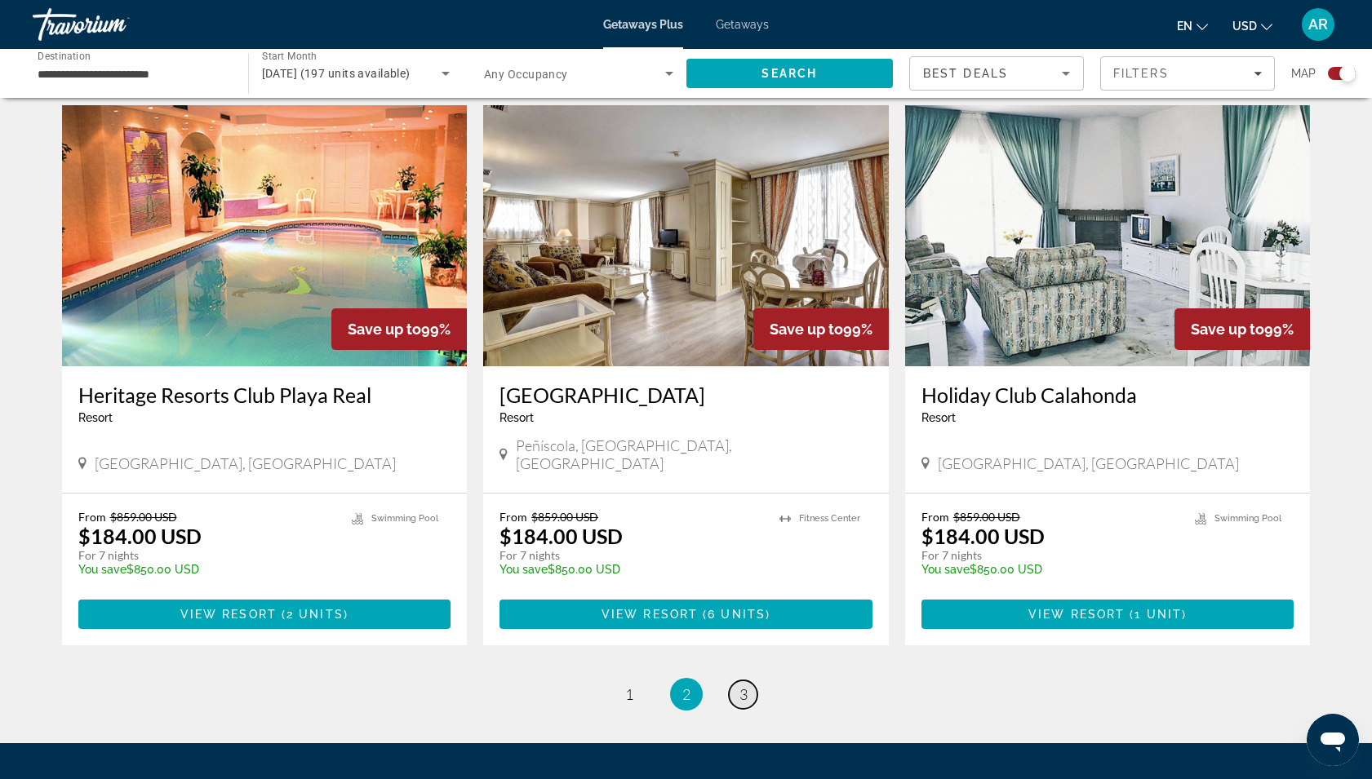
click at [746, 685] on span "3" at bounding box center [743, 694] width 8 height 18
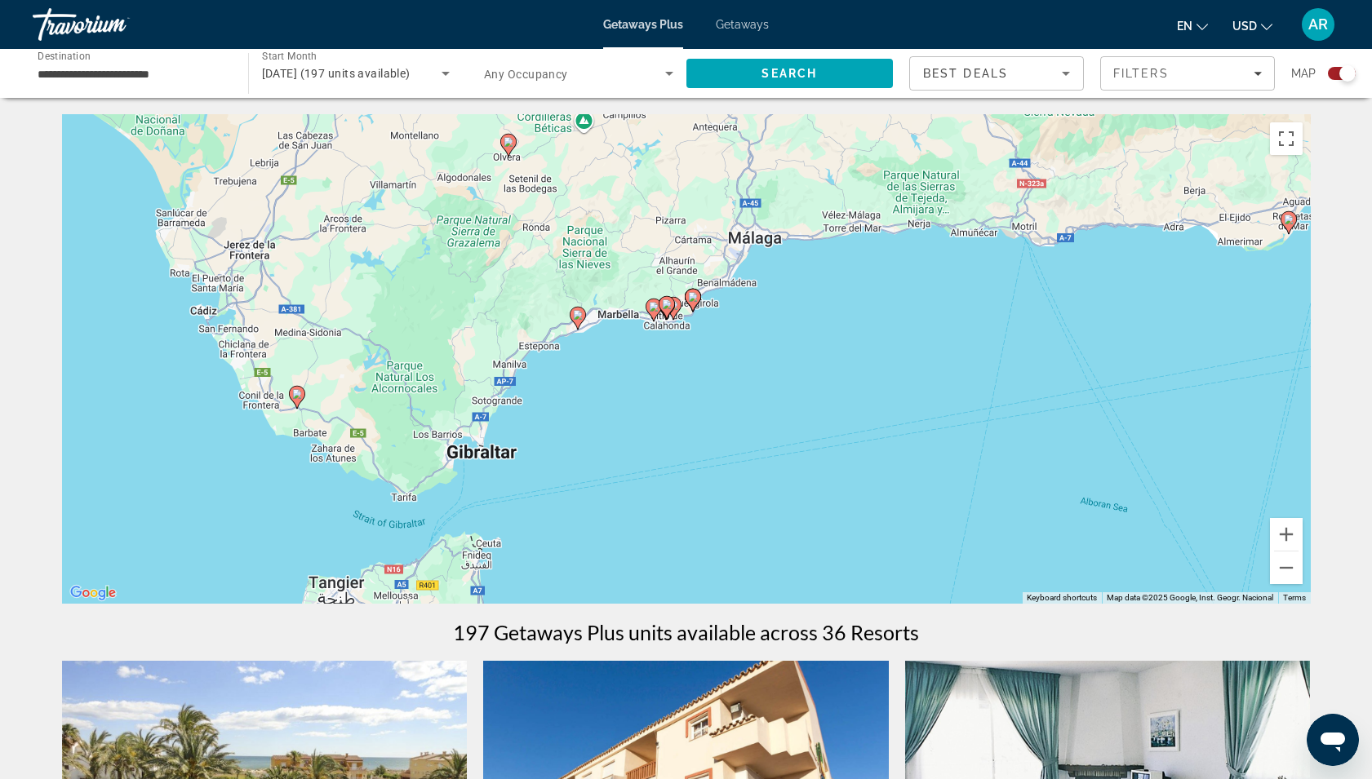
click at [294, 395] on image "Main content" at bounding box center [297, 394] width 10 height 10
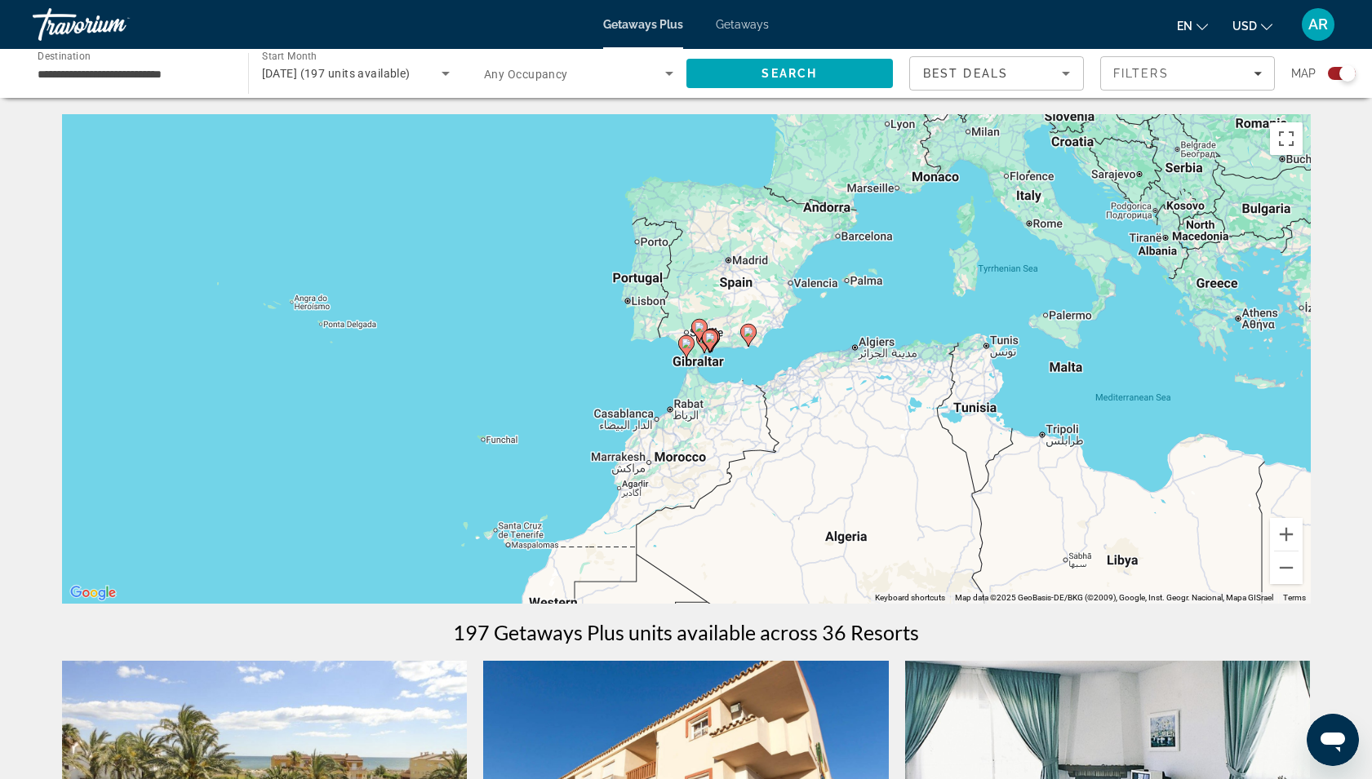
click at [688, 340] on image "Main content" at bounding box center [686, 344] width 10 height 10
type input "**********"
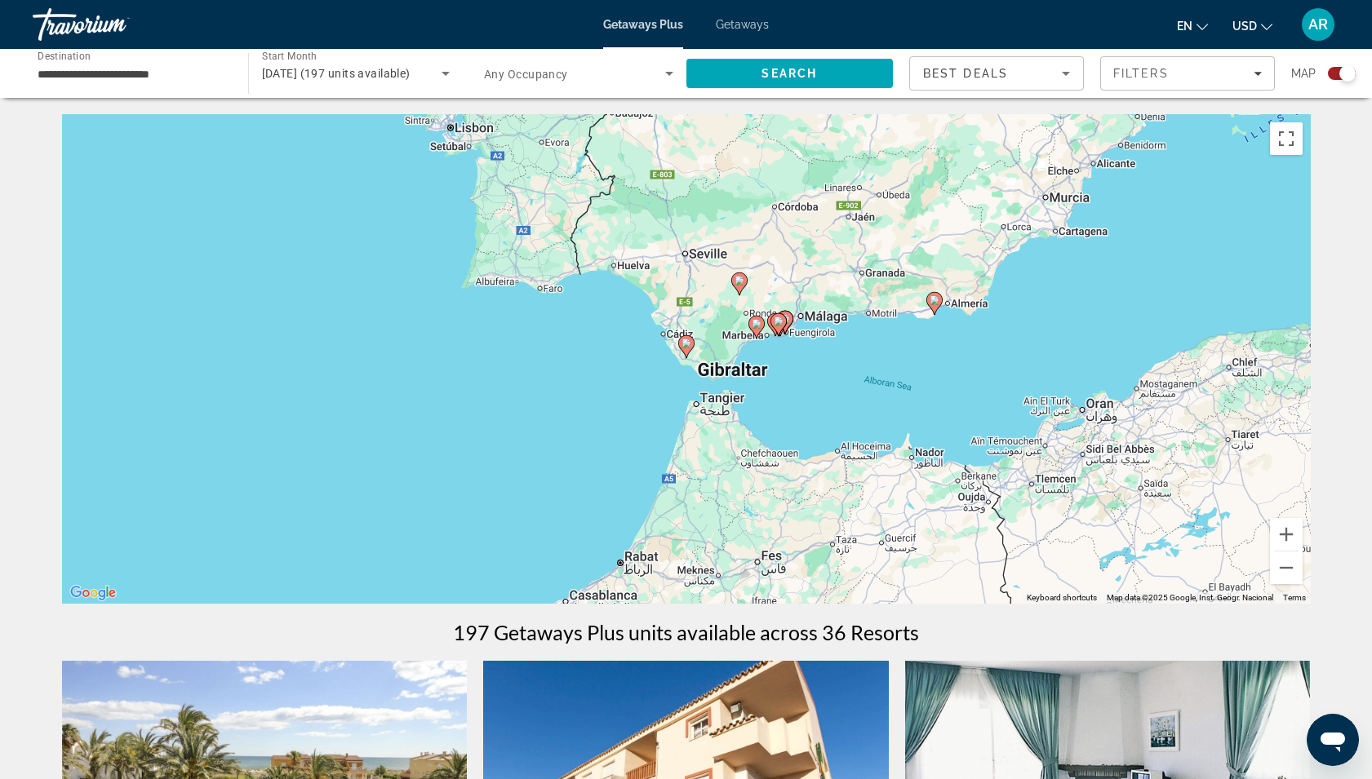
click at [688, 340] on image "Main content" at bounding box center [686, 344] width 10 height 10
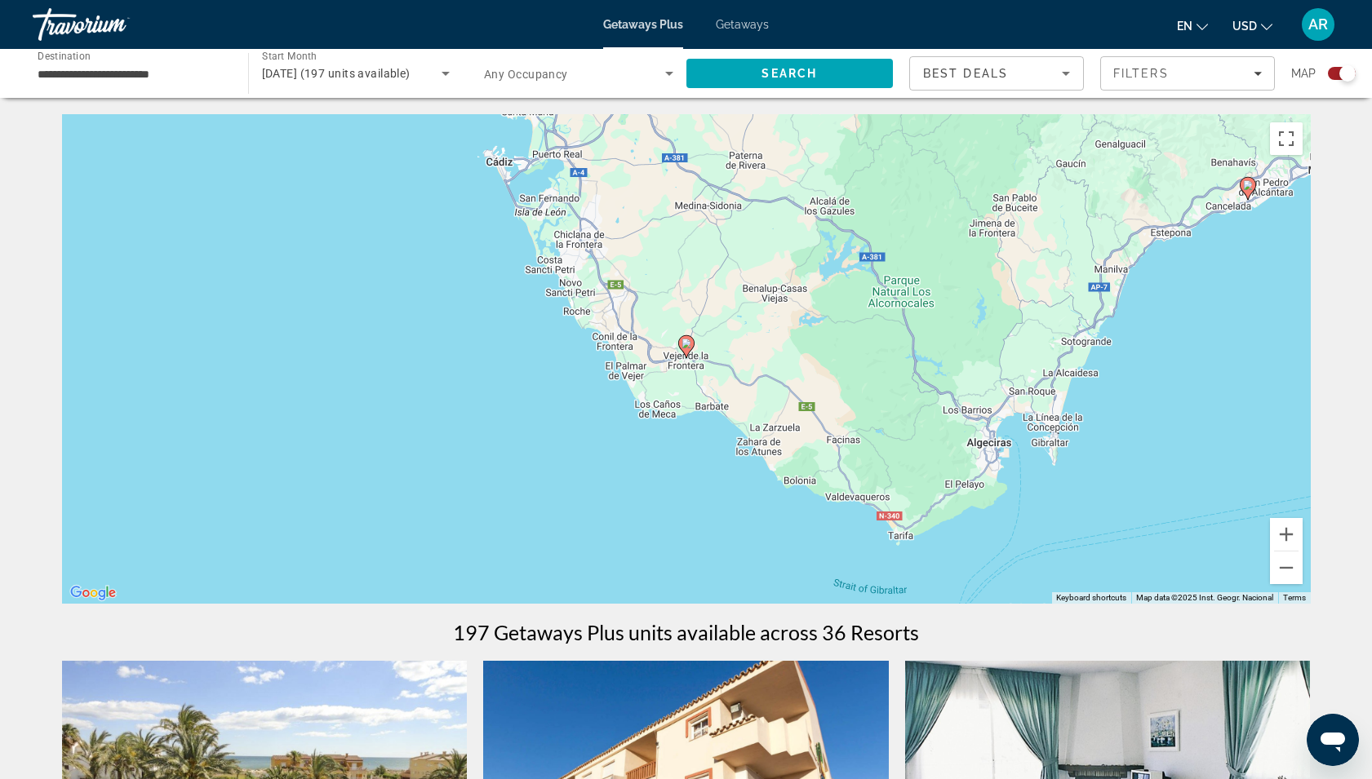
click at [683, 340] on image "Main content" at bounding box center [686, 344] width 10 height 10
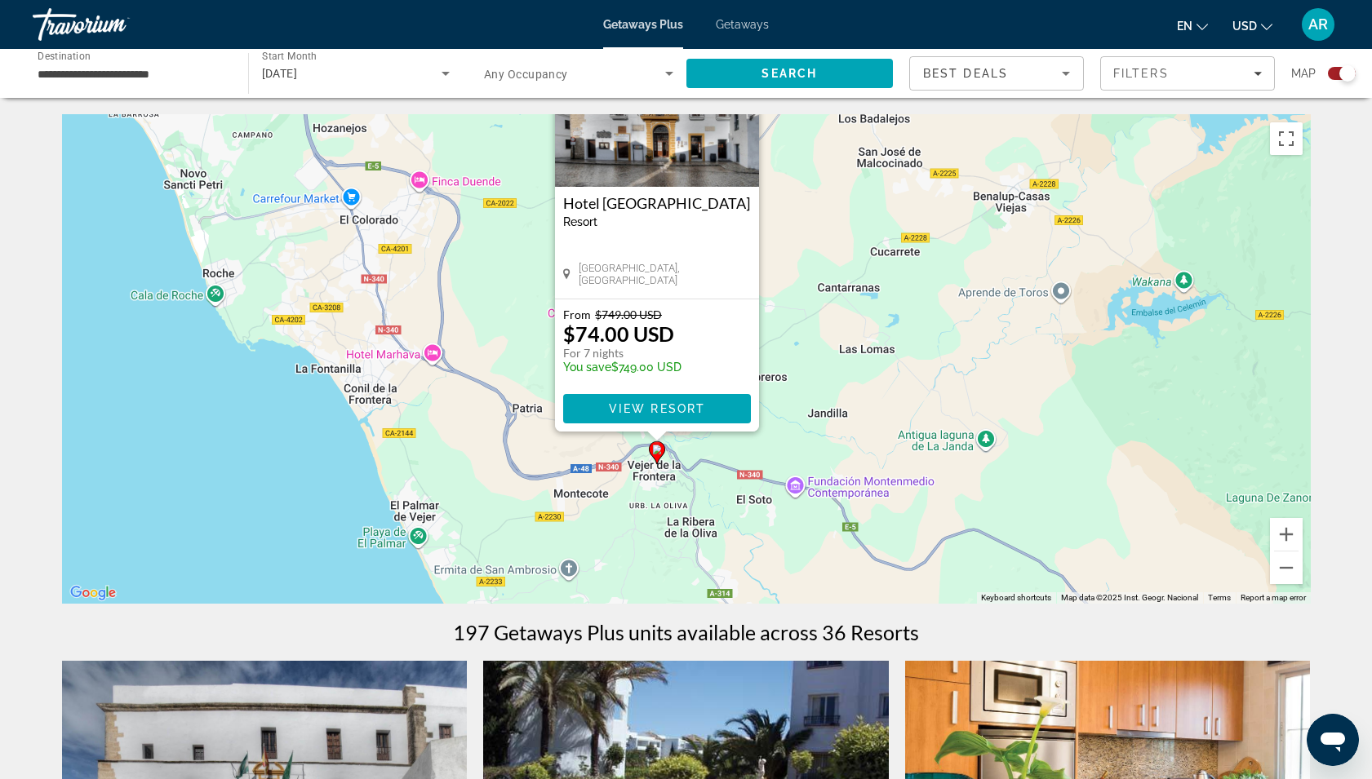
drag, startPoint x: 552, startPoint y: 450, endPoint x: 521, endPoint y: 334, distance: 120.5
click at [521, 334] on div "To activate drag with keyboard, press Alt + Enter. Once in keyboard drag state,…" at bounding box center [686, 359] width 1248 height 490
click at [483, 373] on div "To activate drag with keyboard, press Alt + Enter. Once in keyboard drag state,…" at bounding box center [686, 359] width 1248 height 490
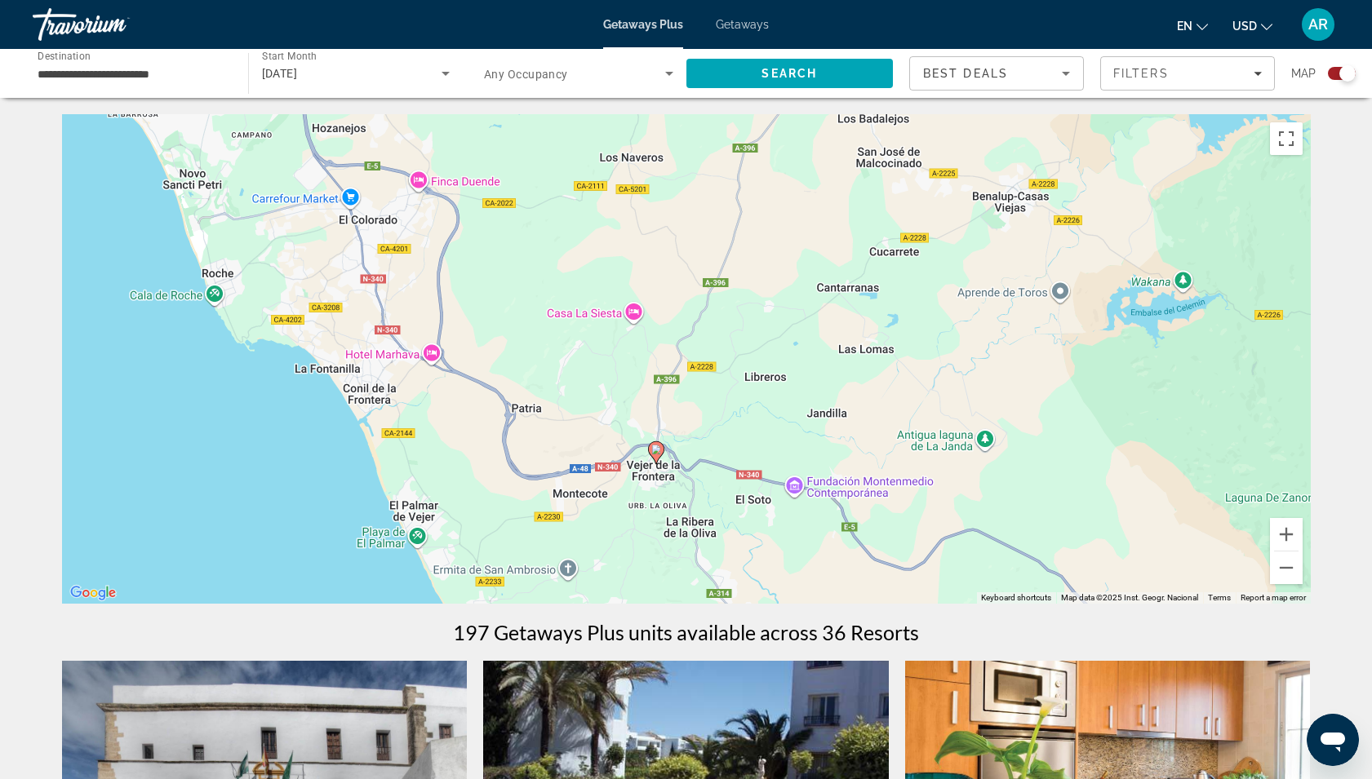
click at [483, 373] on div "To activate drag with keyboard, press Alt + Enter. Once in keyboard drag state,…" at bounding box center [686, 359] width 1248 height 490
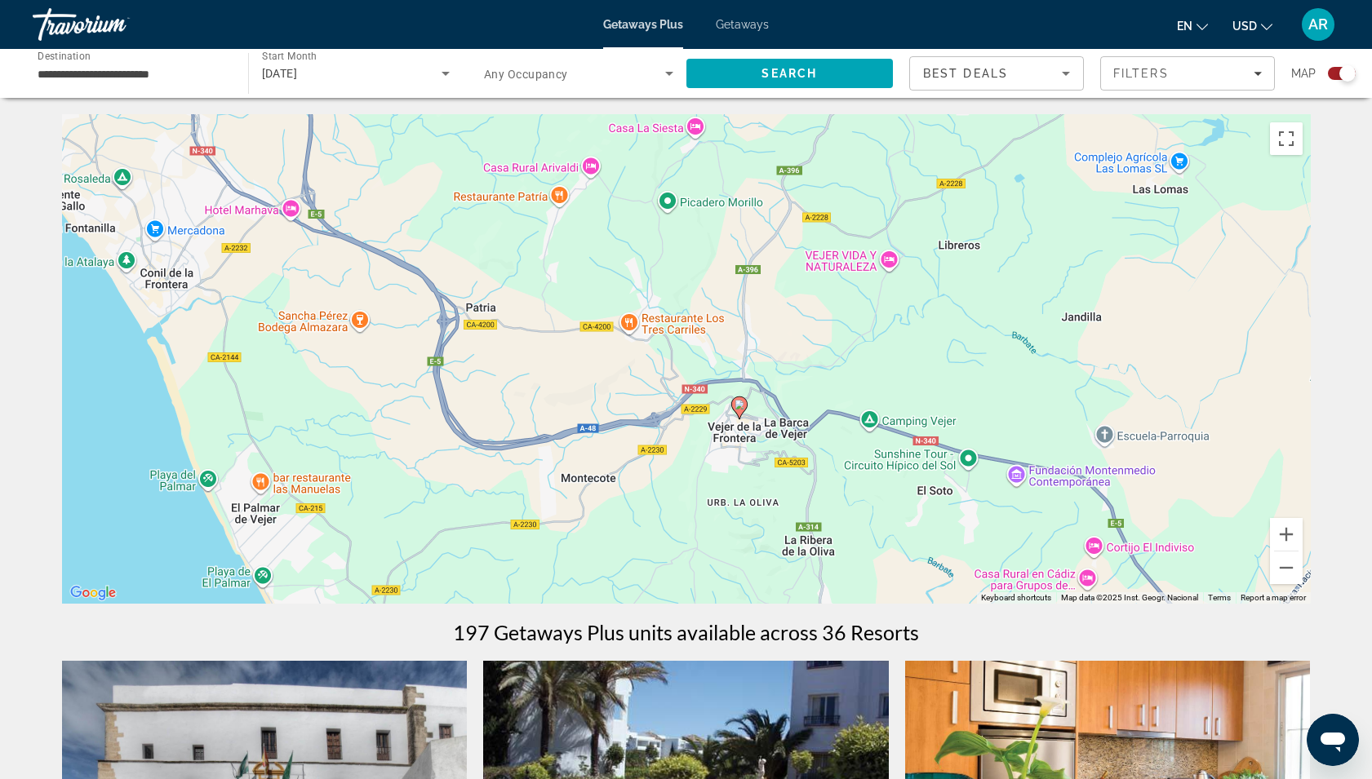
drag, startPoint x: 711, startPoint y: 407, endPoint x: 620, endPoint y: 266, distance: 167.7
click at [620, 266] on div "To activate drag with keyboard, press Alt + Enter. Once in keyboard drag state,…" at bounding box center [686, 359] width 1248 height 490
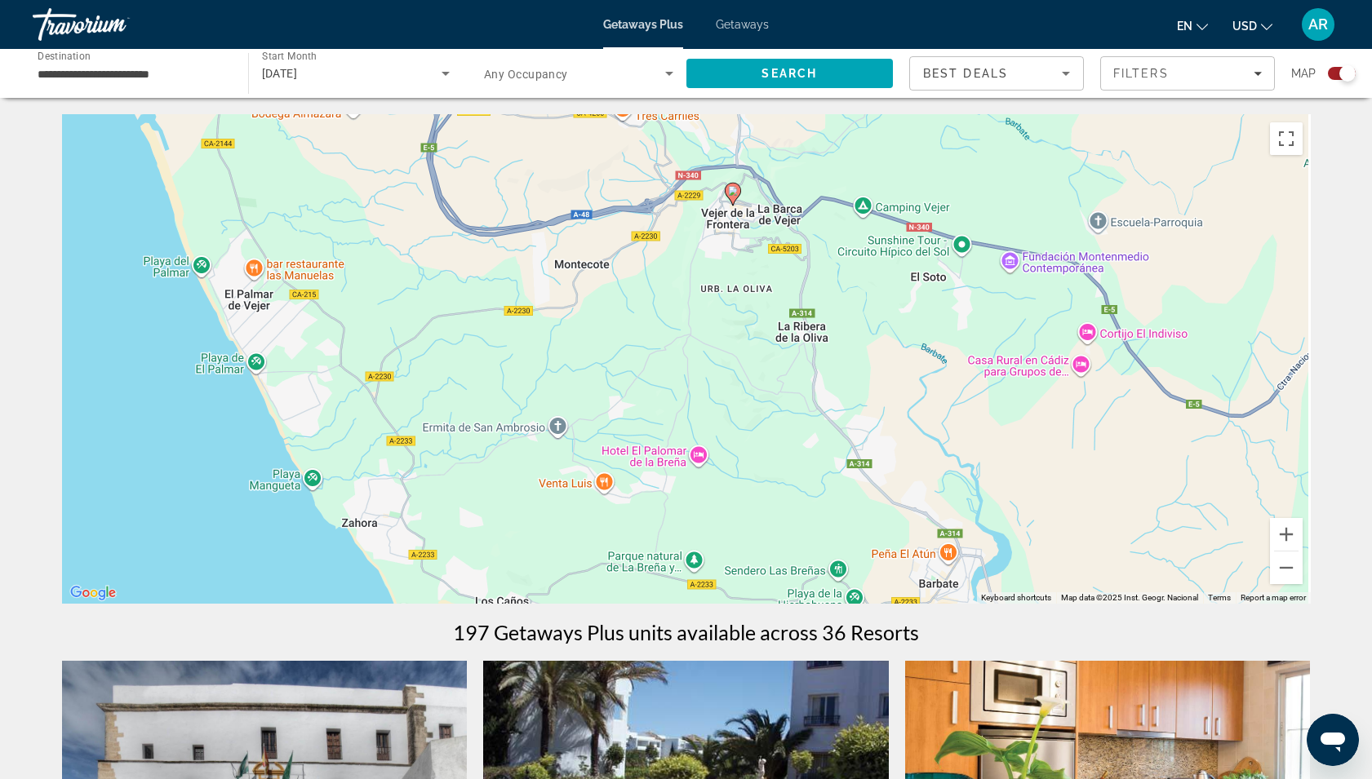
drag, startPoint x: 939, startPoint y: 367, endPoint x: 931, endPoint y: 153, distance: 214.7
click at [931, 153] on div "To activate drag with keyboard, press Alt + Enter. Once in keyboard drag state,…" at bounding box center [686, 359] width 1248 height 490
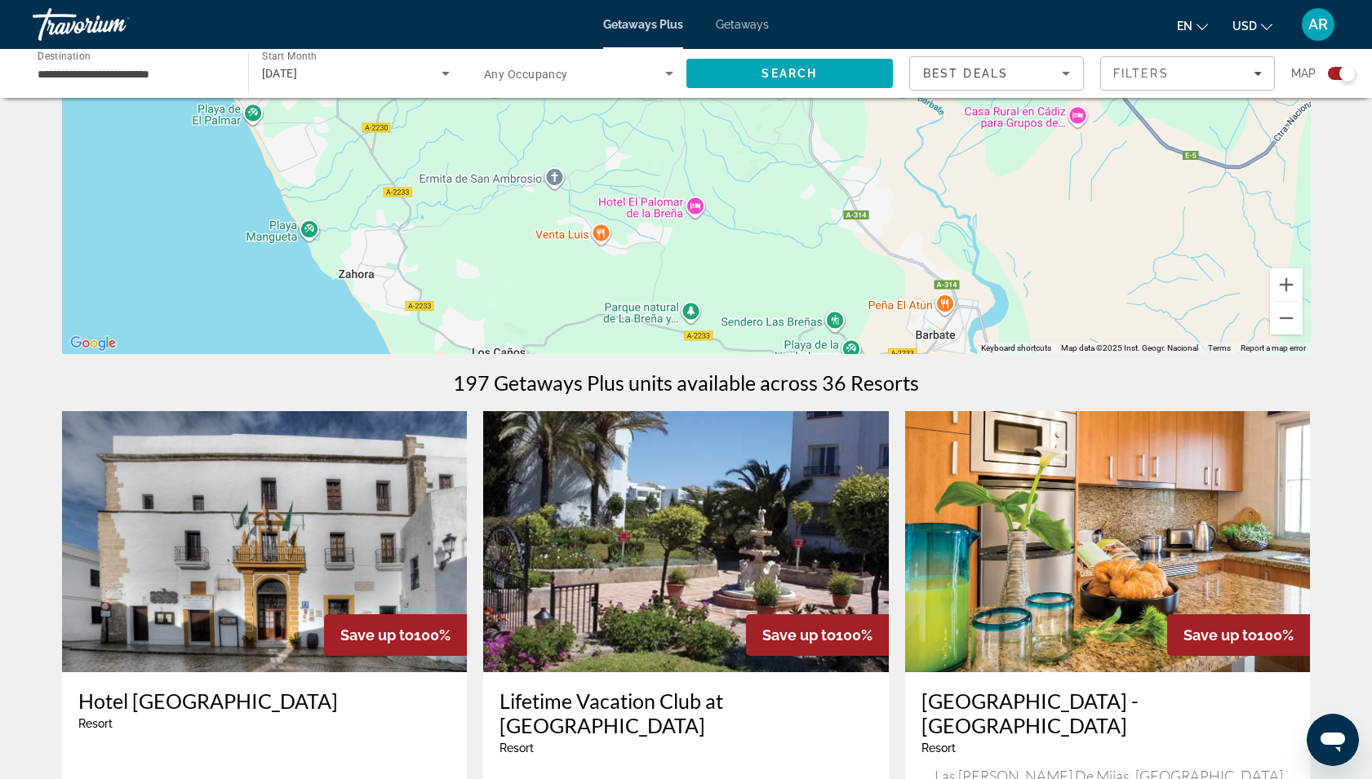
scroll to position [280, 0]
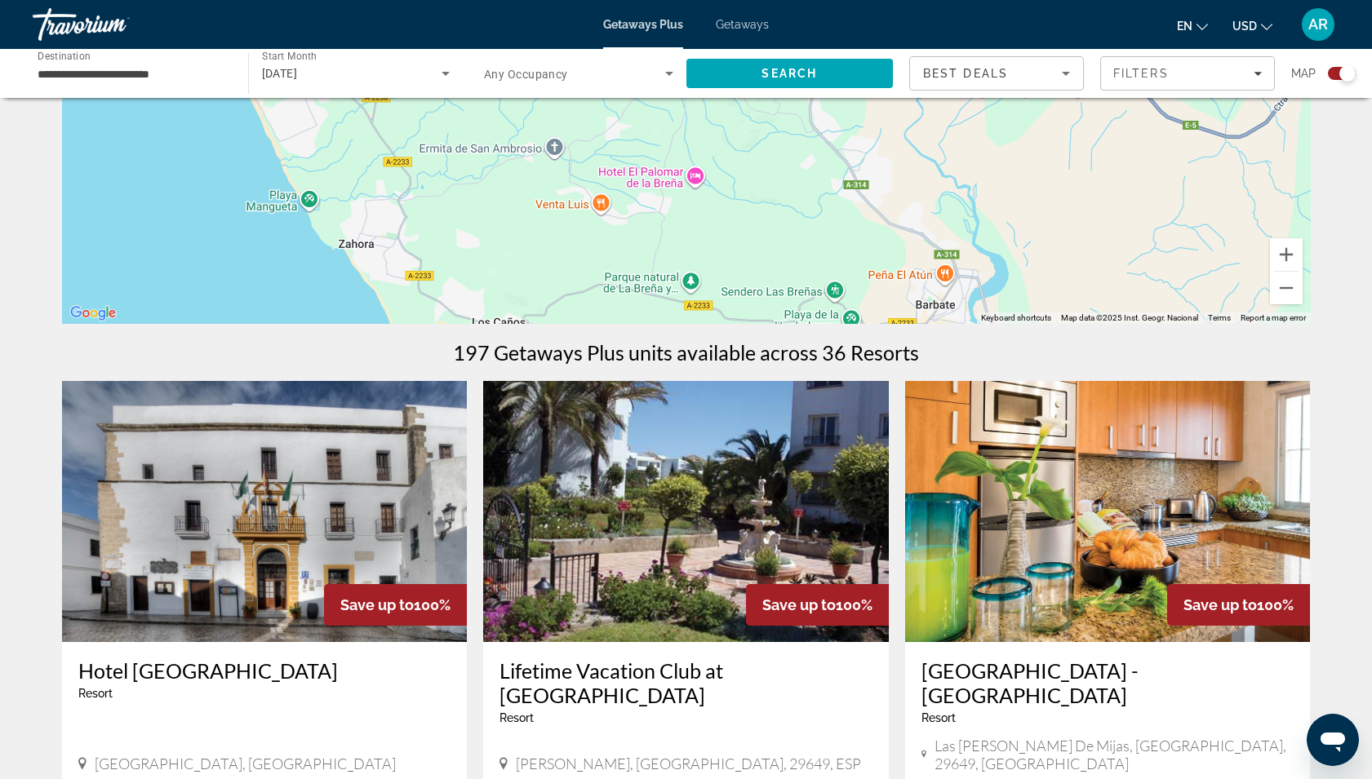
click at [256, 678] on h3 "Hotel [GEOGRAPHIC_DATA]" at bounding box center [264, 670] width 373 height 24
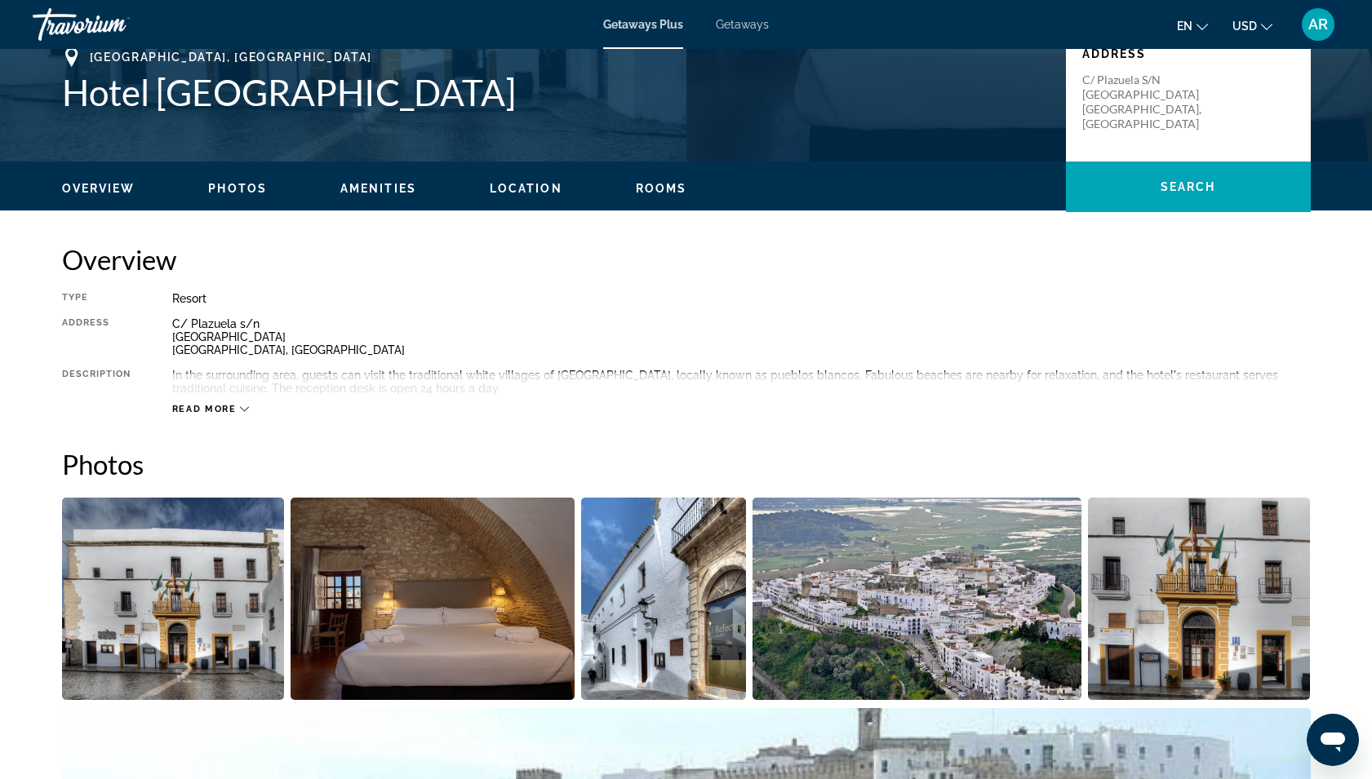
scroll to position [239, 0]
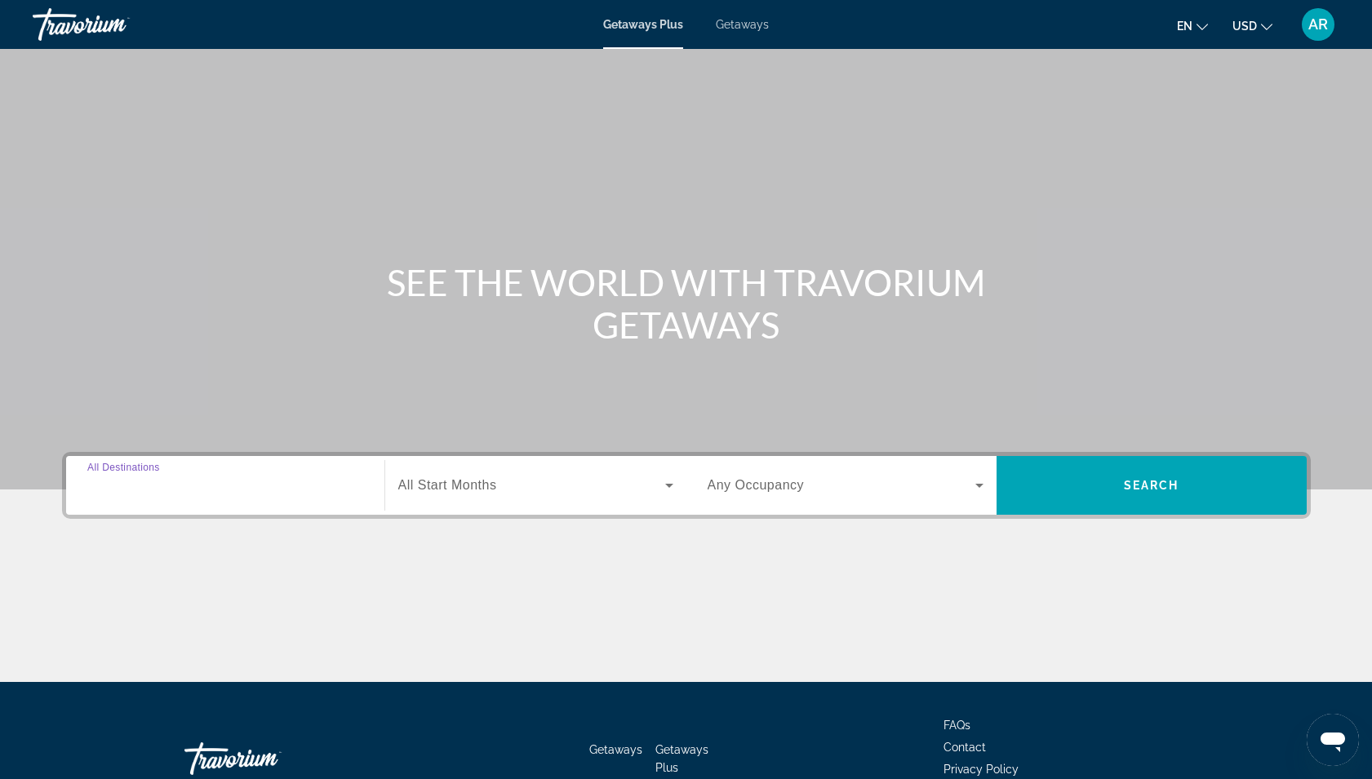
click at [326, 491] on input "Destination All Destinations" at bounding box center [225, 486] width 276 height 20
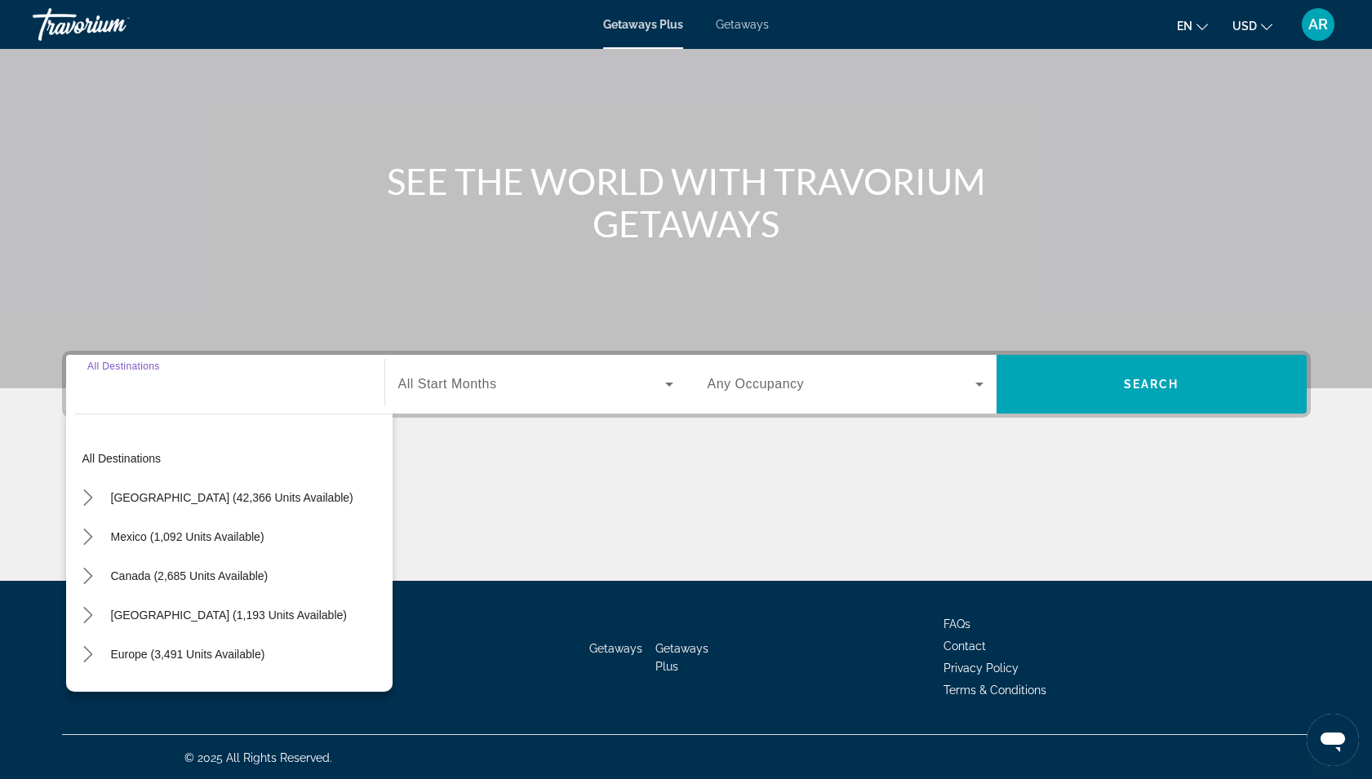
scroll to position [103, 0]
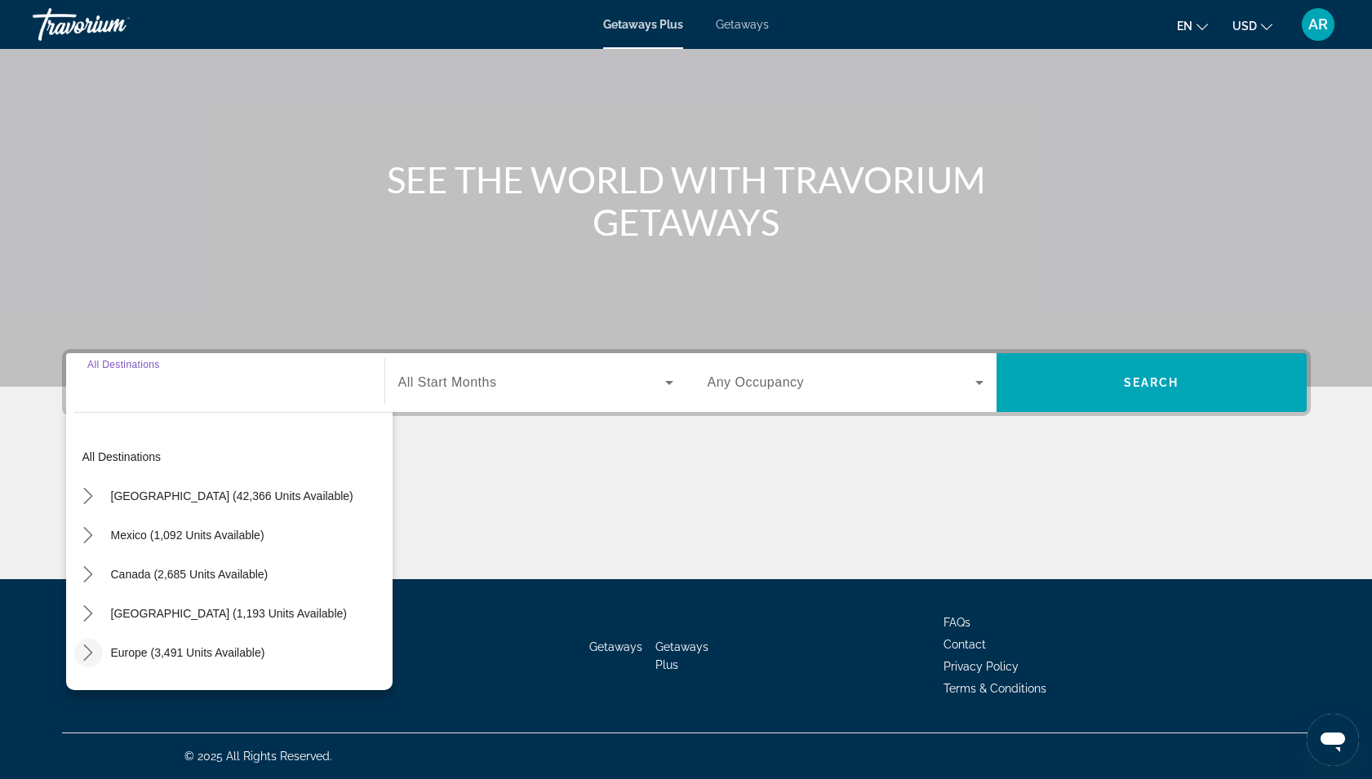
click at [91, 646] on icon "Toggle Europe (3,491 units available) submenu" at bounding box center [88, 653] width 16 height 16
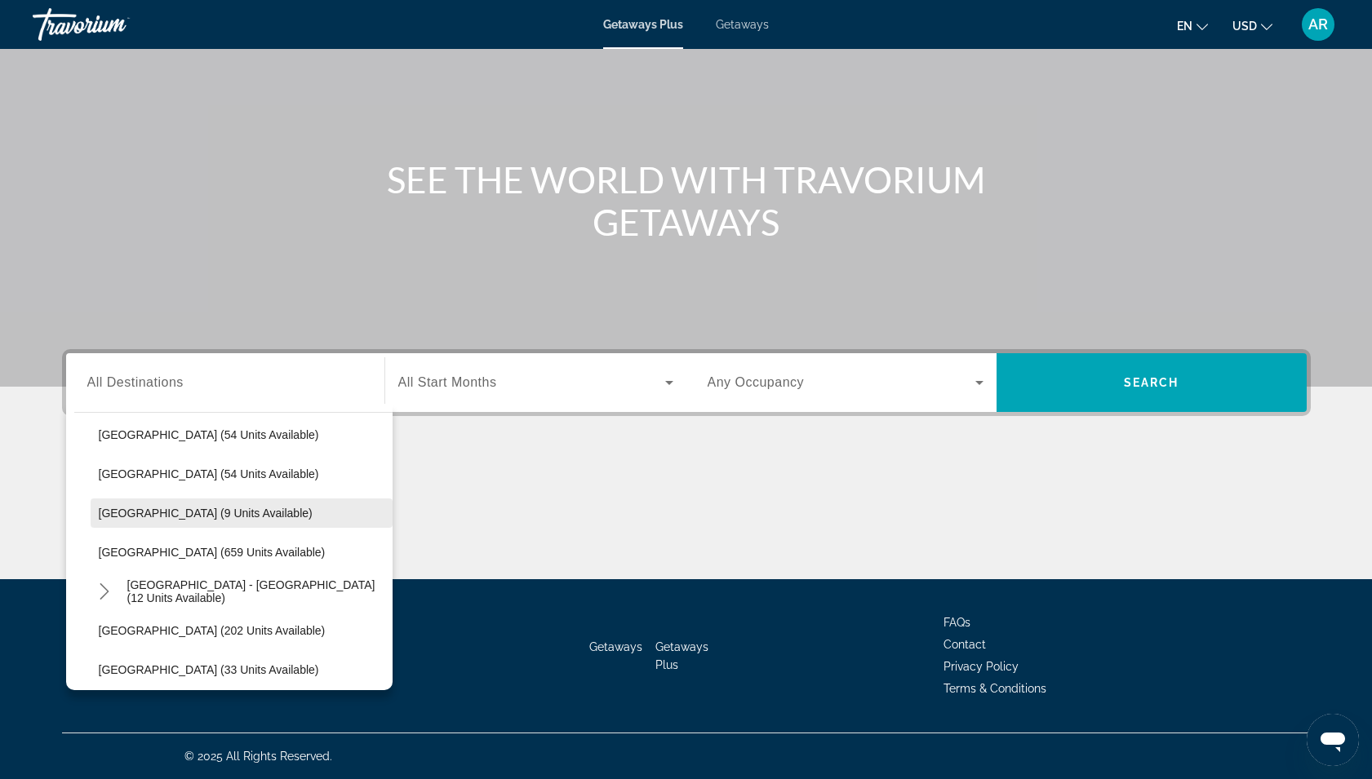
scroll to position [667, 0]
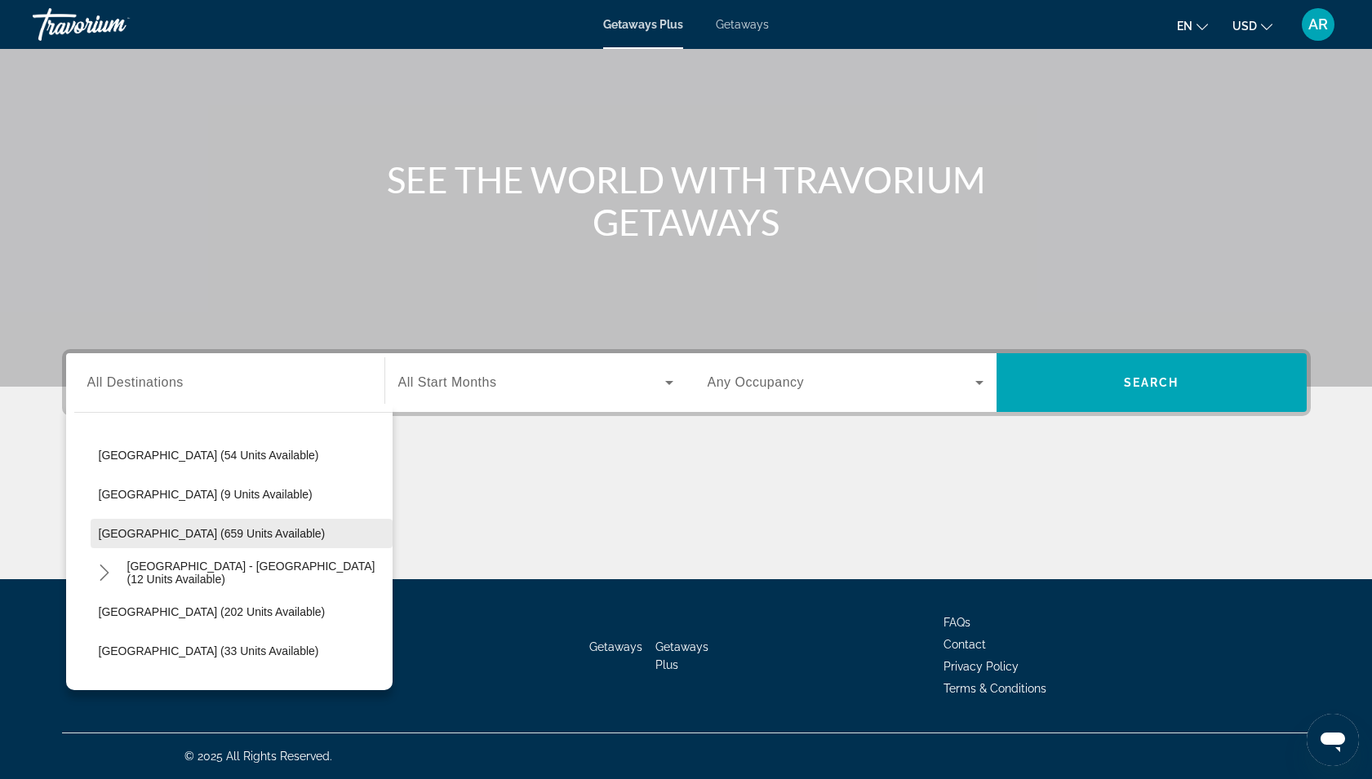
click at [111, 533] on span "[GEOGRAPHIC_DATA] (659 units available)" at bounding box center [212, 533] width 227 height 13
type input "**********"
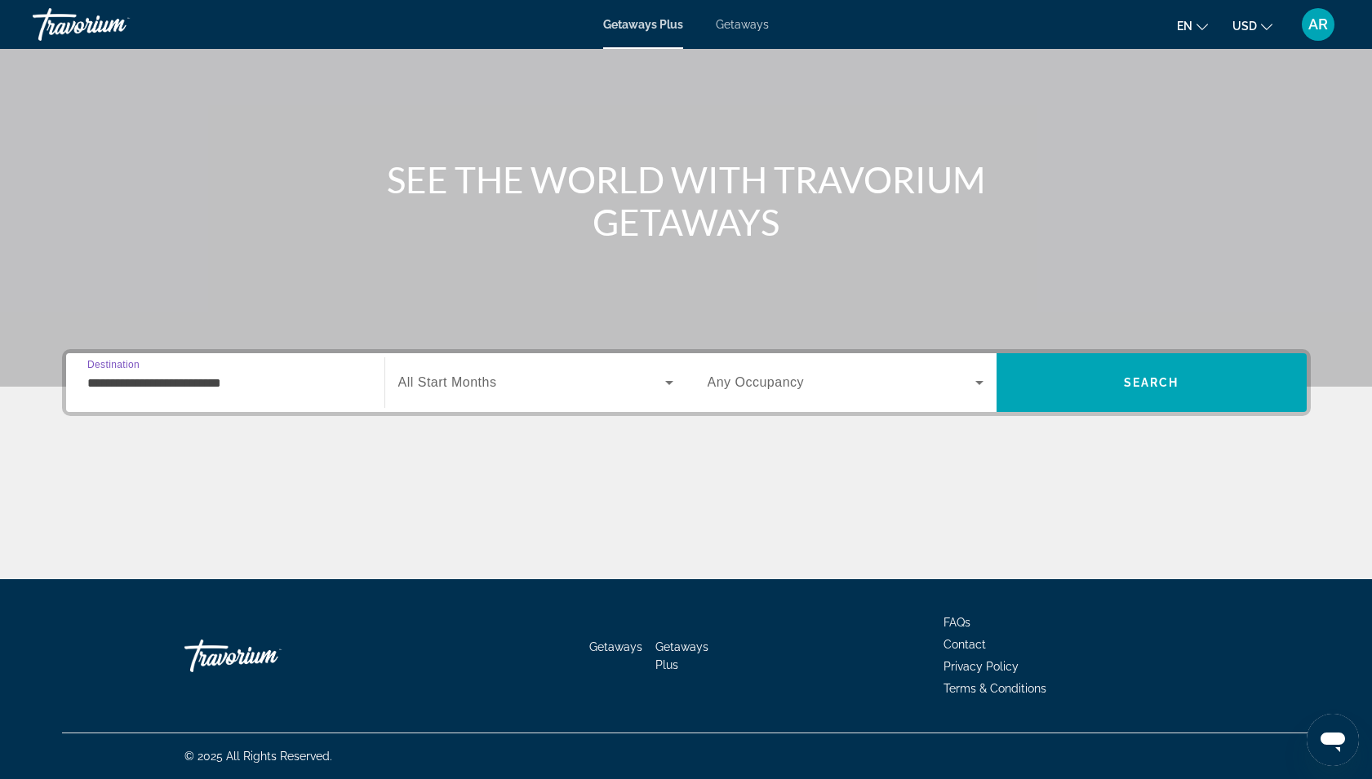
click at [450, 377] on span "All Start Months" at bounding box center [447, 382] width 99 height 14
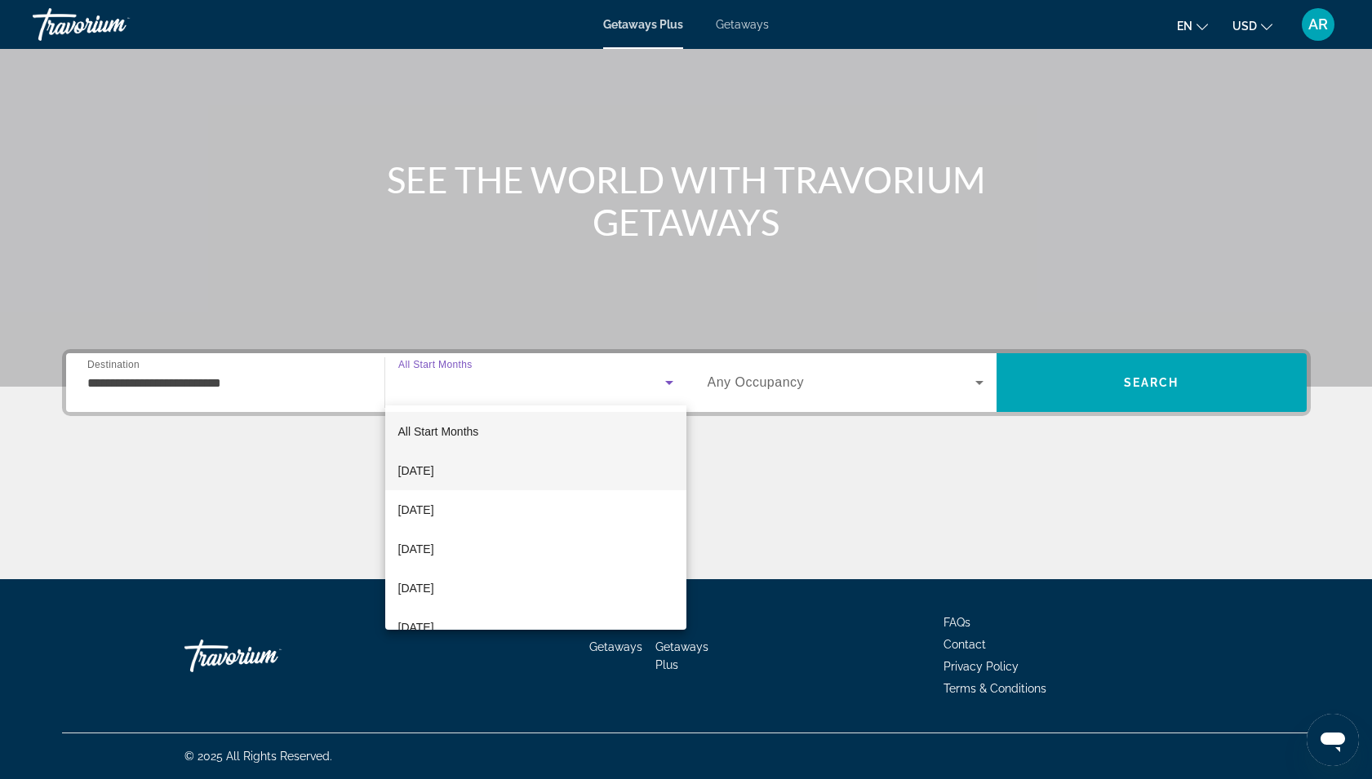
click at [434, 462] on span "[DATE]" at bounding box center [416, 471] width 36 height 20
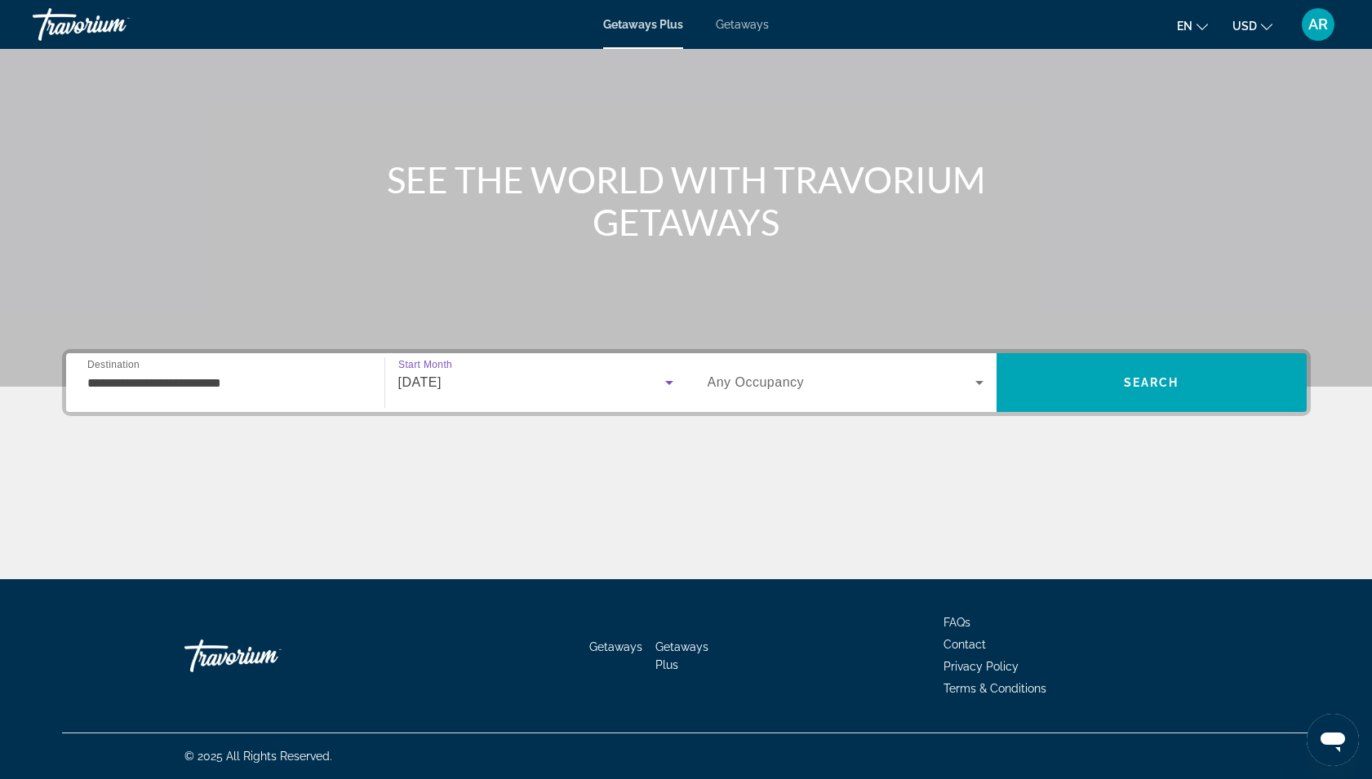
click at [747, 390] on span "Search widget" at bounding box center [841, 383] width 268 height 20
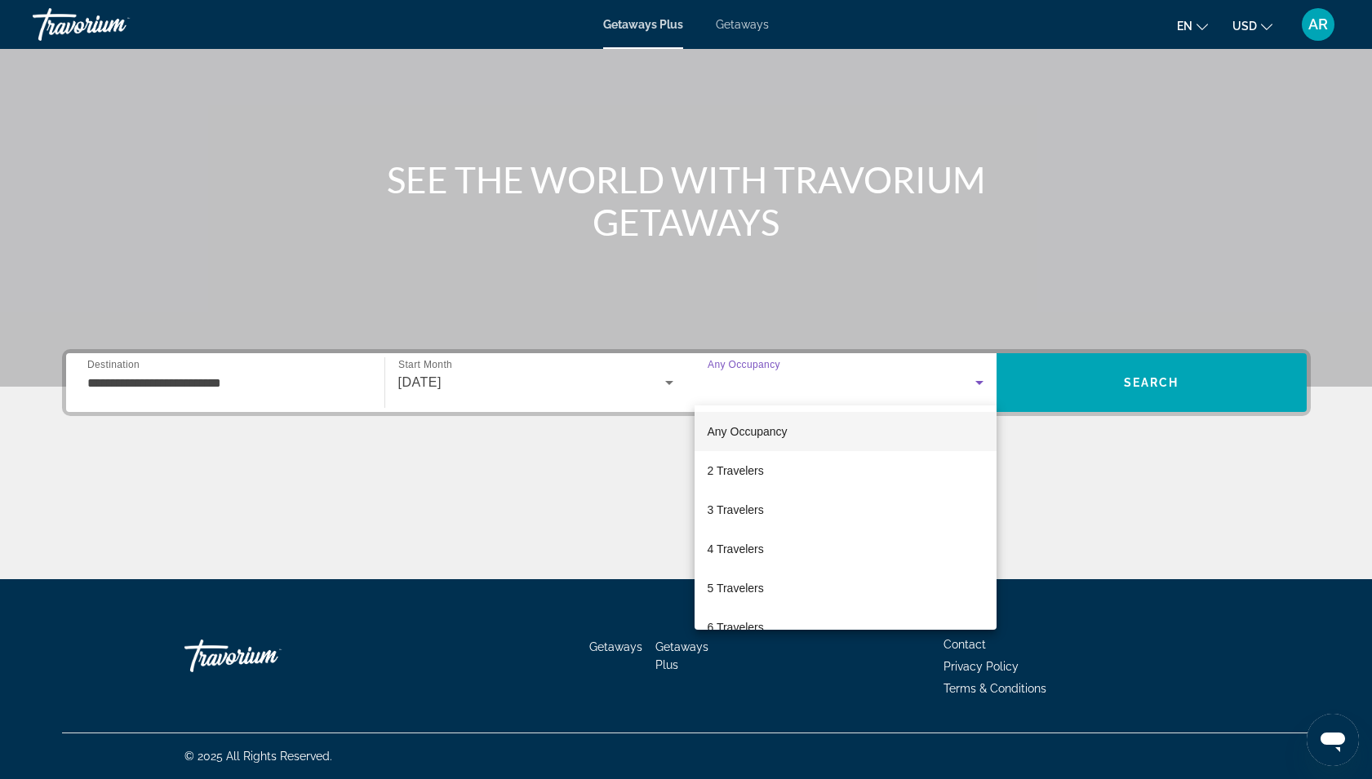
click at [641, 457] on div at bounding box center [686, 389] width 1372 height 779
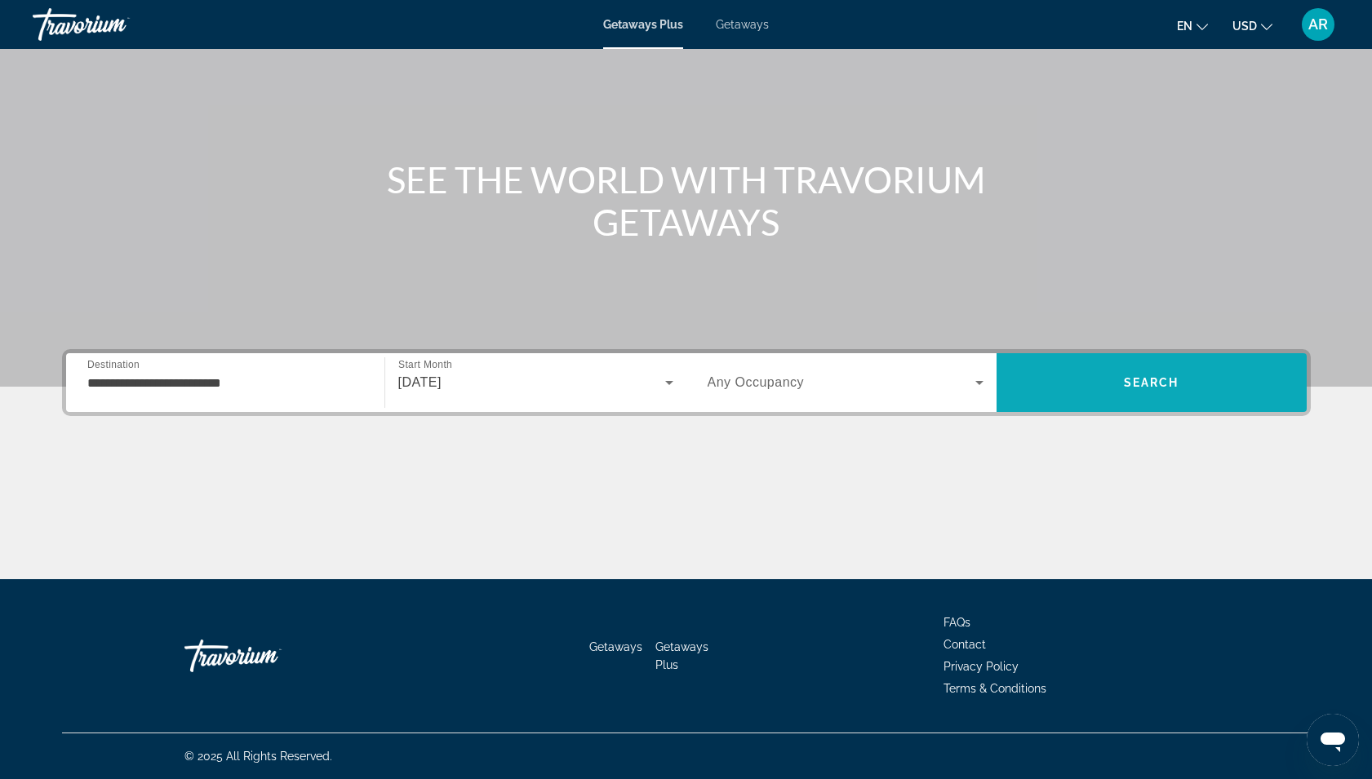
click at [1103, 369] on span "Search" at bounding box center [1151, 382] width 310 height 39
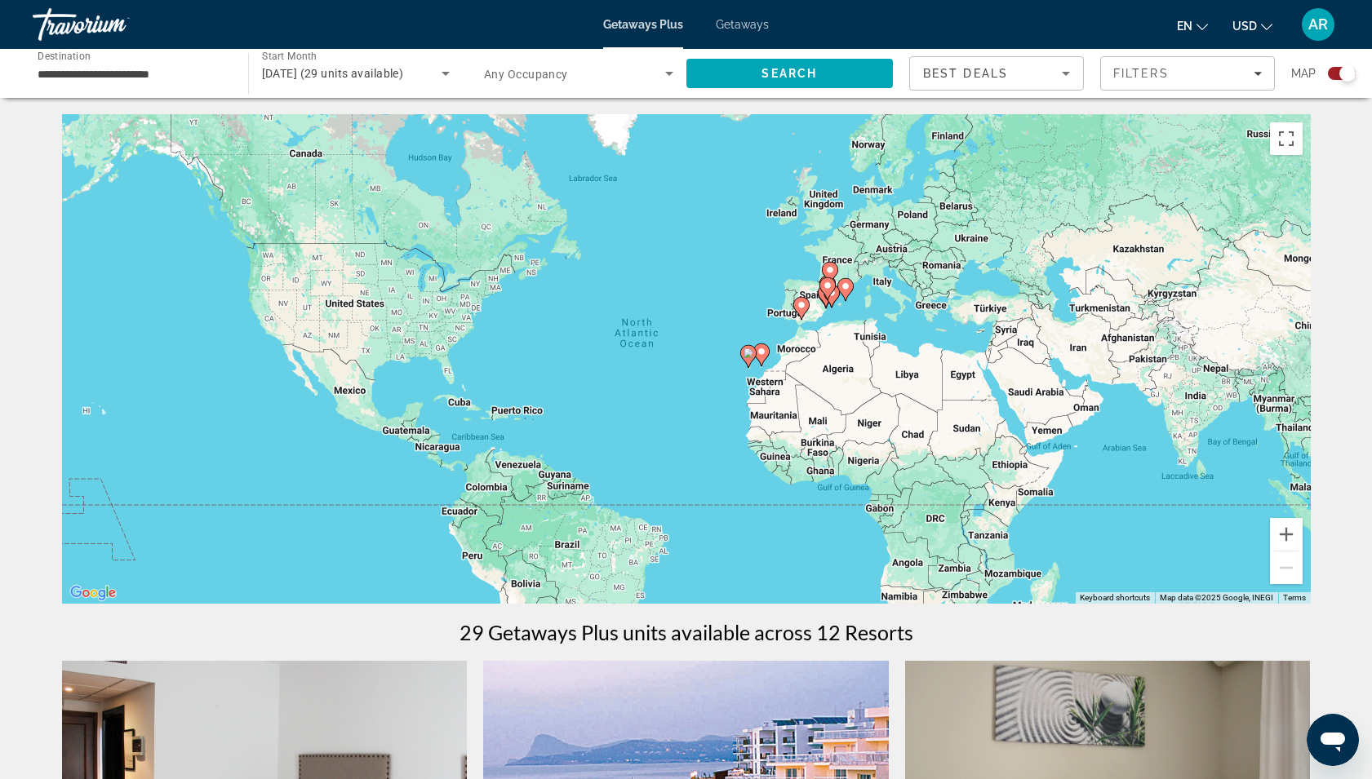
drag, startPoint x: 1327, startPoint y: 461, endPoint x: 1312, endPoint y: 309, distance: 152.5
click at [813, 330] on div "To activate drag with keyboard, press Alt + Enter. Once in keyboard drag state,…" at bounding box center [686, 359] width 1248 height 490
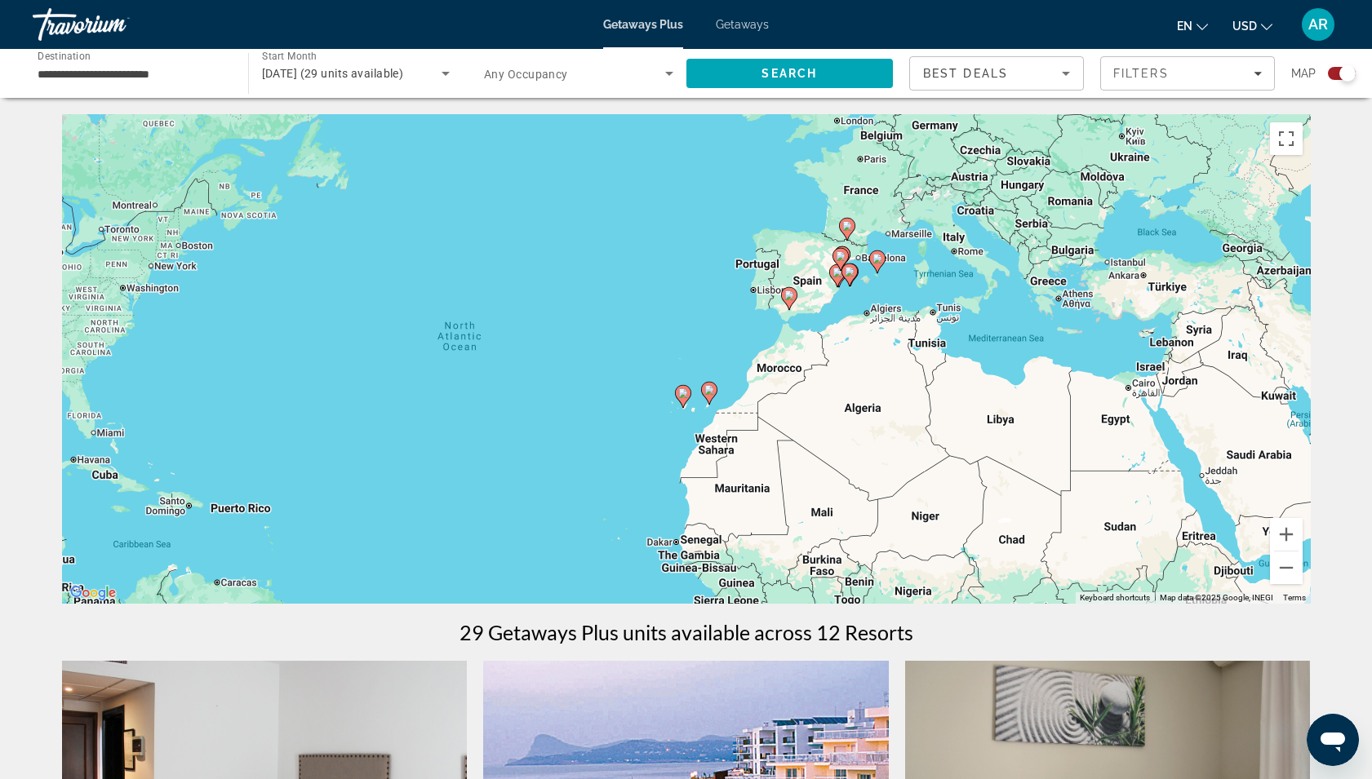
click at [813, 330] on div "To activate drag with keyboard, press Alt + Enter. Once in keyboard drag state,…" at bounding box center [686, 359] width 1248 height 490
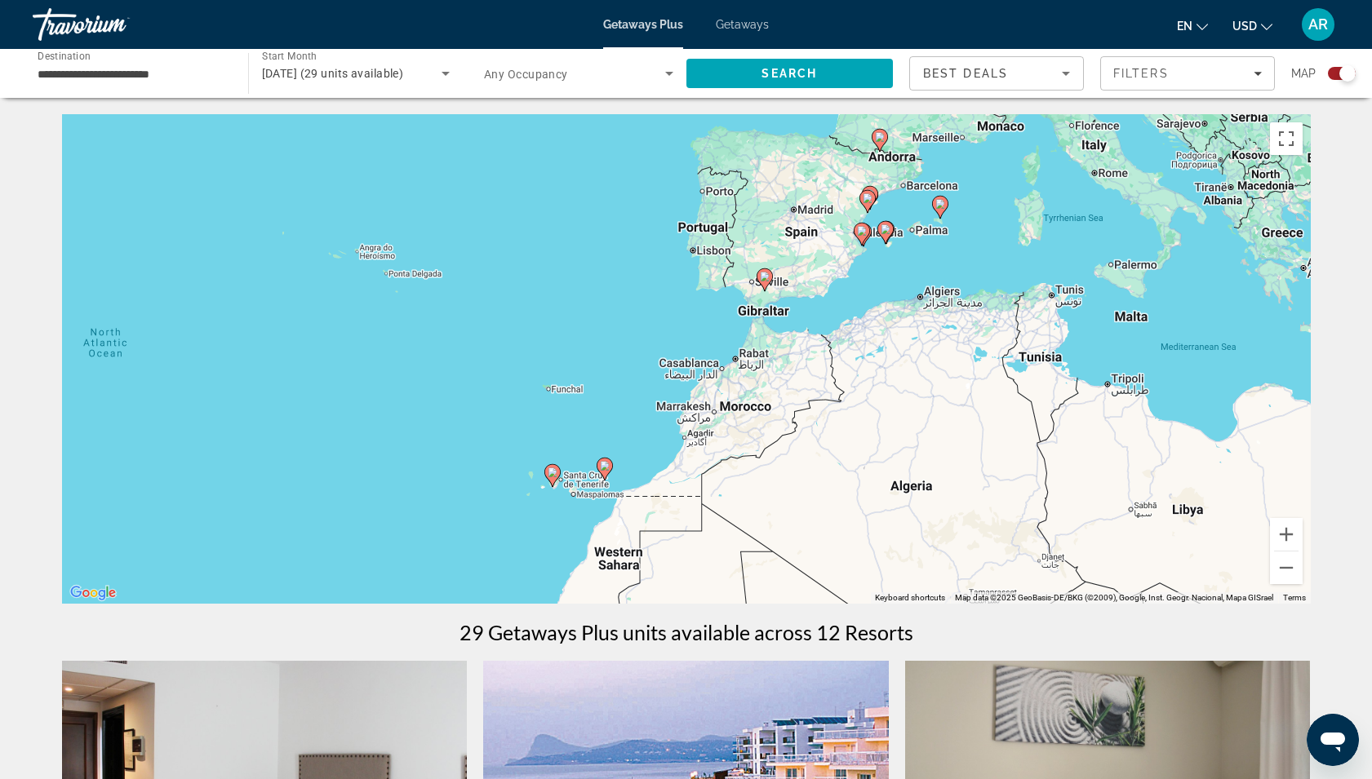
click at [813, 330] on div "To activate drag with keyboard, press Alt + Enter. Once in keyboard drag state,…" at bounding box center [686, 359] width 1248 height 490
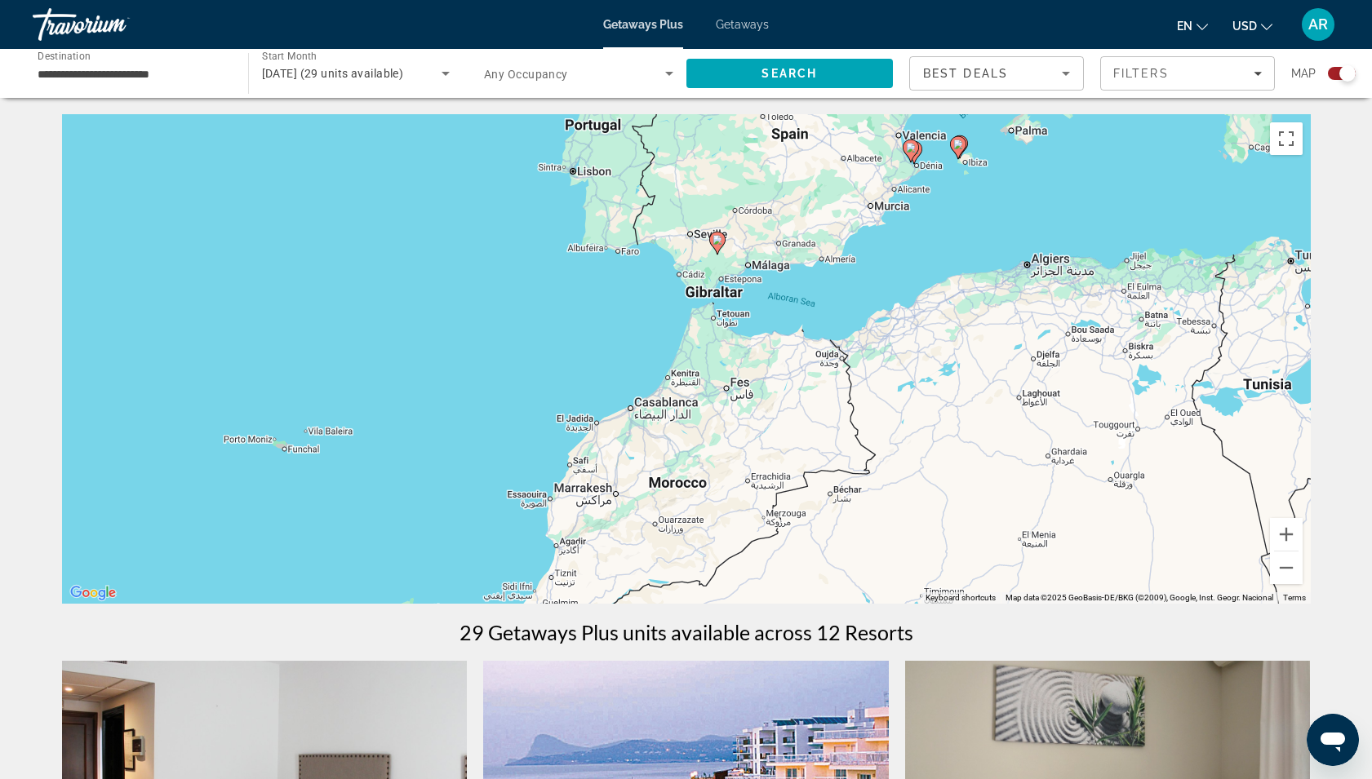
click at [813, 330] on div "To activate drag with keyboard, press Alt + Enter. Once in keyboard drag state,…" at bounding box center [686, 359] width 1248 height 490
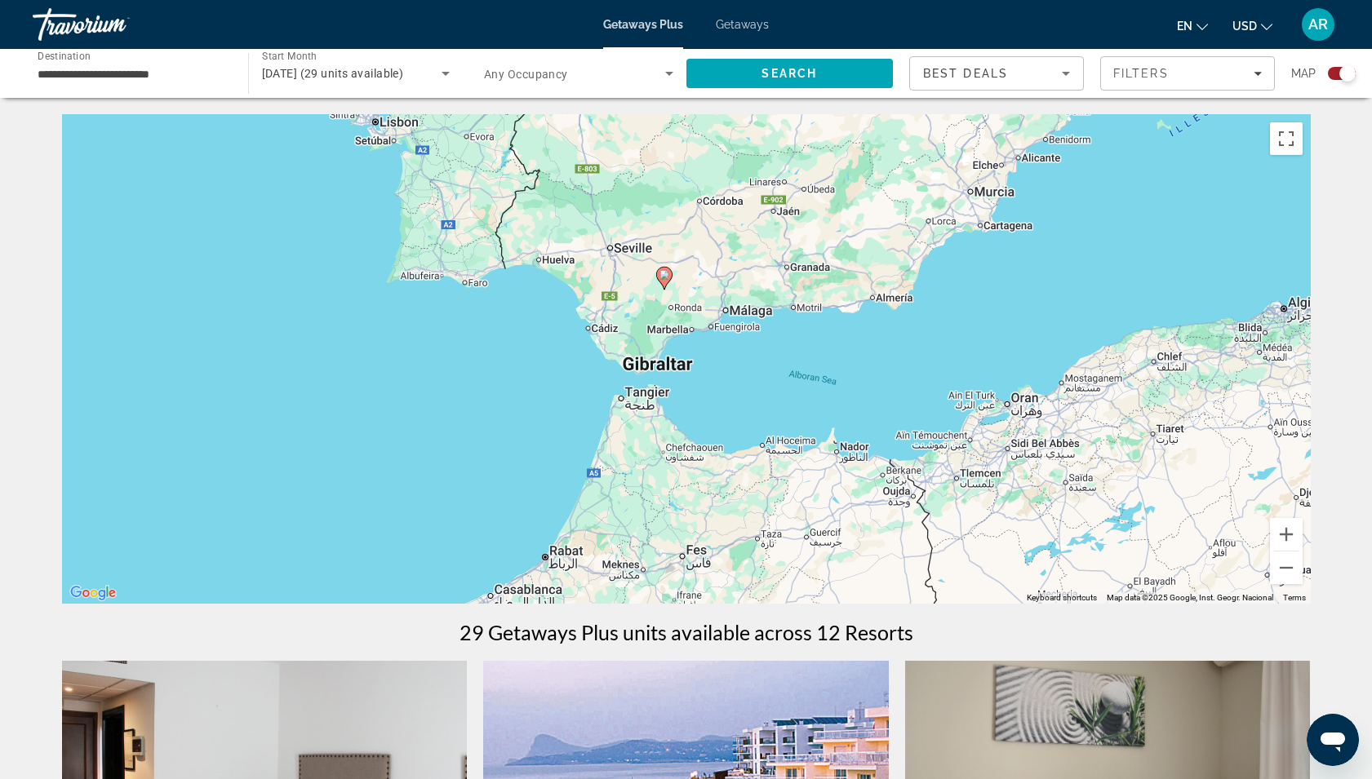
drag, startPoint x: 742, startPoint y: 246, endPoint x: 791, endPoint y: 374, distance: 136.7
click at [791, 374] on div "To activate drag with keyboard, press Alt + Enter. Once in keyboard drag state,…" at bounding box center [686, 359] width 1248 height 490
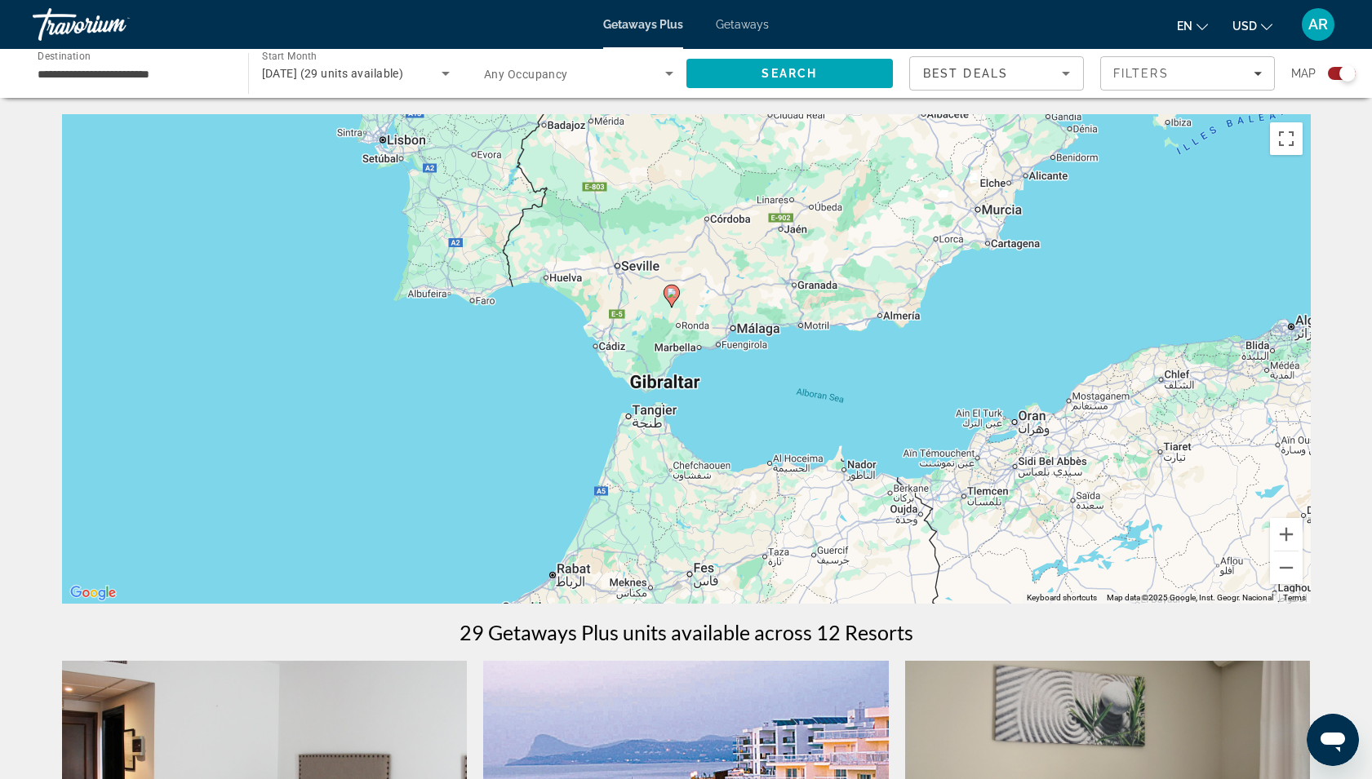
click at [791, 374] on div "To activate drag with keyboard, press Alt + Enter. Once in keyboard drag state,…" at bounding box center [686, 359] width 1248 height 490
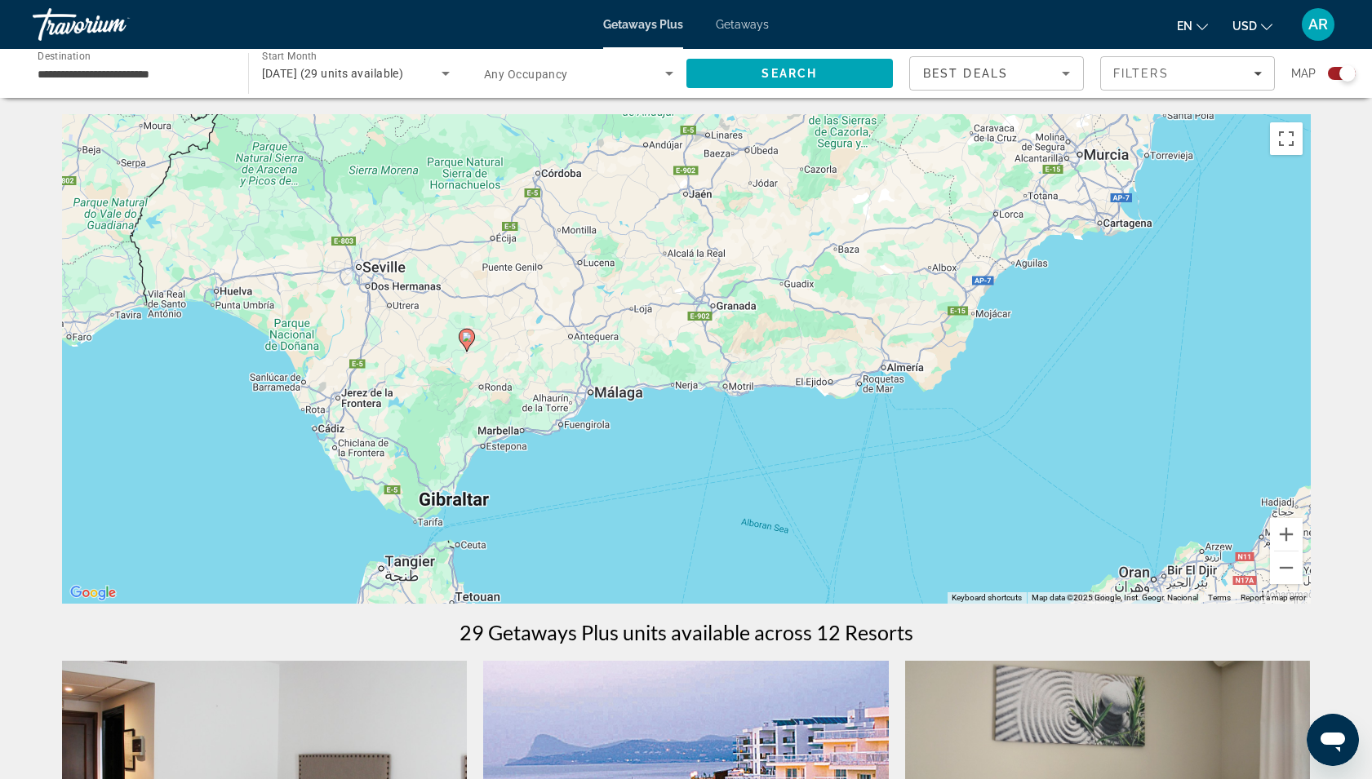
drag, startPoint x: 785, startPoint y: 332, endPoint x: 698, endPoint y: 446, distance: 143.8
click at [698, 446] on div "To activate drag with keyboard, press Alt + Enter. Once in keyboard drag state,…" at bounding box center [686, 359] width 1248 height 490
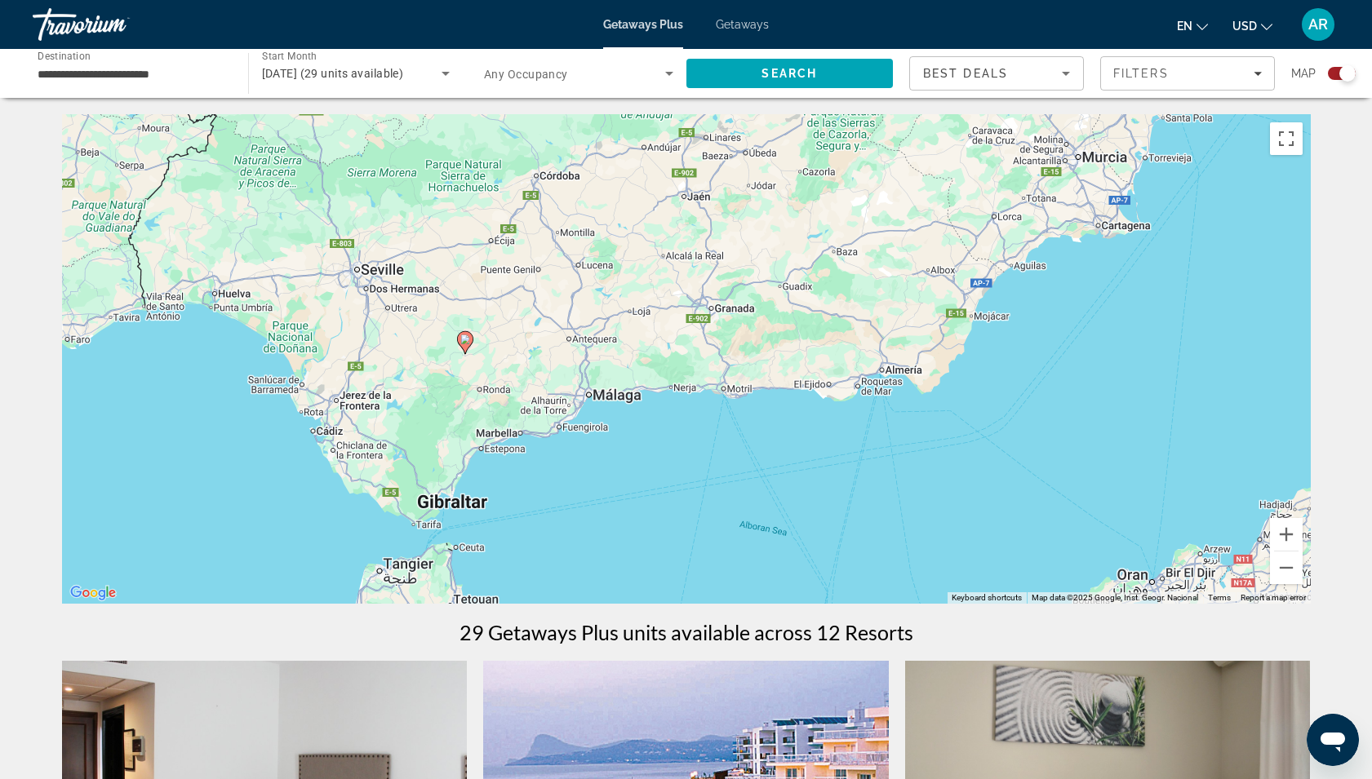
click at [461, 344] on image "Main content" at bounding box center [465, 340] width 10 height 10
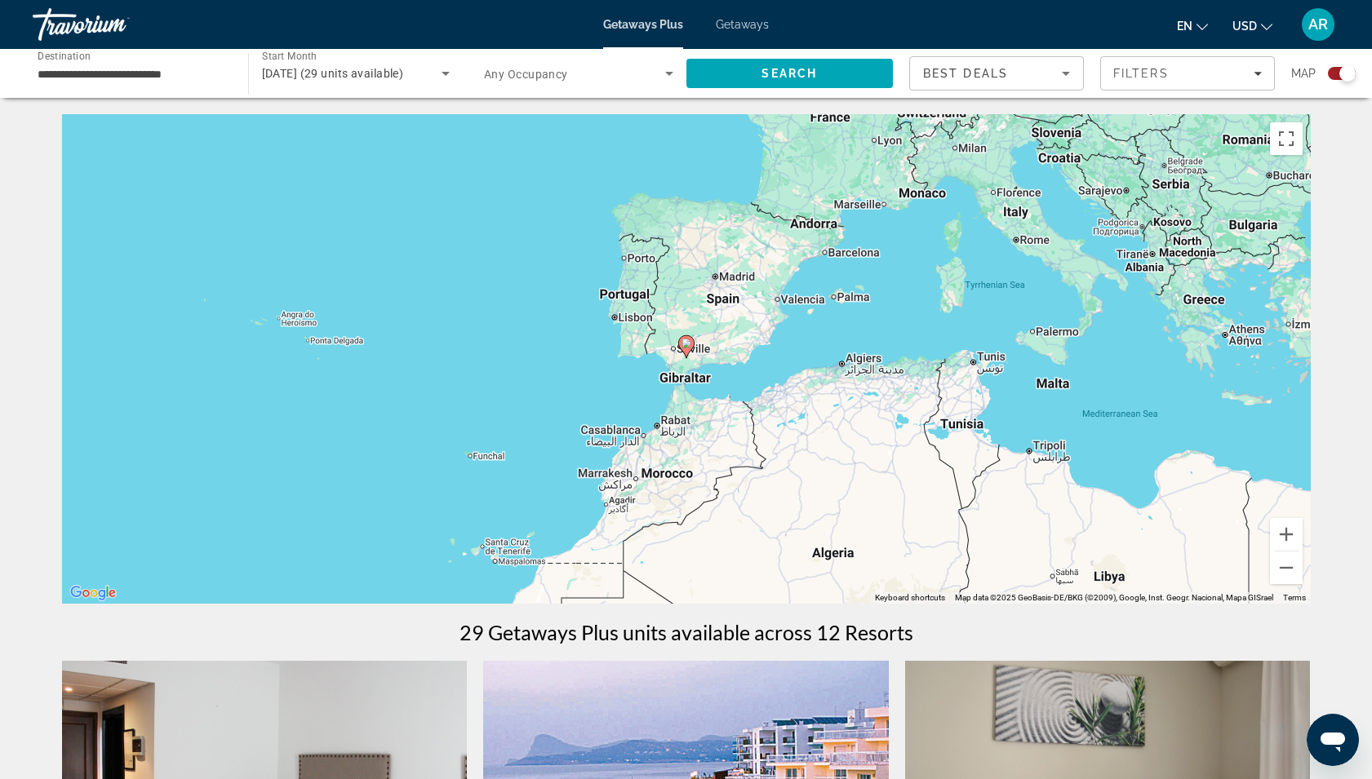
click at [685, 344] on image "Main content" at bounding box center [686, 344] width 10 height 10
type input "**********"
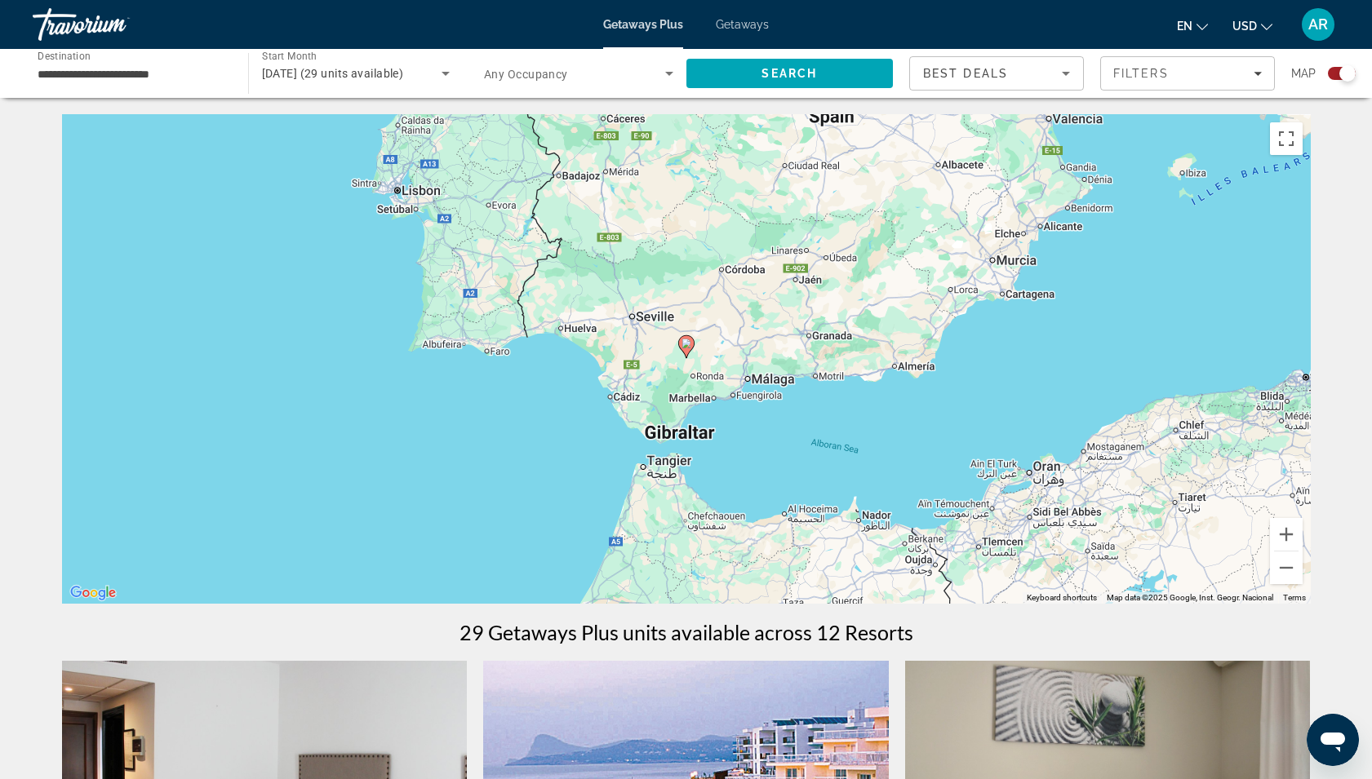
click at [685, 344] on image "Main content" at bounding box center [686, 344] width 10 height 10
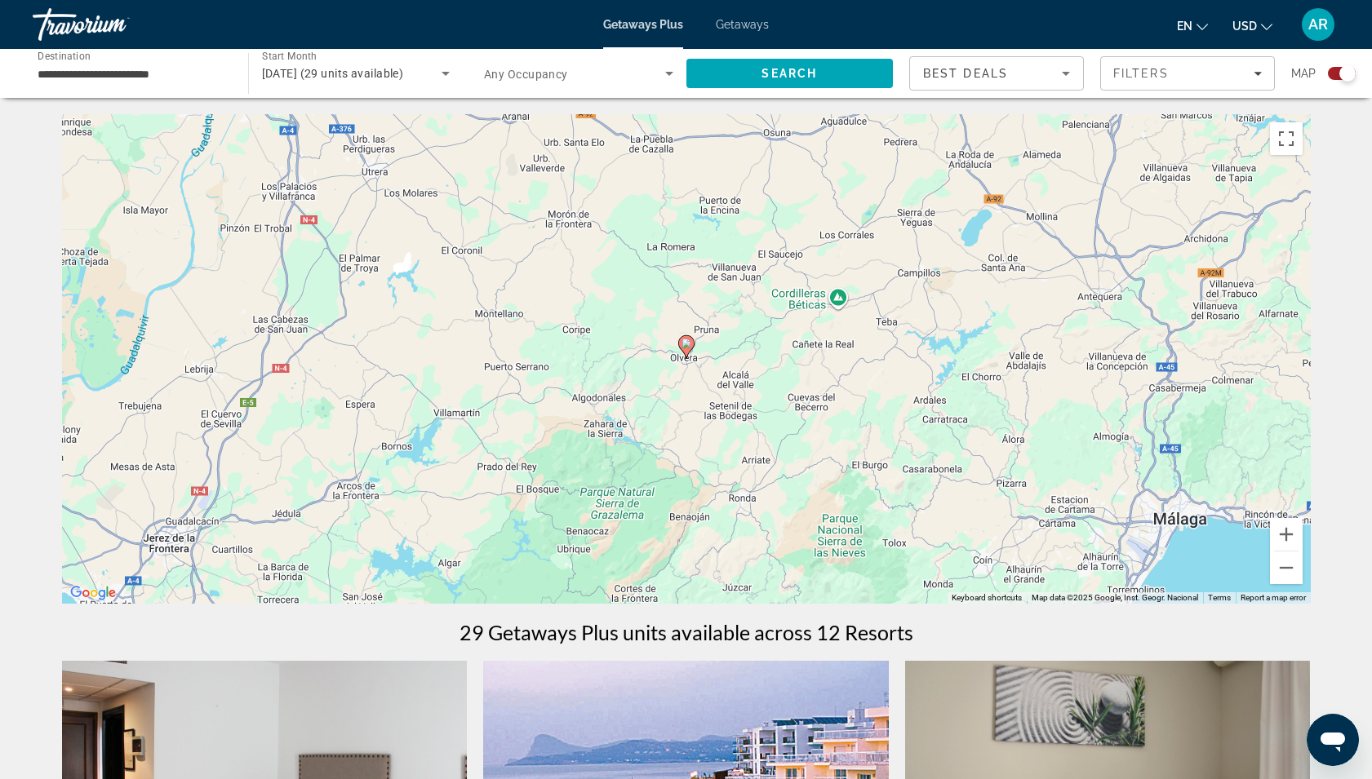
click at [685, 339] on image "Main content" at bounding box center [686, 344] width 10 height 10
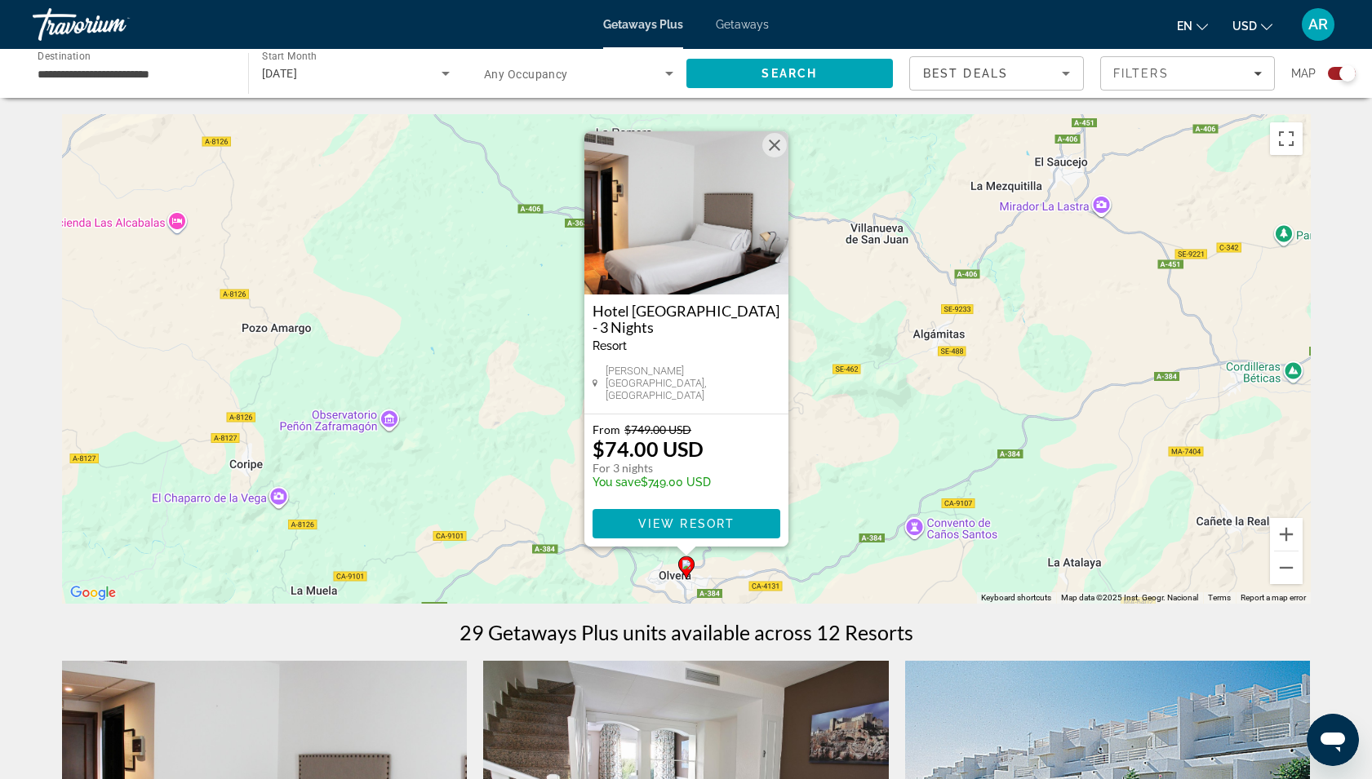
click at [773, 156] on button "Close" at bounding box center [774, 145] width 24 height 24
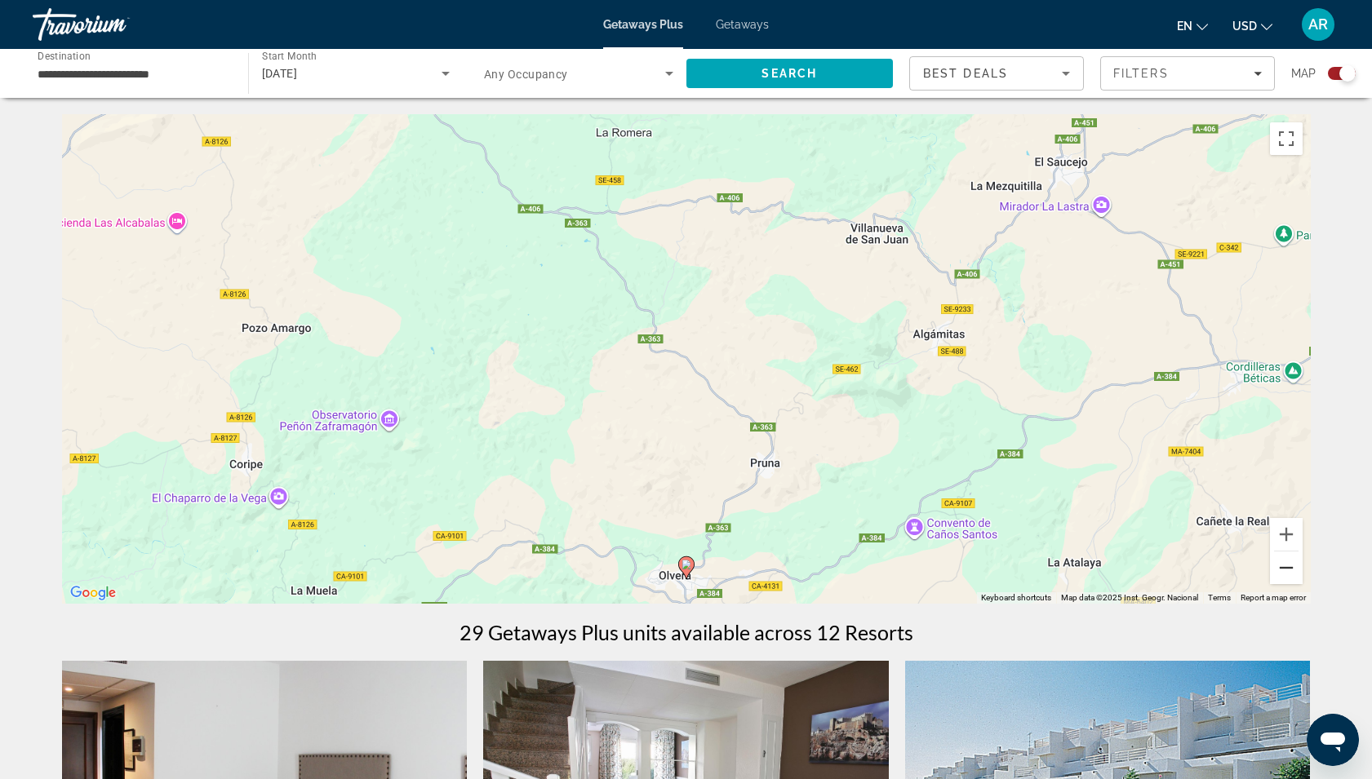
click at [1287, 561] on button "Zoom out" at bounding box center [1286, 568] width 33 height 33
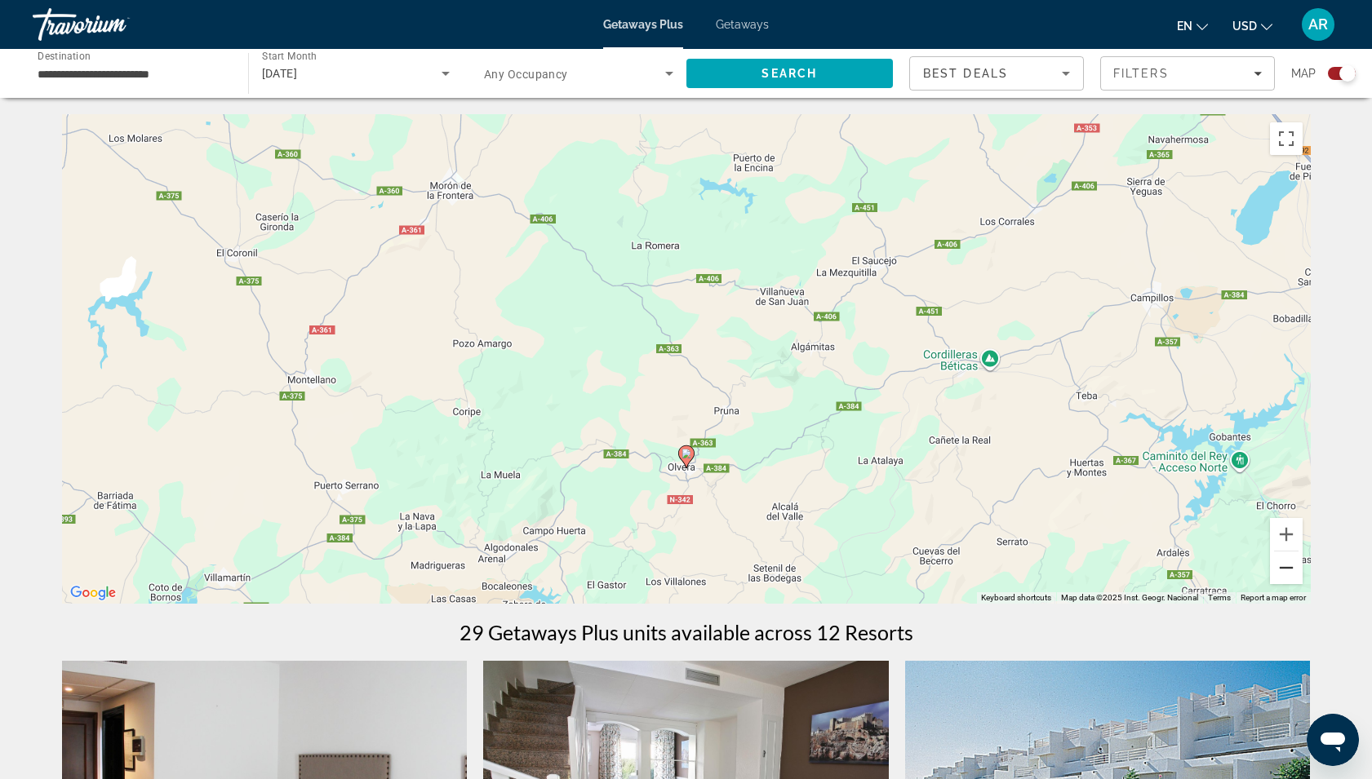
click at [1287, 561] on button "Zoom out" at bounding box center [1286, 568] width 33 height 33
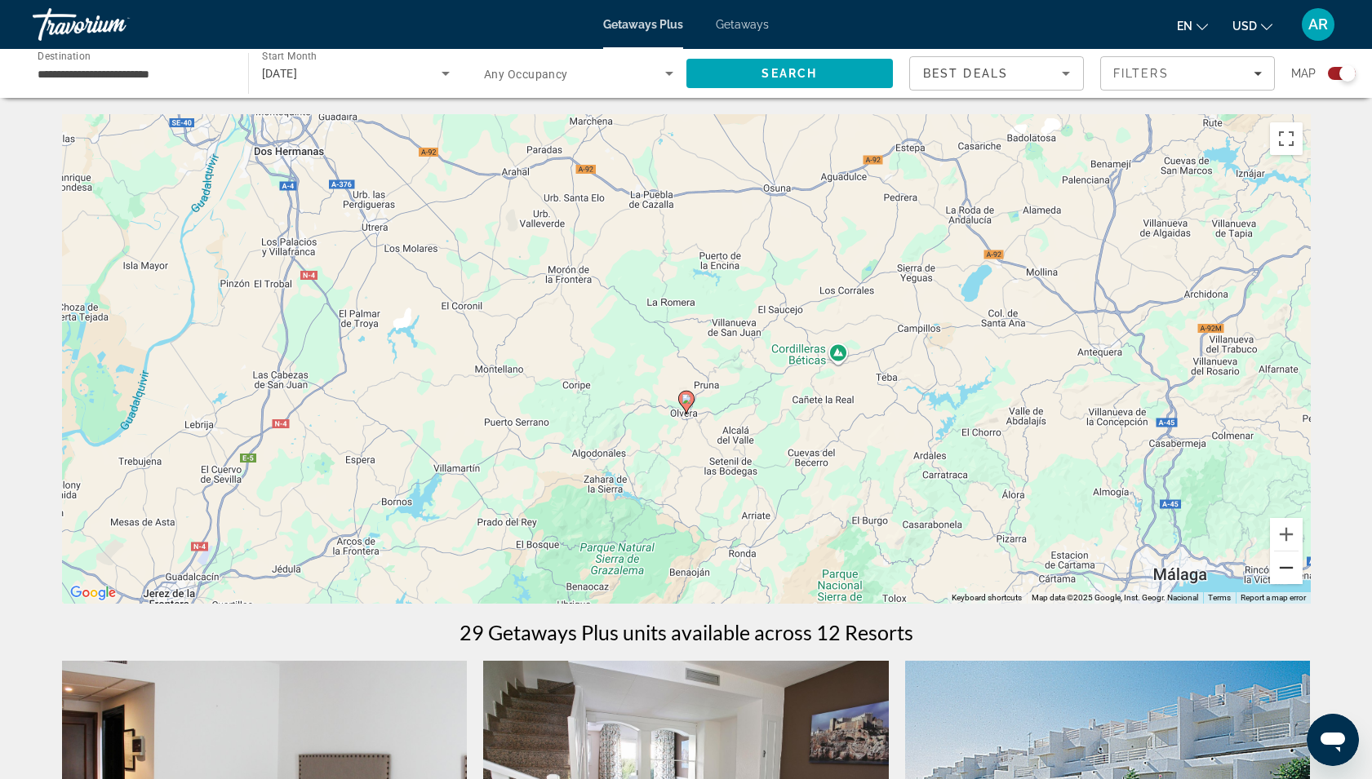
click at [1287, 561] on button "Zoom out" at bounding box center [1286, 568] width 33 height 33
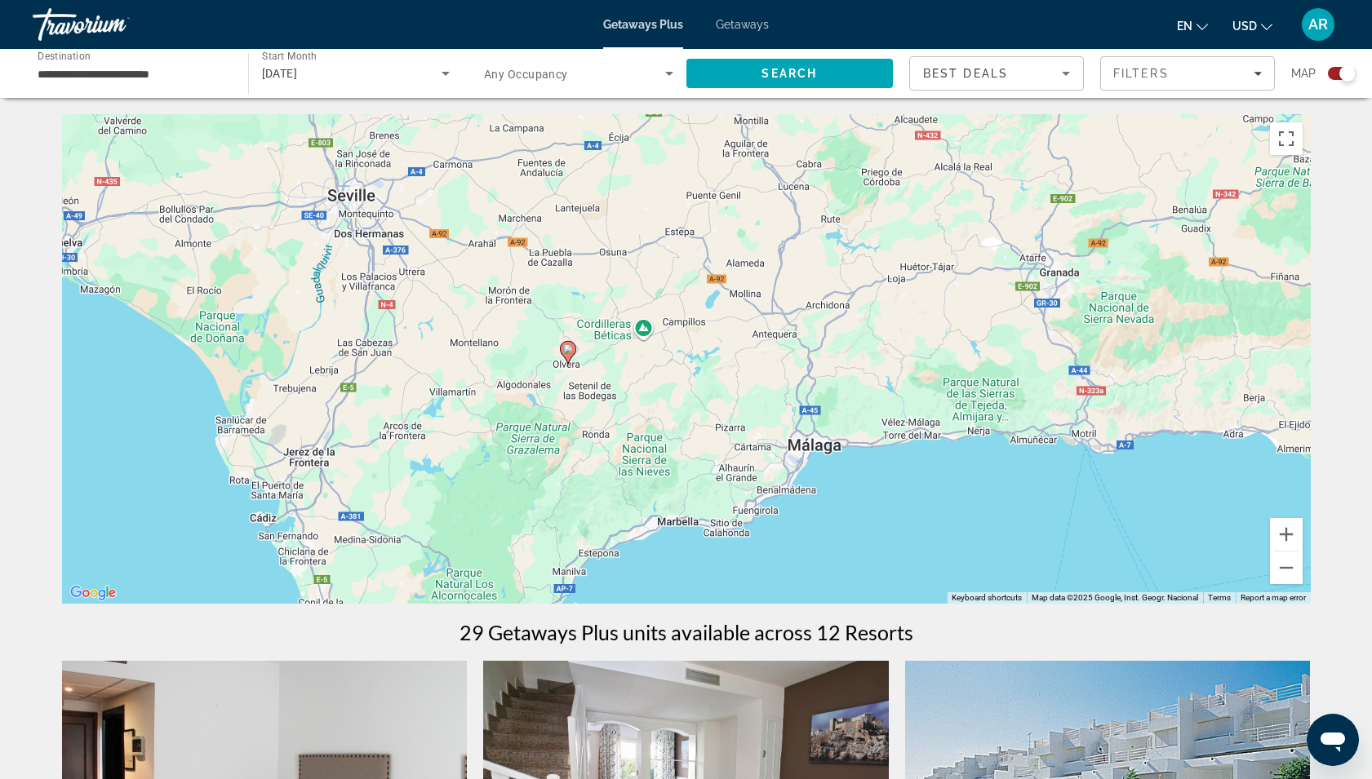
drag, startPoint x: 1091, startPoint y: 481, endPoint x: 970, endPoint y: 460, distance: 122.6
click at [970, 460] on div "To activate drag with keyboard, press Alt + Enter. Once in keyboard drag state,…" at bounding box center [686, 359] width 1248 height 490
click at [378, 75] on div "[DATE]" at bounding box center [352, 74] width 180 height 20
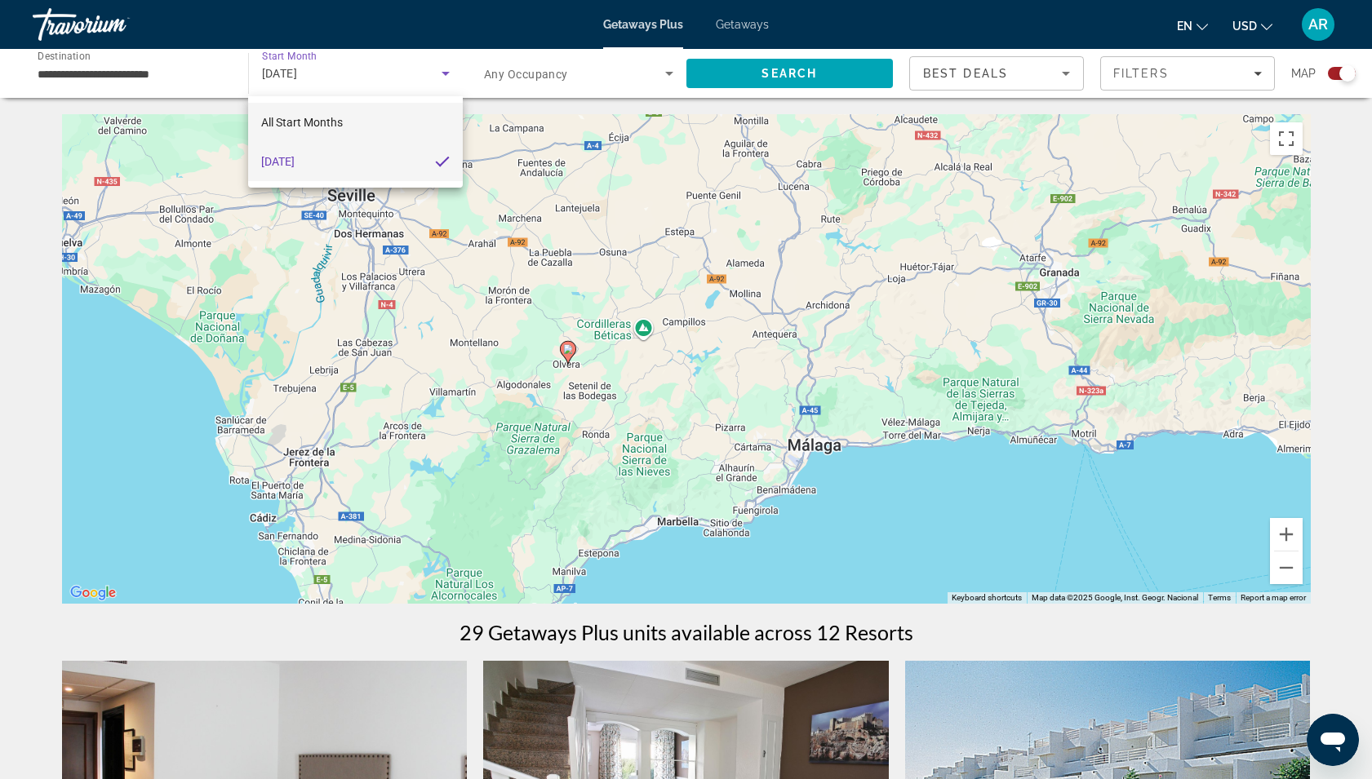
click at [345, 115] on mat-option "All Start Months" at bounding box center [355, 122] width 214 height 39
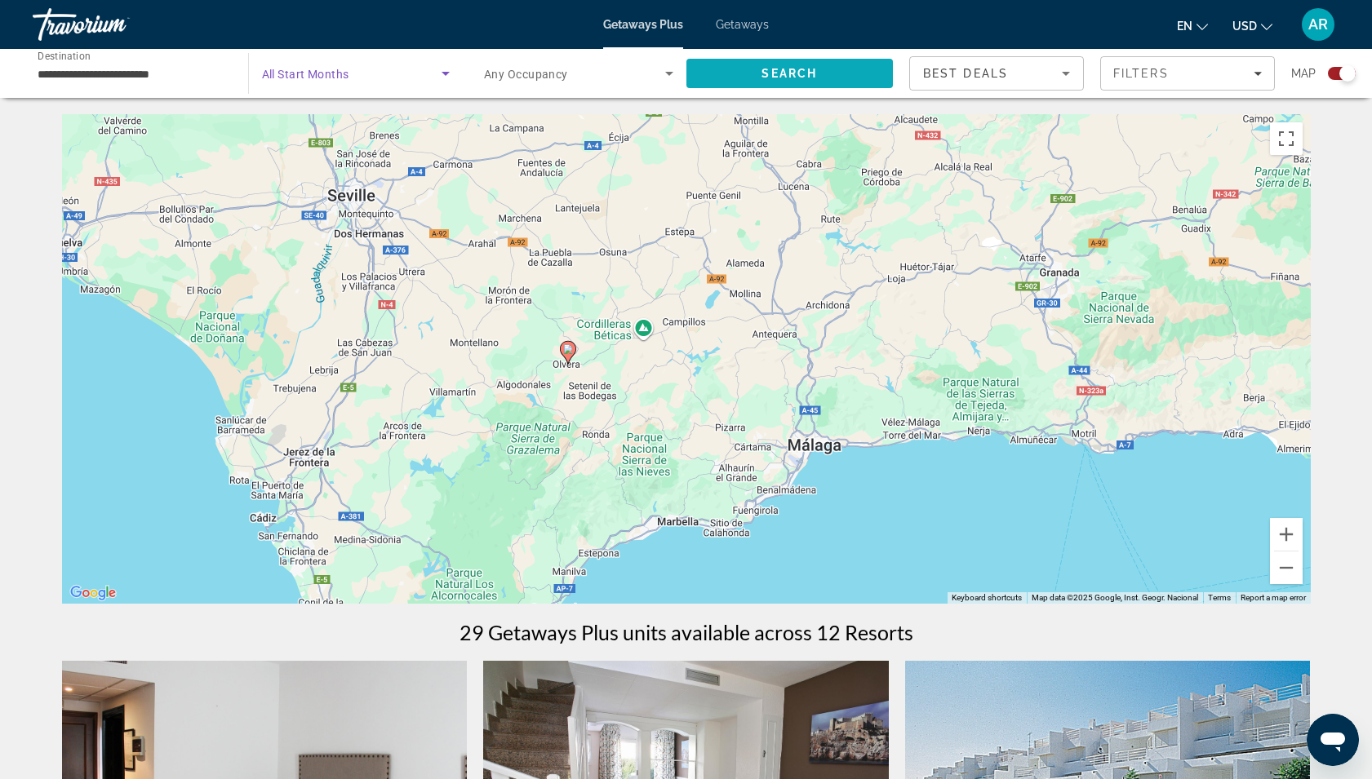
click at [764, 75] on span "Search" at bounding box center [788, 73] width 55 height 13
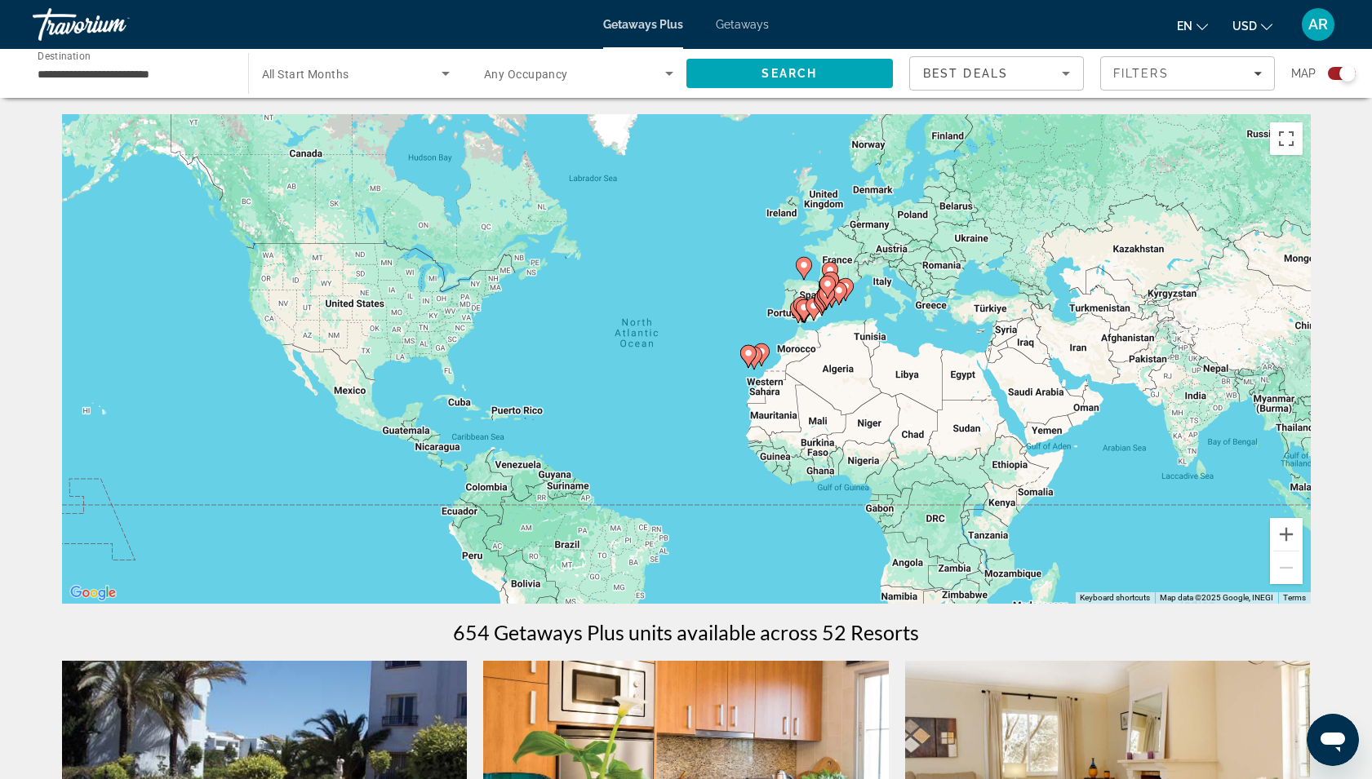
click at [831, 325] on div "To activate drag with keyboard, press Alt + Enter. Once in keyboard drag state,…" at bounding box center [686, 359] width 1248 height 490
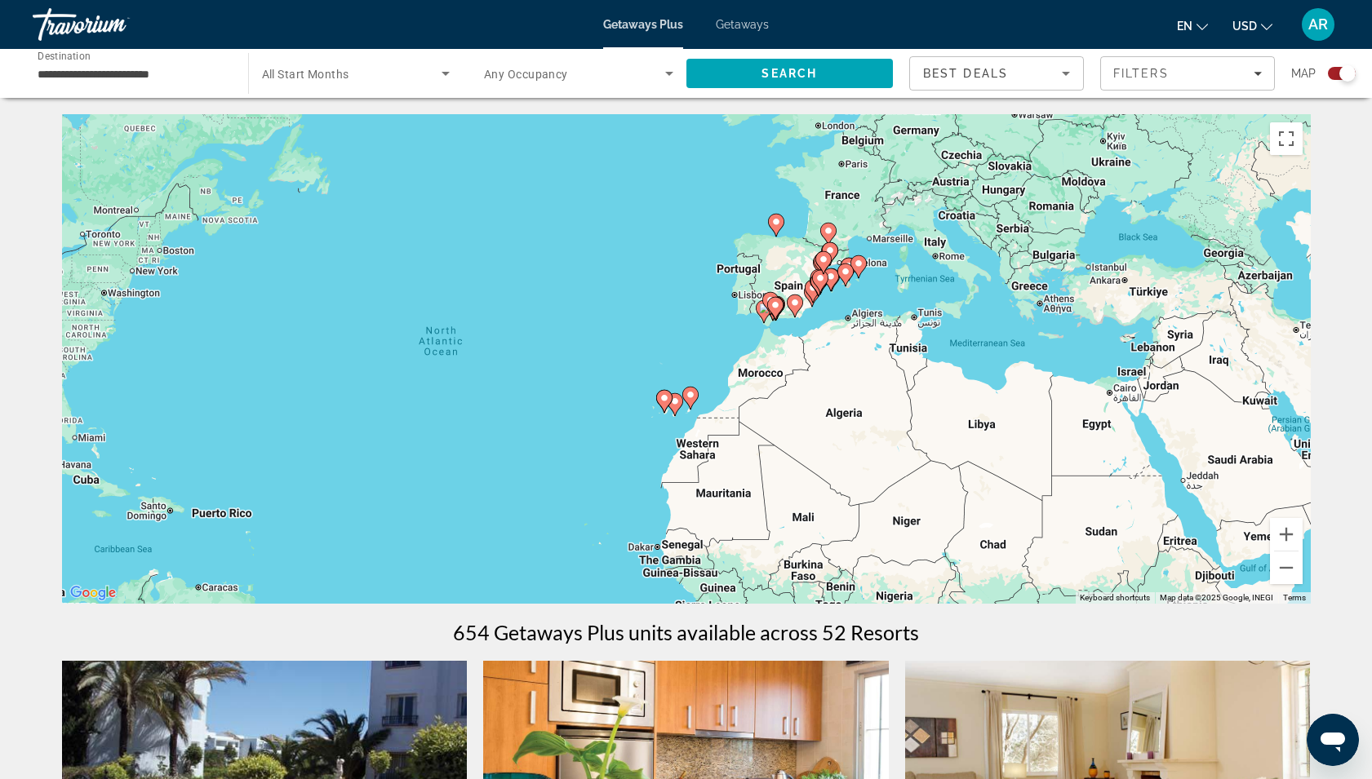
click at [831, 325] on div "To activate drag with keyboard, press Alt + Enter. Once in keyboard drag state,…" at bounding box center [686, 359] width 1248 height 490
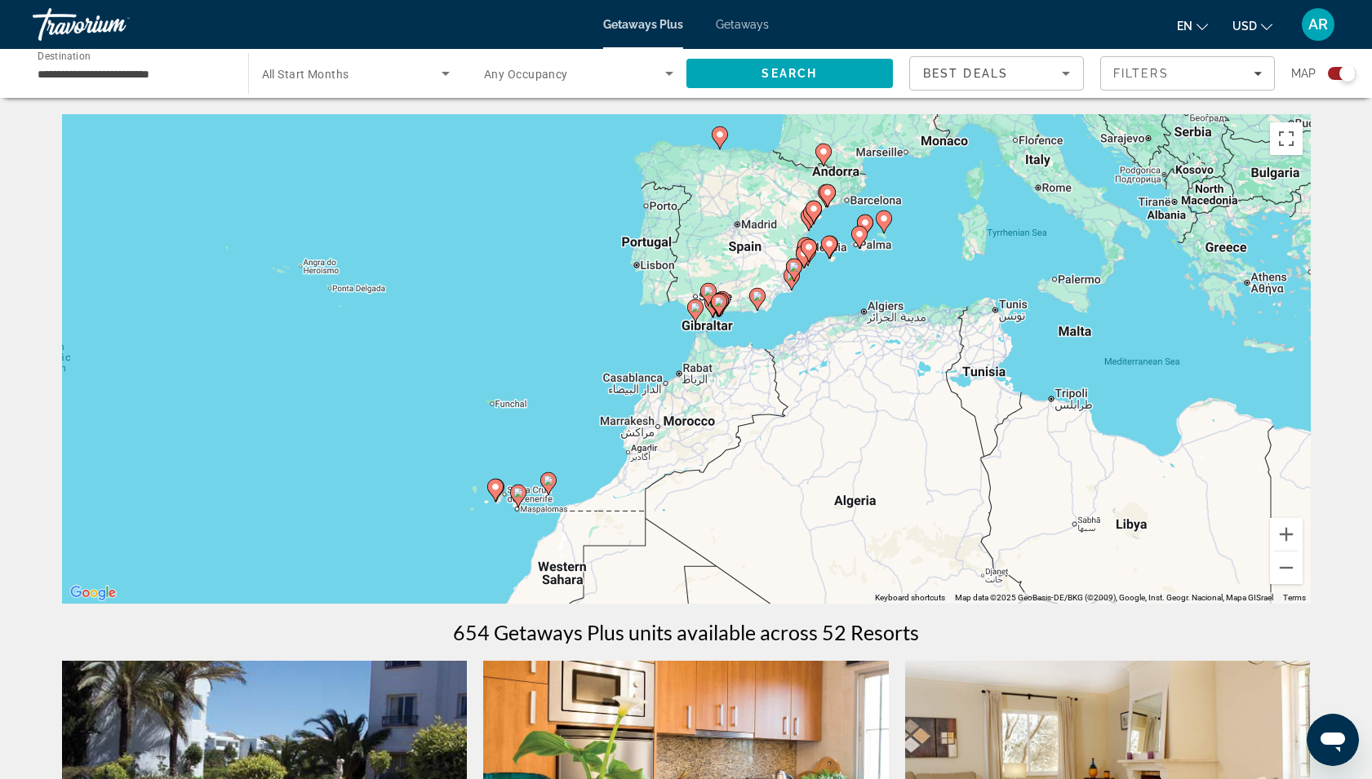
click at [831, 325] on div "To activate drag with keyboard, press Alt + Enter. Once in keyboard drag state,…" at bounding box center [686, 359] width 1248 height 490
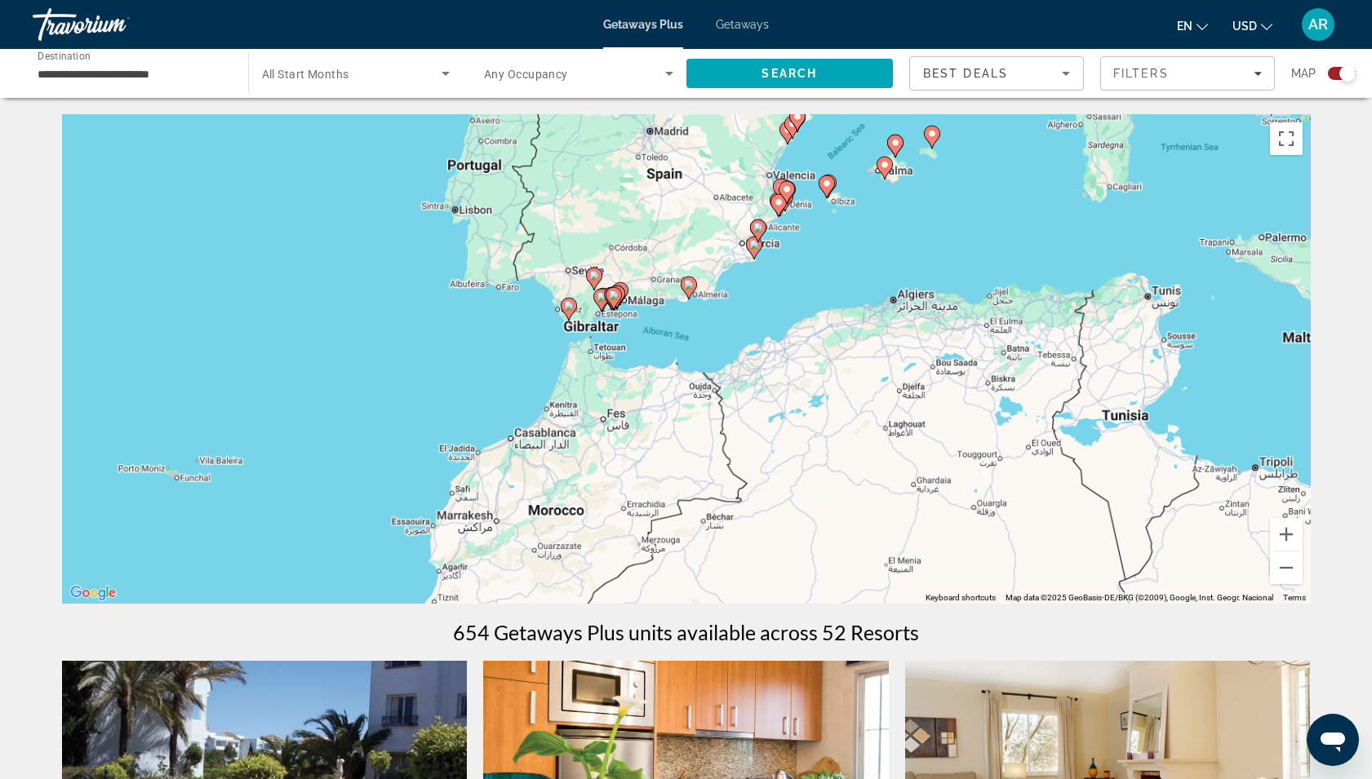
click at [831, 325] on div "To activate drag with keyboard, press Alt + Enter. Once in keyboard drag state,…" at bounding box center [686, 359] width 1248 height 490
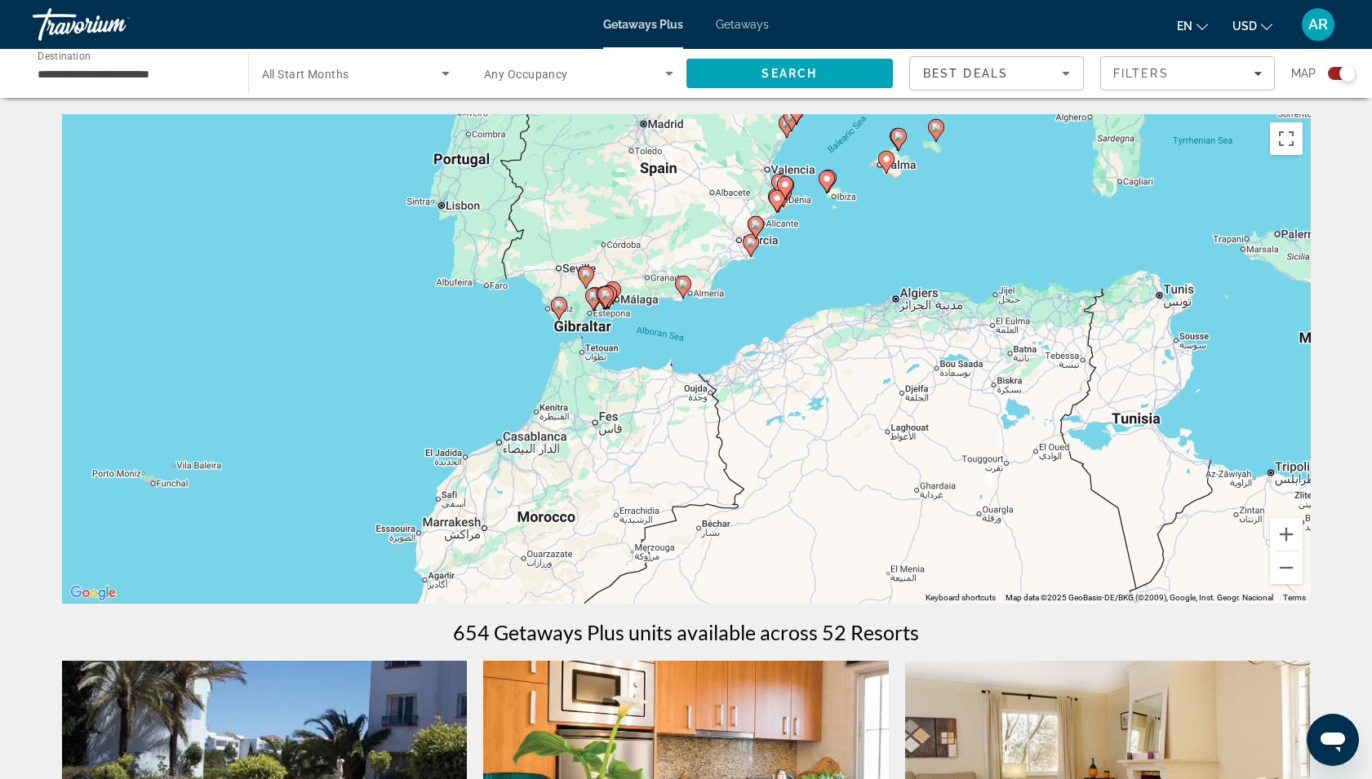
click at [831, 325] on div "To activate drag with keyboard, press Alt + Enter. Once in keyboard drag state,…" at bounding box center [686, 359] width 1248 height 490
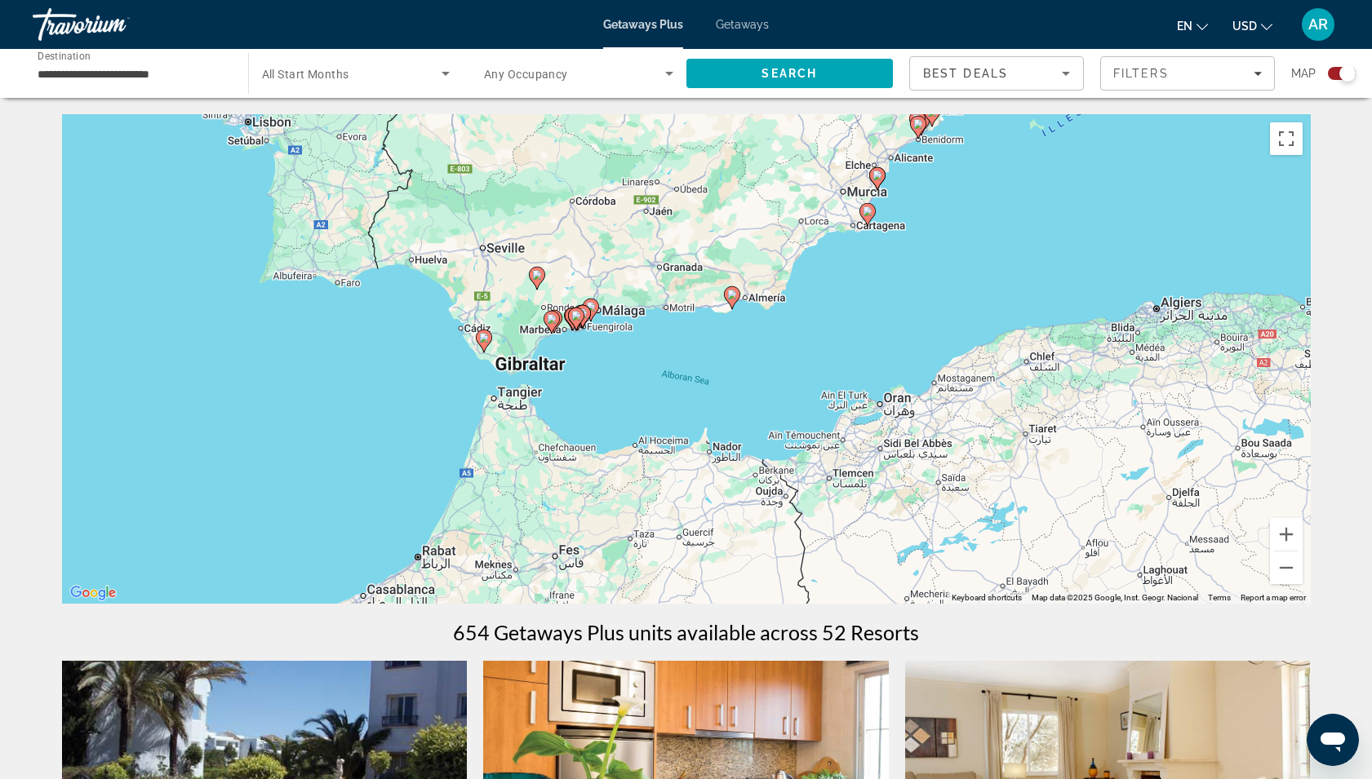
drag, startPoint x: 546, startPoint y: 326, endPoint x: 748, endPoint y: 362, distance: 205.7
click at [748, 362] on div "To activate drag with keyboard, press Alt + Enter. Once in keyboard drag state,…" at bounding box center [686, 359] width 1248 height 490
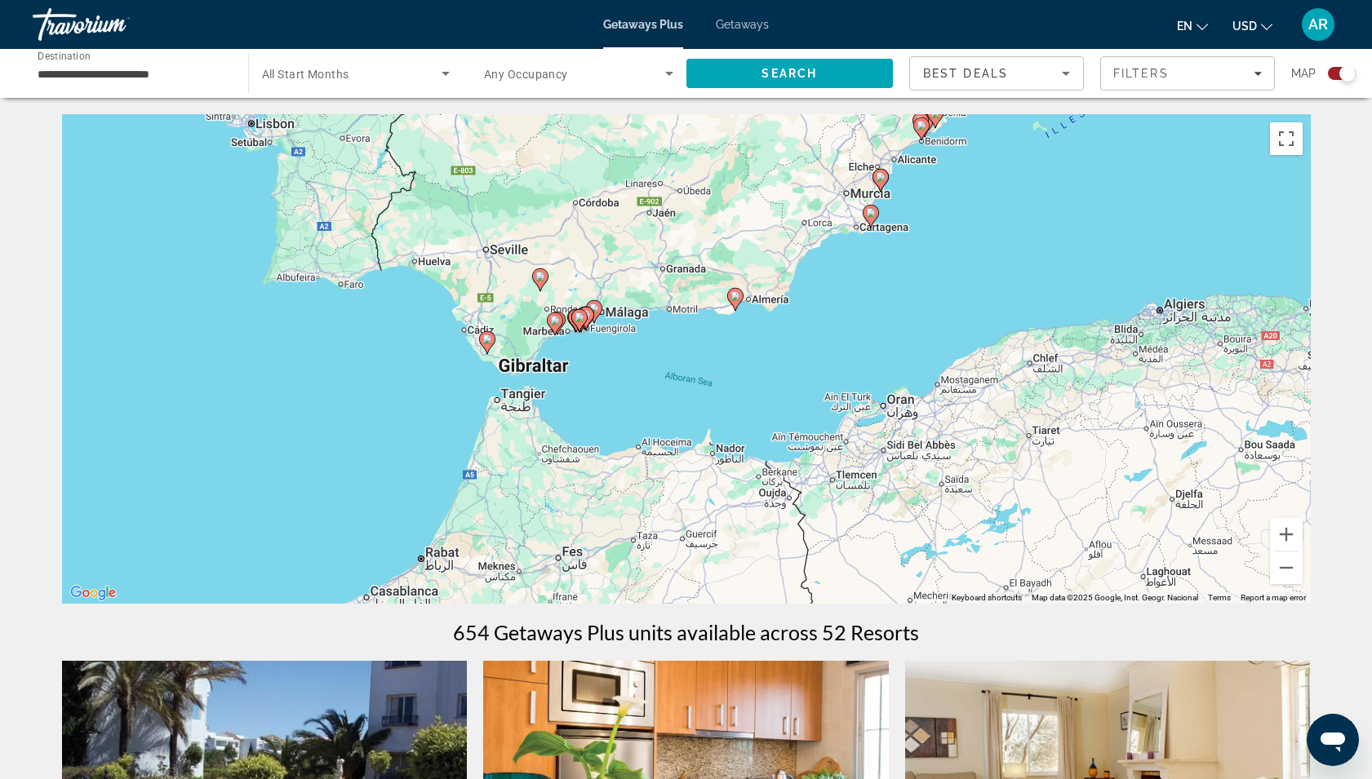
click at [748, 362] on div "To activate drag with keyboard, press Alt + Enter. Once in keyboard drag state,…" at bounding box center [686, 359] width 1248 height 490
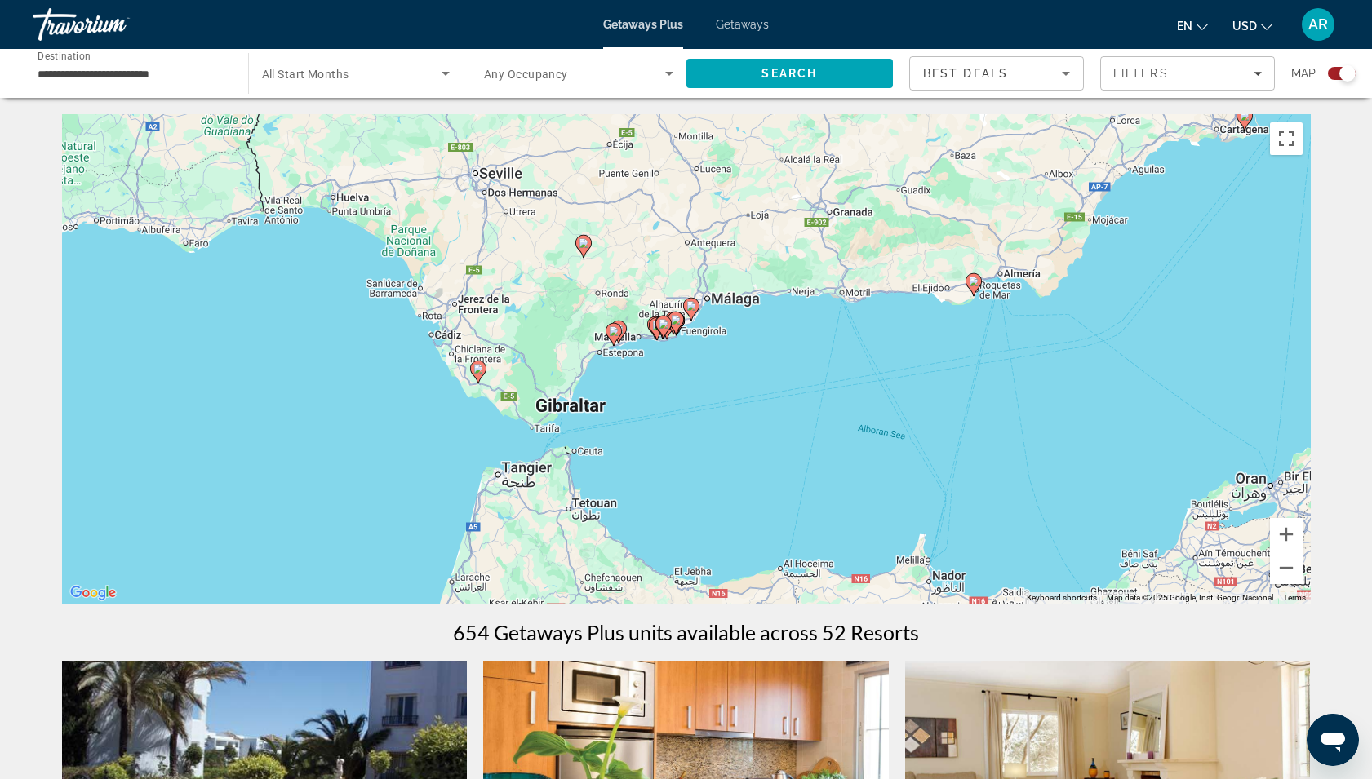
drag, startPoint x: 525, startPoint y: 309, endPoint x: 783, endPoint y: 347, distance: 260.5
click at [783, 347] on div "To activate drag with keyboard, press Alt + Enter. Once in keyboard drag state,…" at bounding box center [686, 359] width 1248 height 490
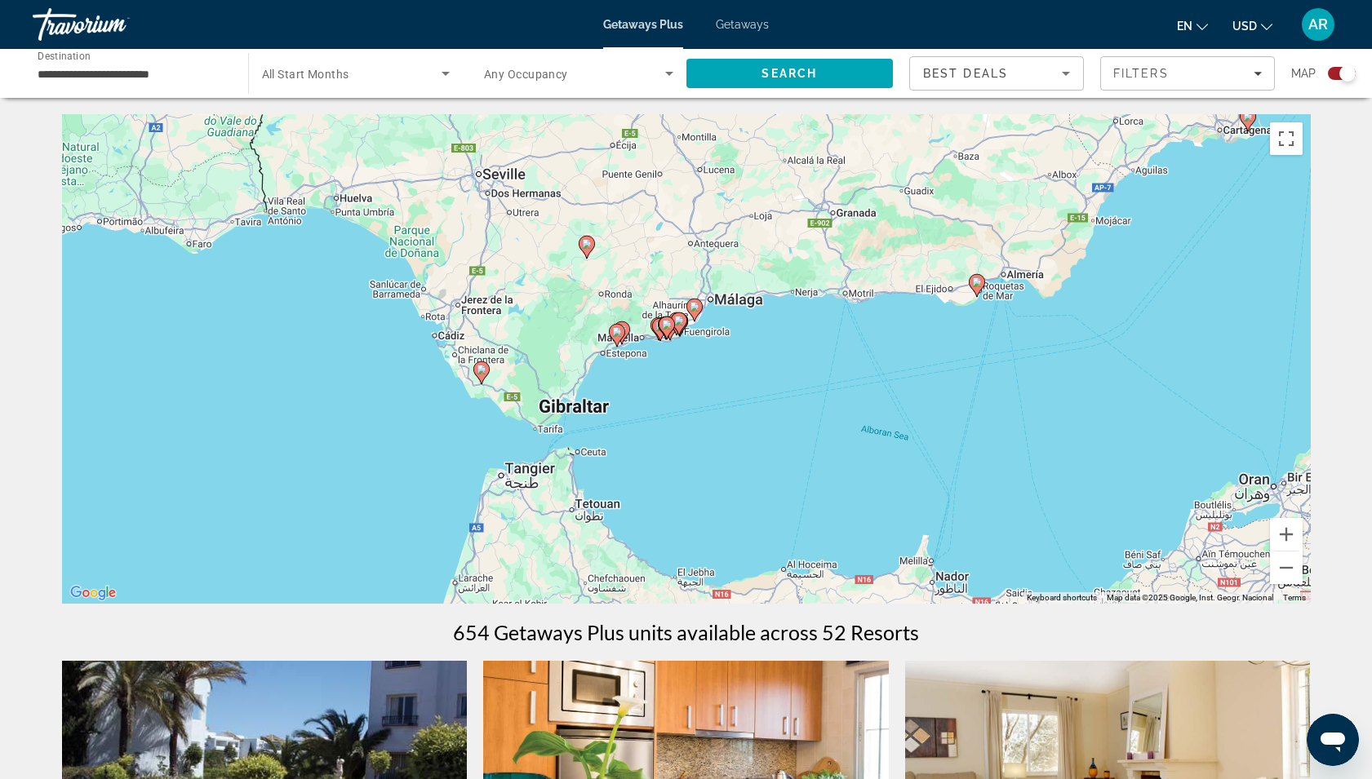
click at [783, 347] on div "To activate drag with keyboard, press Alt + Enter. Once in keyboard drag state,…" at bounding box center [686, 359] width 1248 height 490
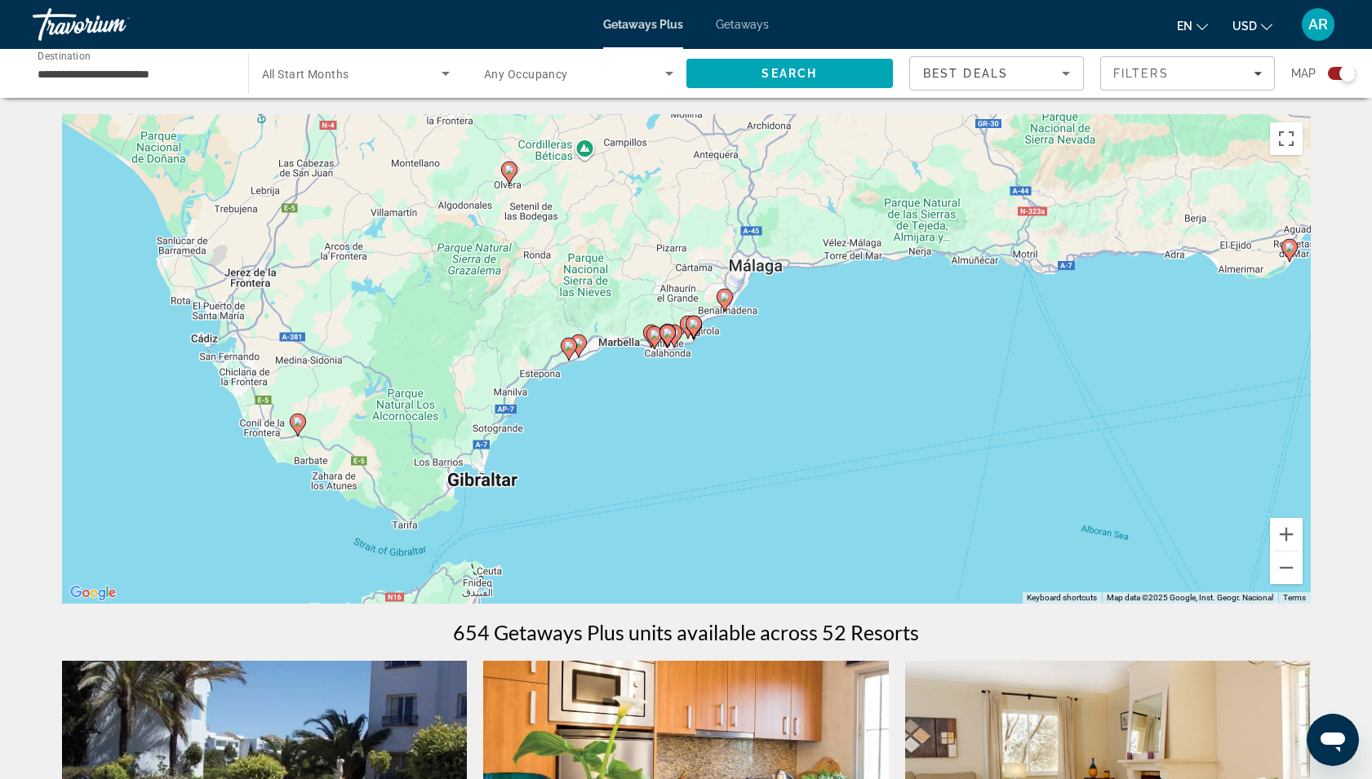
drag, startPoint x: 783, startPoint y: 347, endPoint x: 906, endPoint y: 361, distance: 124.1
click at [906, 361] on div "To activate drag with keyboard, press Alt + Enter. Once in keyboard drag state,…" at bounding box center [686, 359] width 1248 height 490
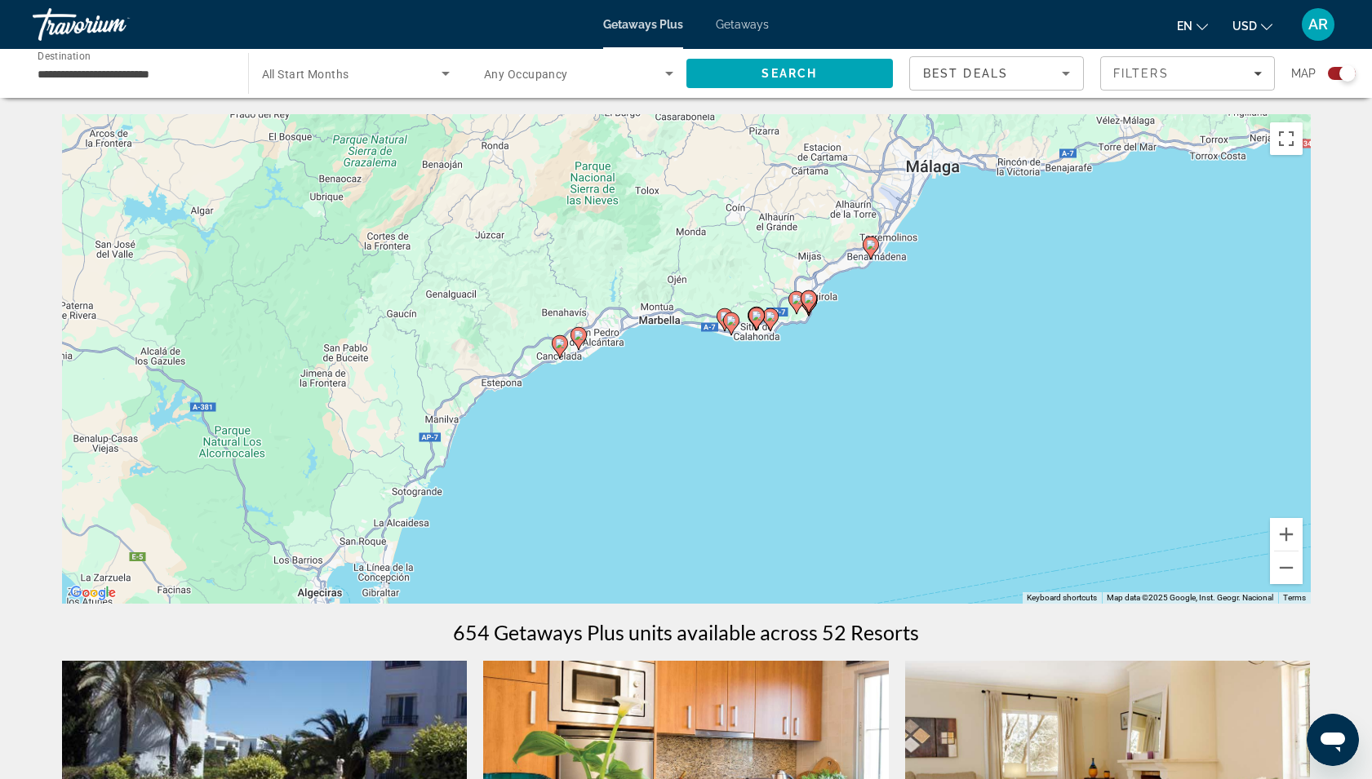
drag, startPoint x: 578, startPoint y: 335, endPoint x: 921, endPoint y: 332, distance: 343.5
click at [921, 332] on div "To activate drag with keyboard, press Alt + Enter. Once in keyboard drag state,…" at bounding box center [686, 359] width 1248 height 490
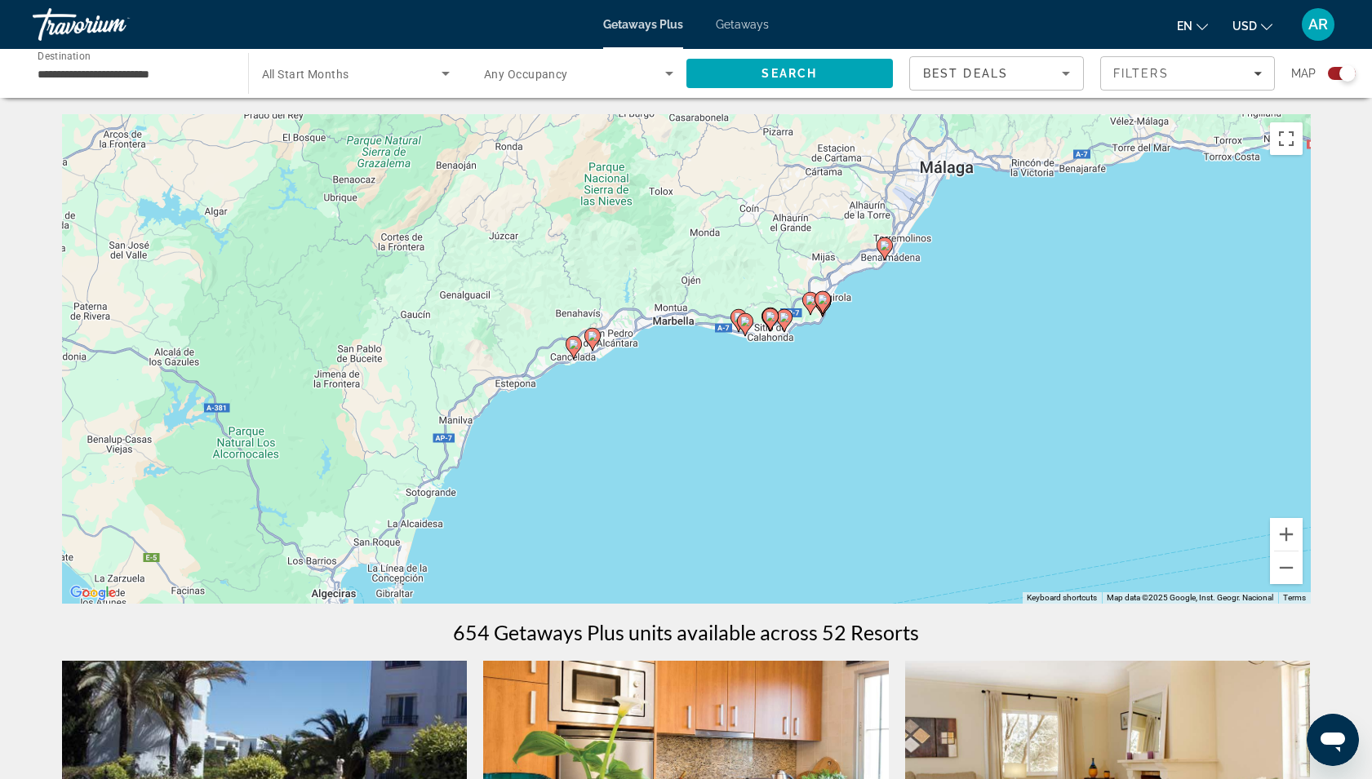
click at [742, 432] on div "To activate drag with keyboard, press Alt + Enter. Once in keyboard drag state,…" at bounding box center [686, 359] width 1248 height 490
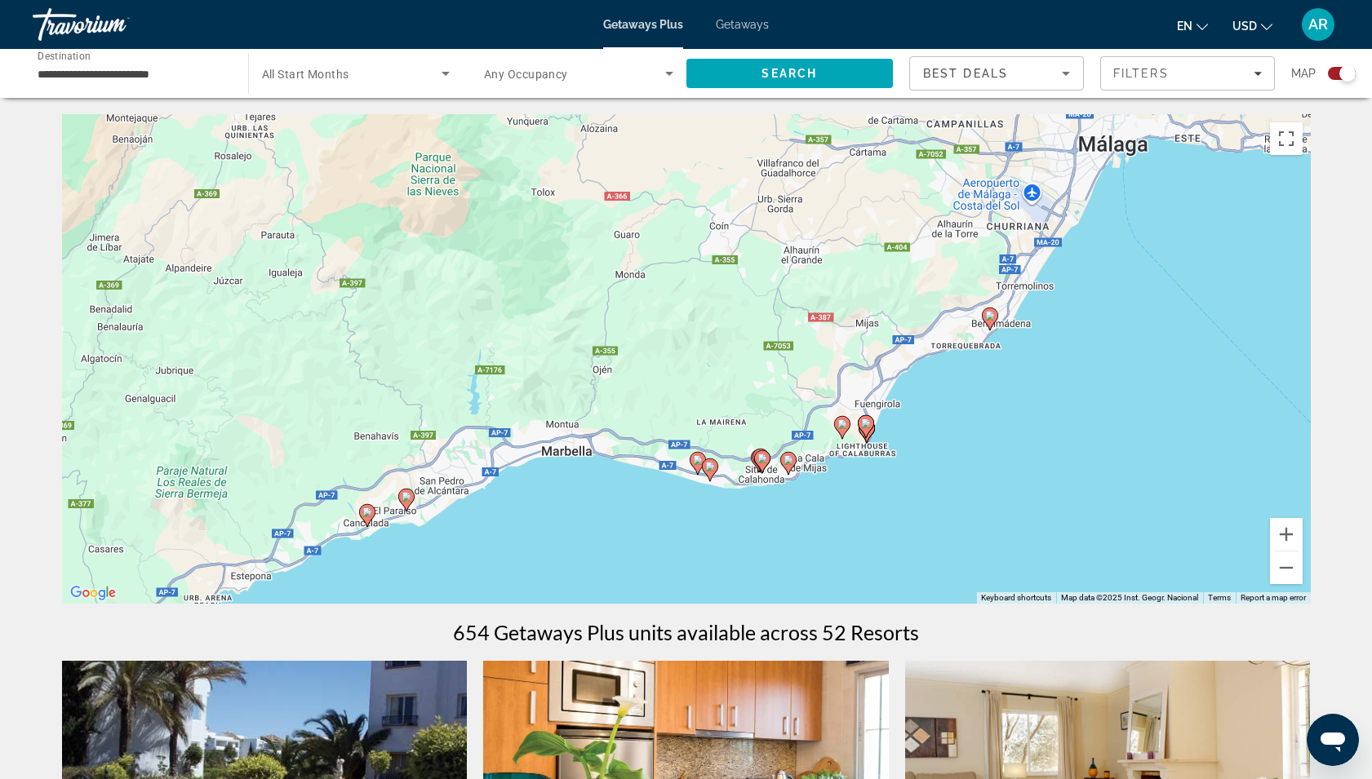
drag, startPoint x: 553, startPoint y: 409, endPoint x: 517, endPoint y: 649, distance: 243.4
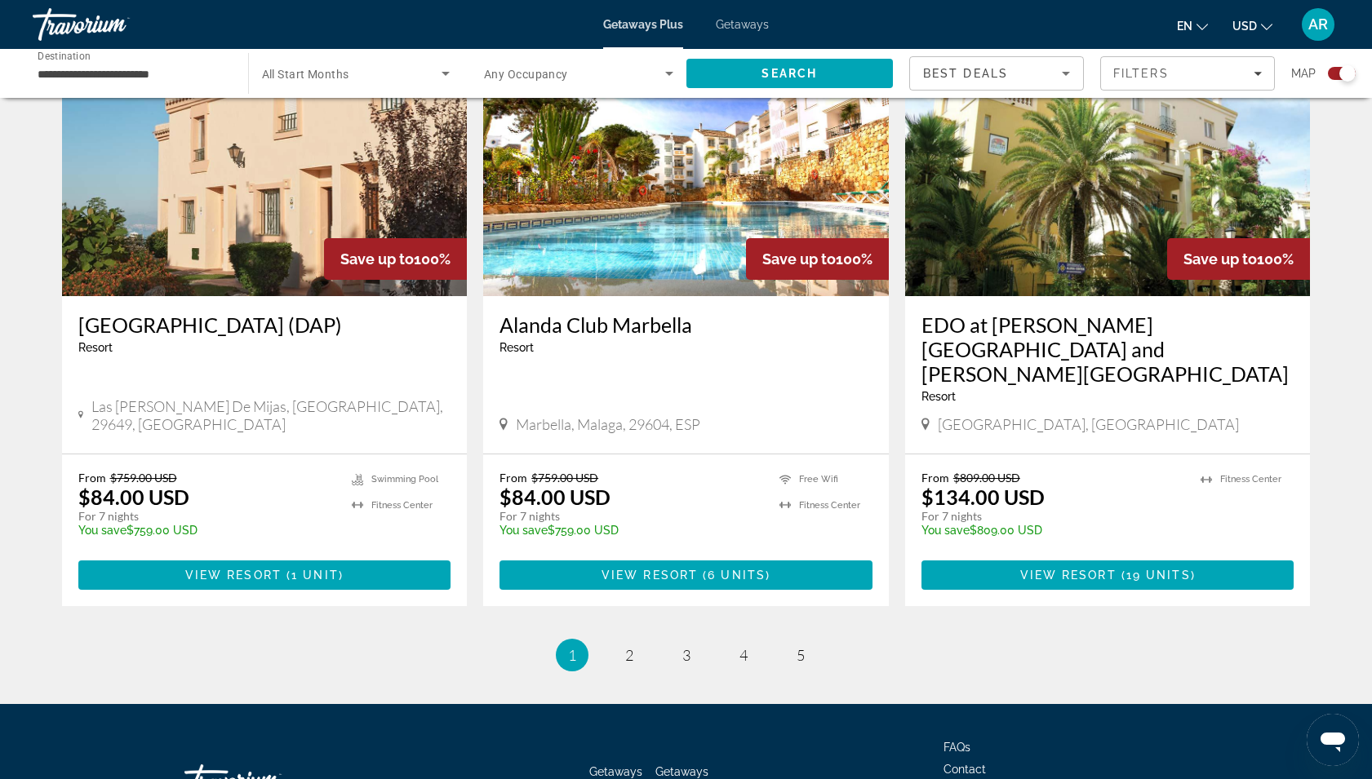
scroll to position [2391, 0]
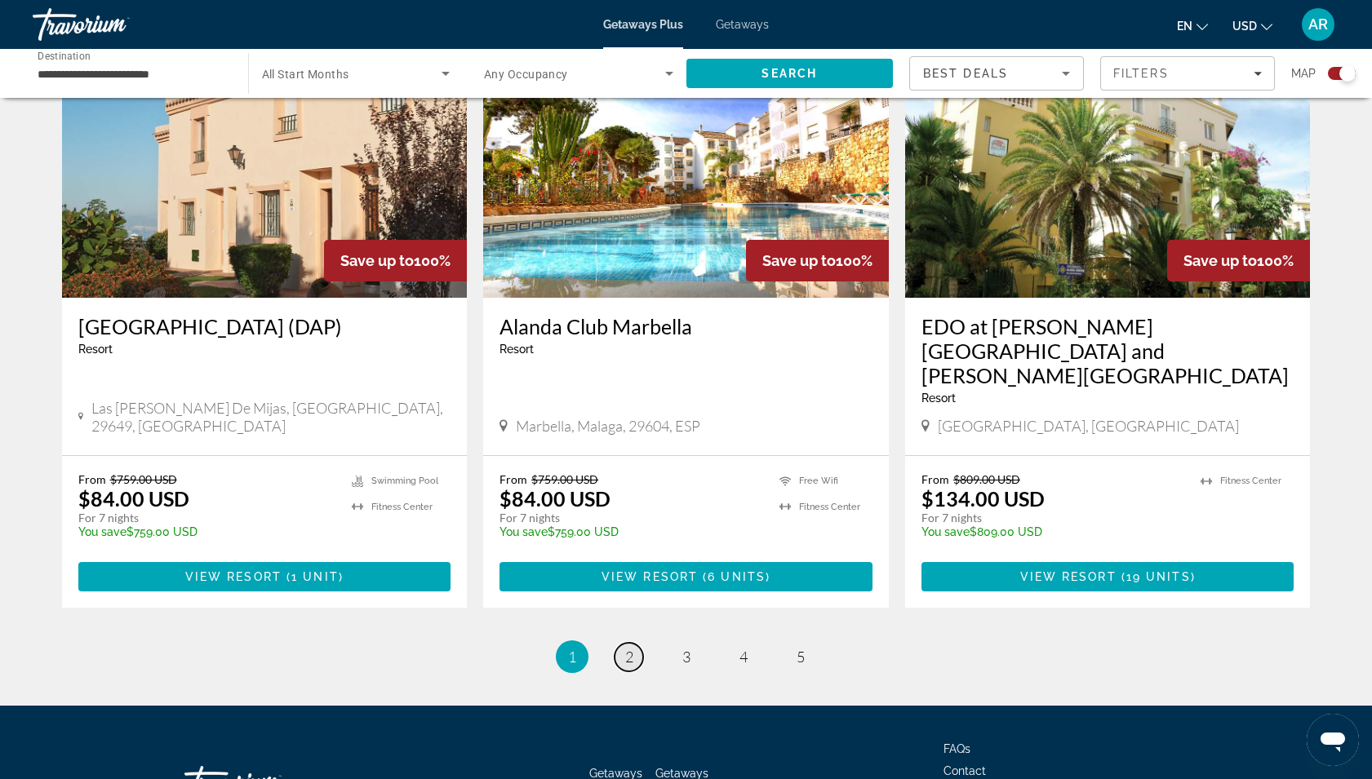
click at [626, 648] on span "2" at bounding box center [629, 657] width 8 height 18
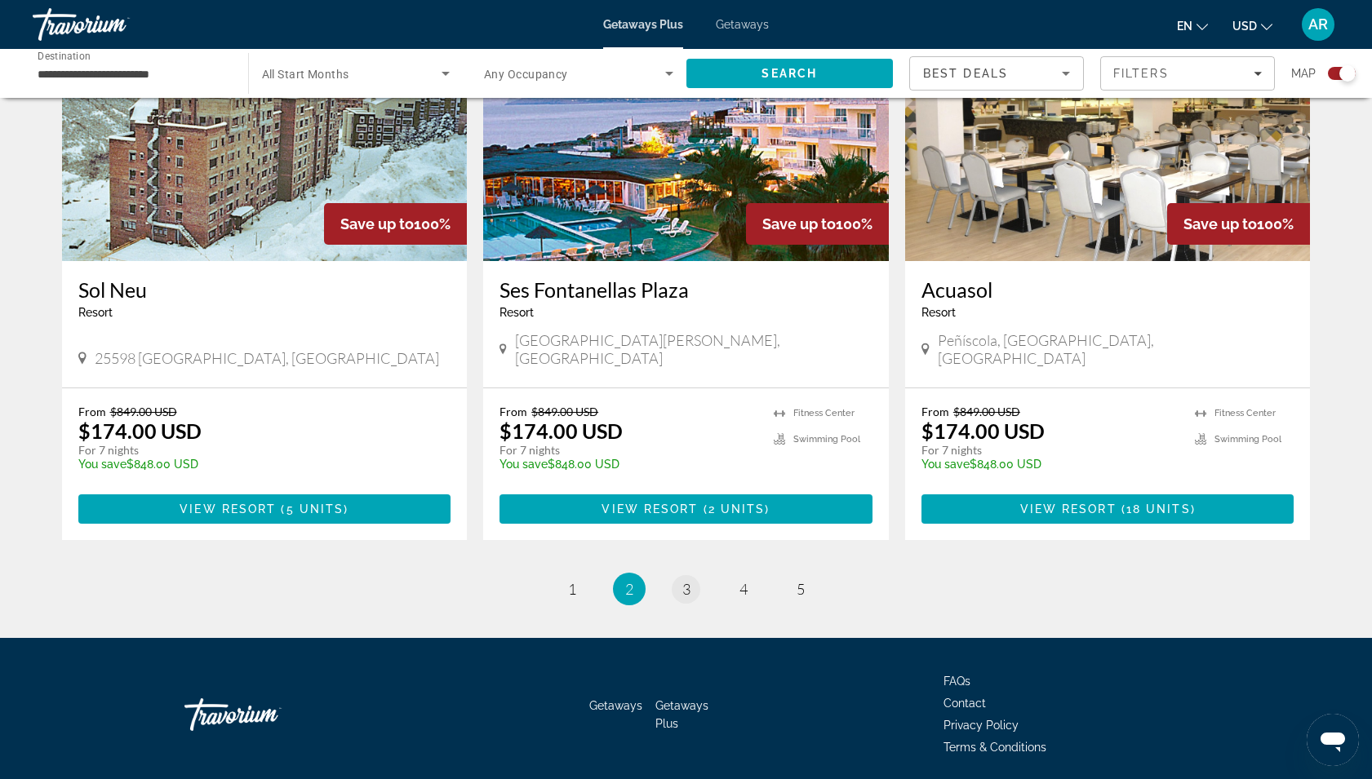
scroll to position [2440, 0]
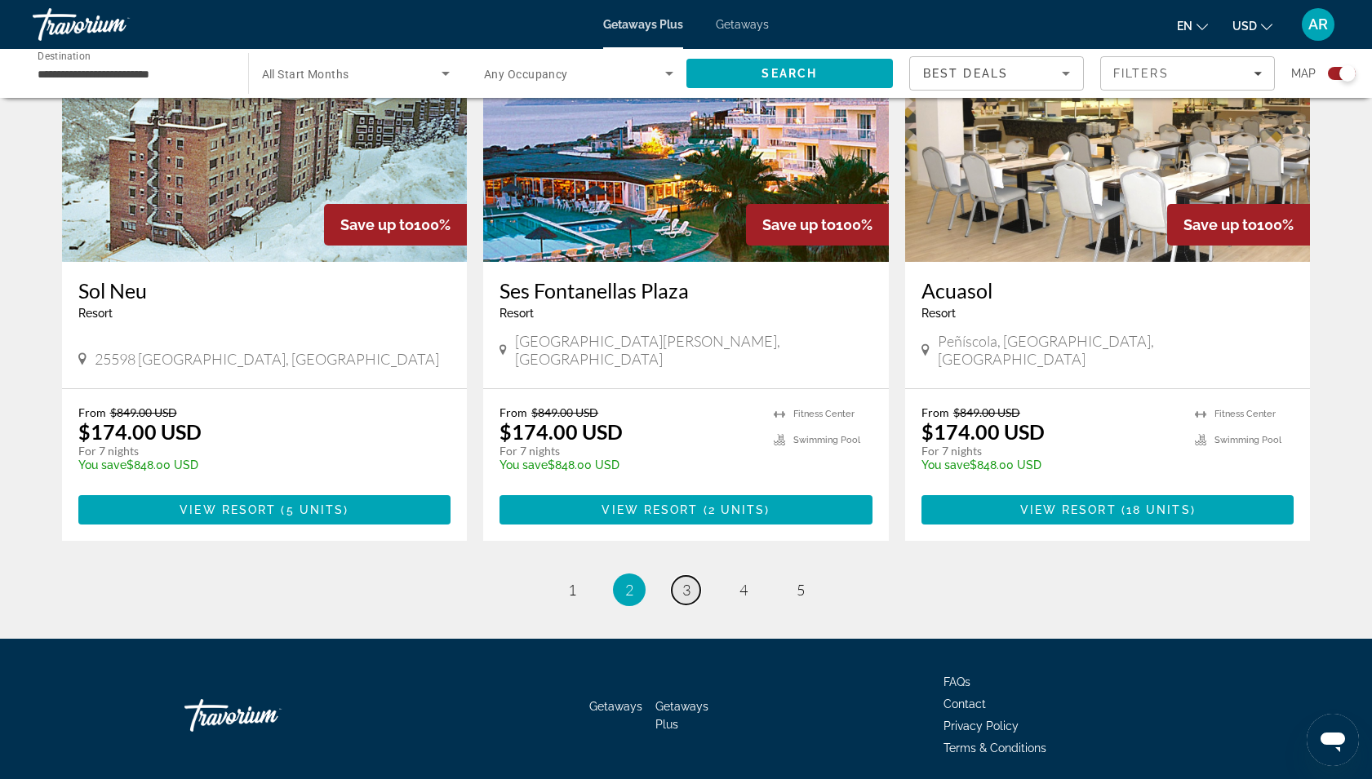
click at [682, 581] on span "3" at bounding box center [686, 590] width 8 height 18
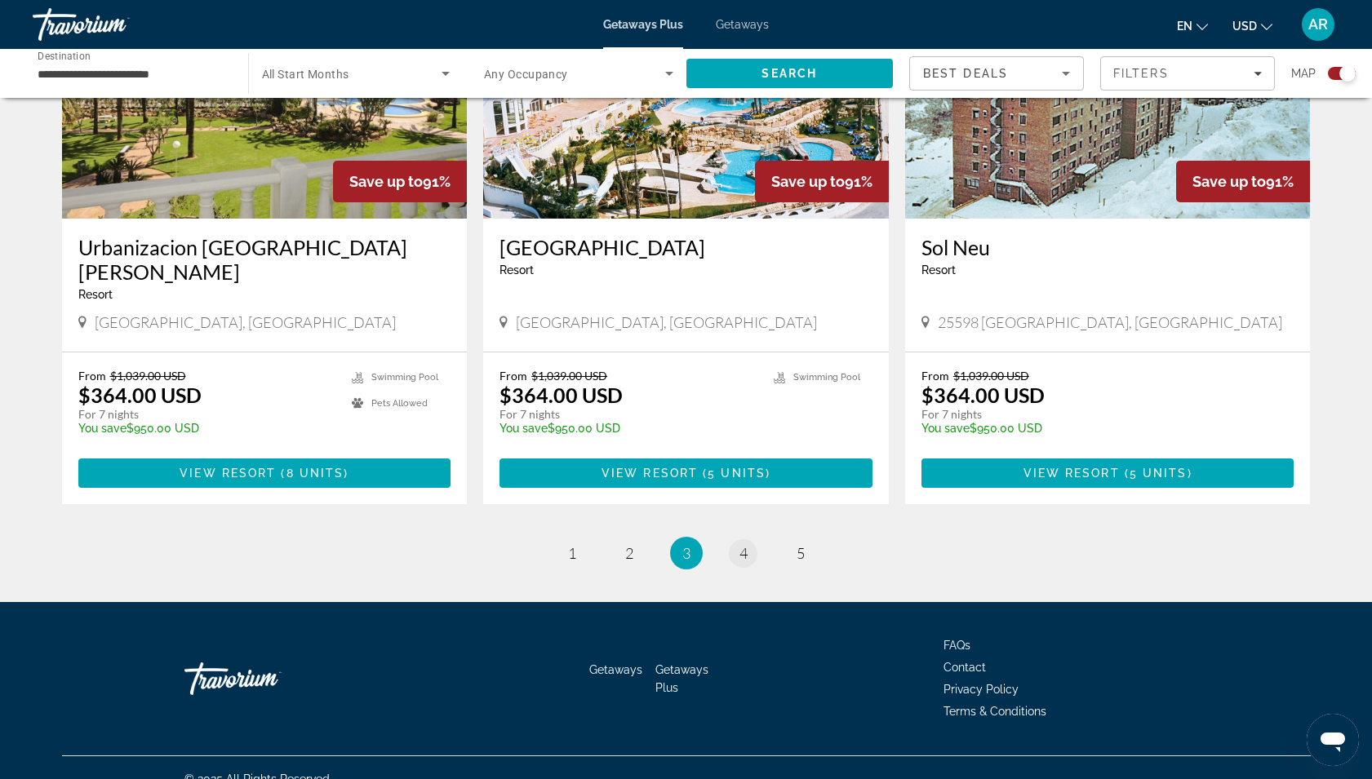
scroll to position [2367, 0]
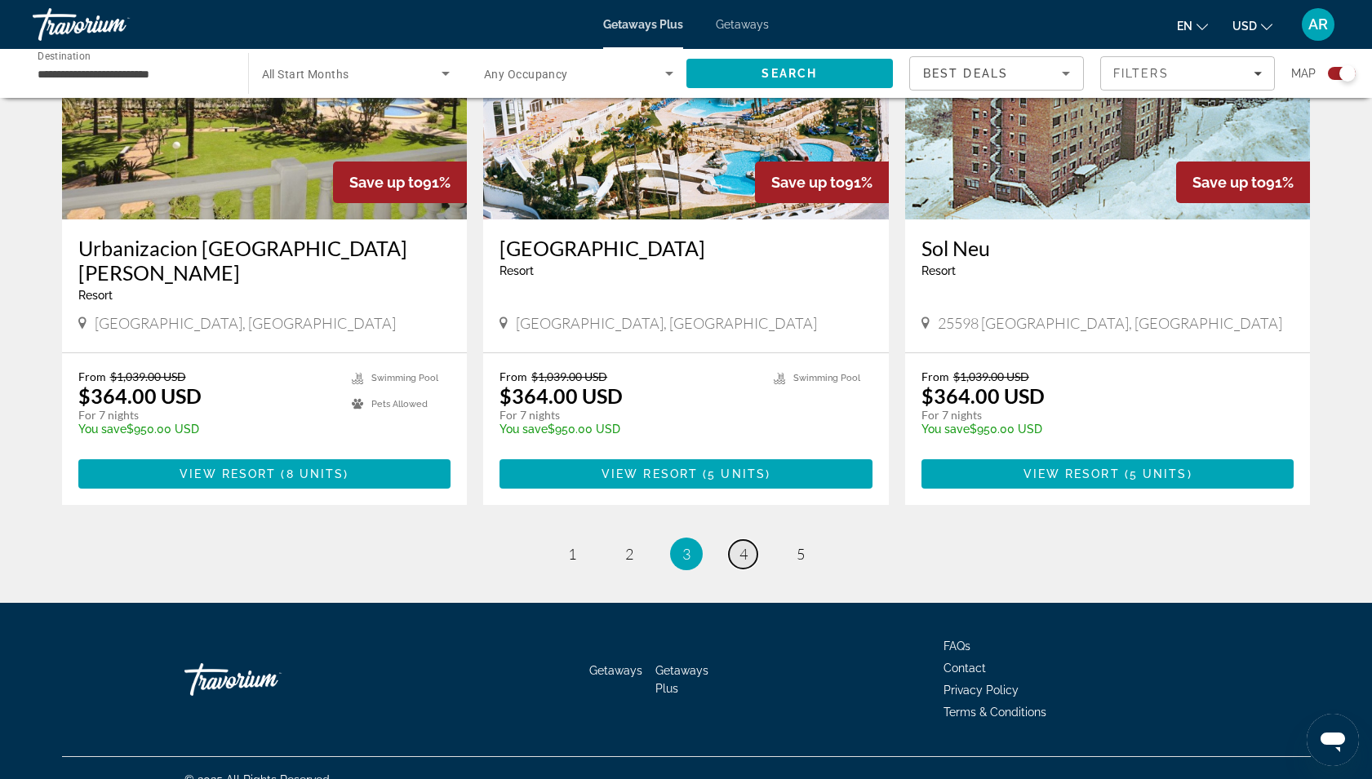
click at [735, 540] on link "page 4" at bounding box center [743, 554] width 29 height 29
